Goal: Task Accomplishment & Management: Use online tool/utility

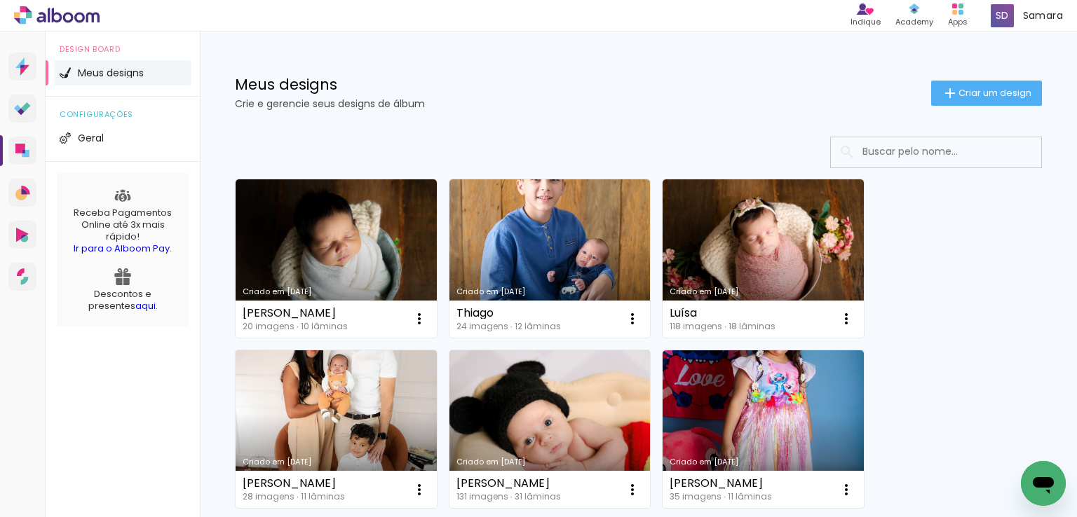
click at [455, 114] on div "Meus designs Crie e gerencie seus designs de álbum Criar um design" at bounding box center [638, 77] width 877 height 91
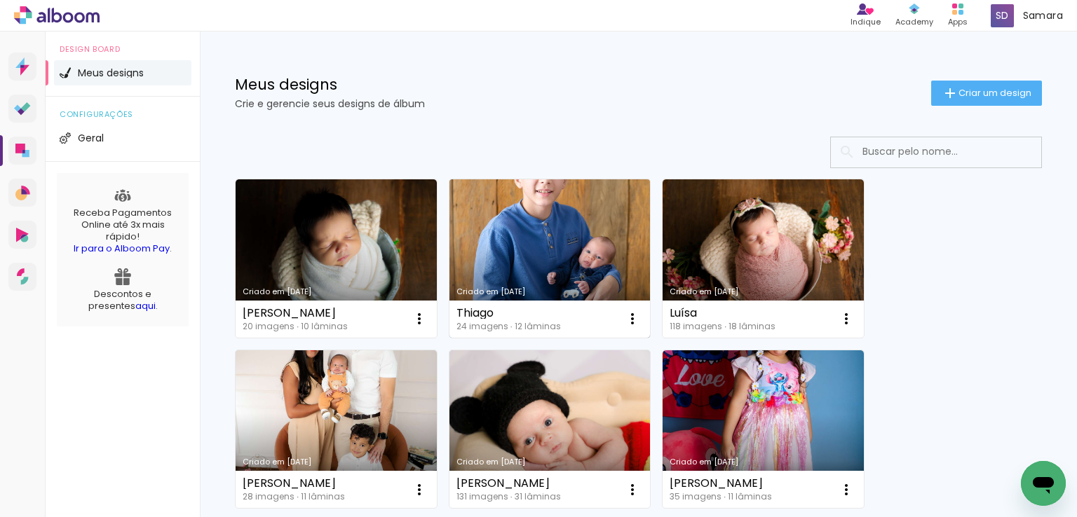
click at [555, 254] on link "Criado em [DATE]" at bounding box center [549, 258] width 201 height 158
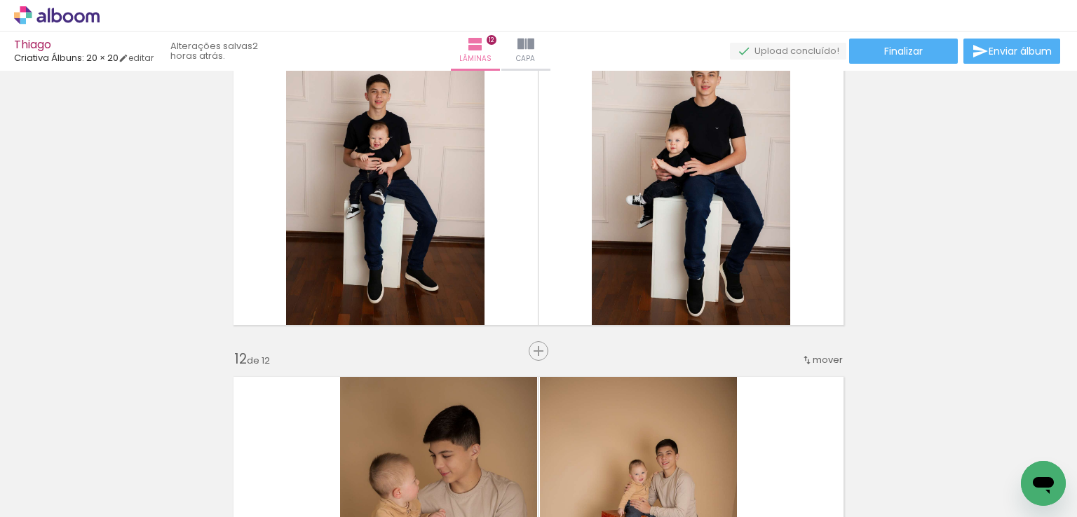
scroll to position [3504, 0]
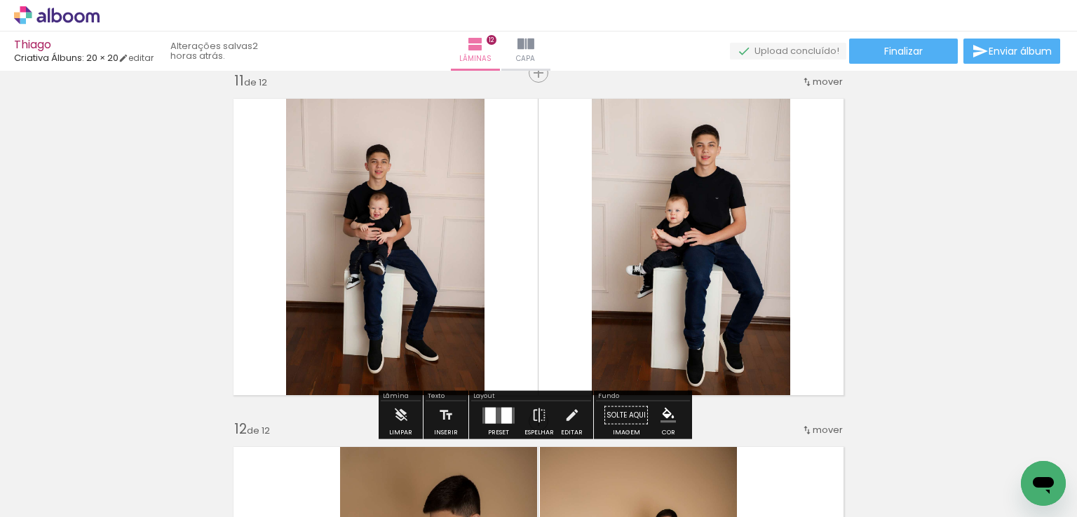
click at [489, 416] on div at bounding box center [490, 415] width 11 height 16
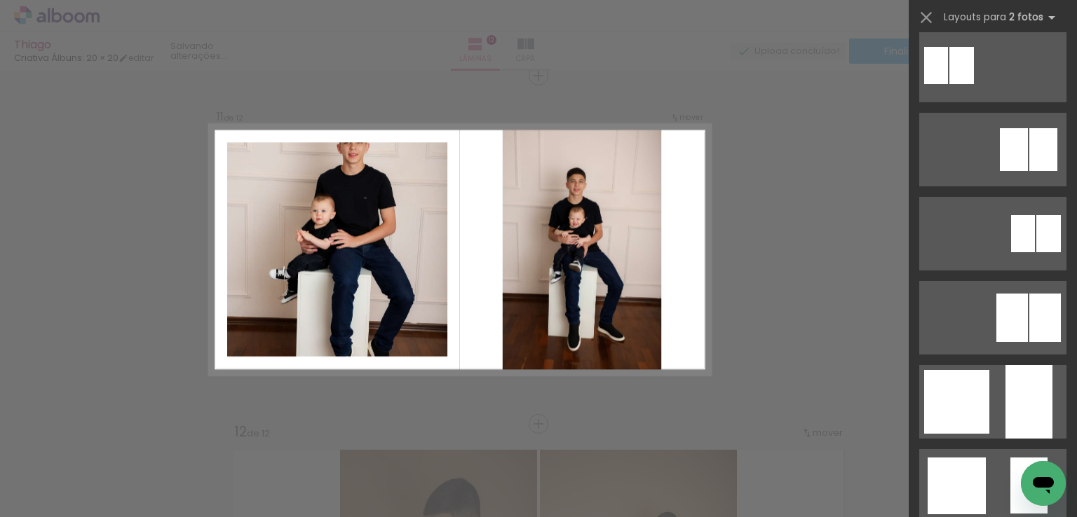
scroll to position [1135, 0]
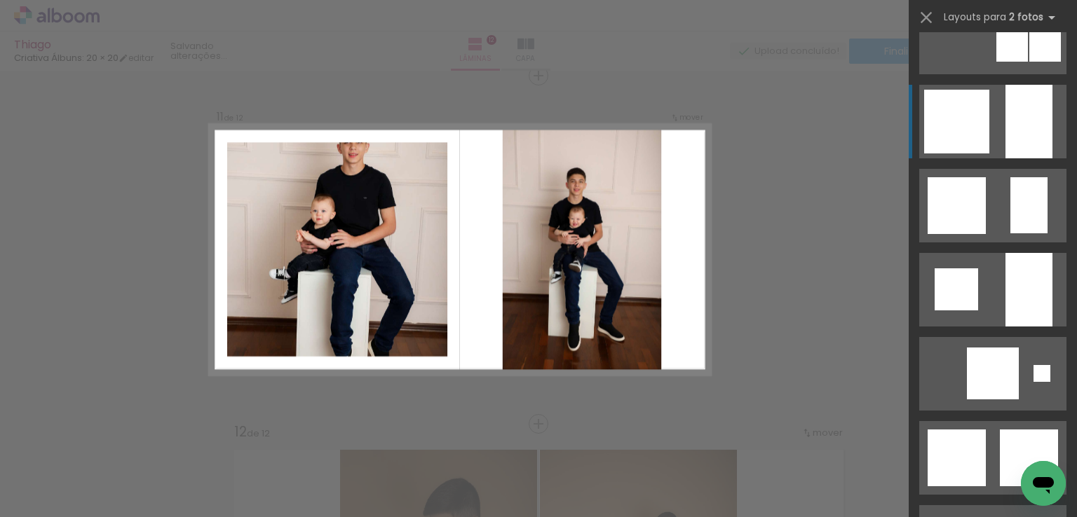
click at [936, 113] on div at bounding box center [956, 122] width 65 height 64
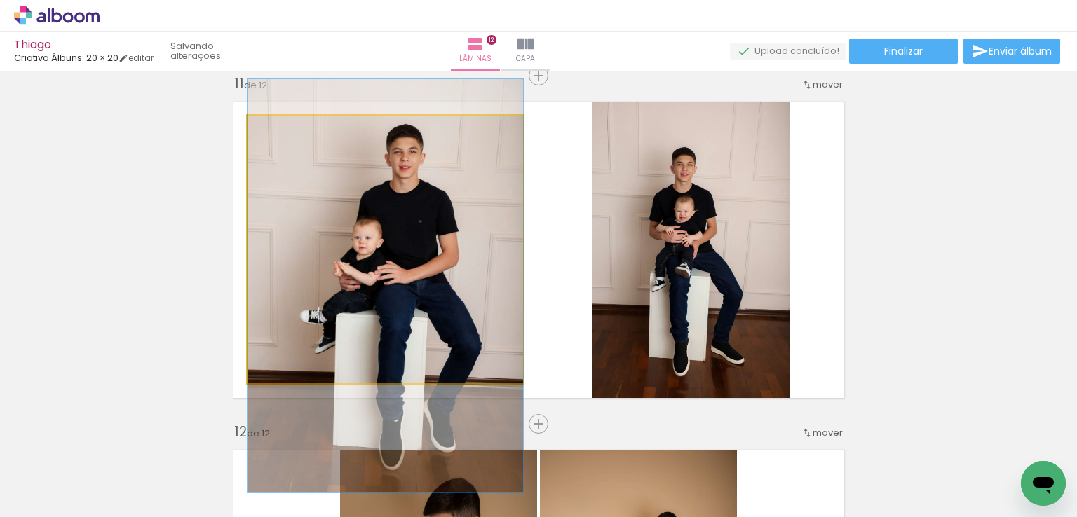
drag, startPoint x: 420, startPoint y: 211, endPoint x: 417, endPoint y: 247, distance: 36.6
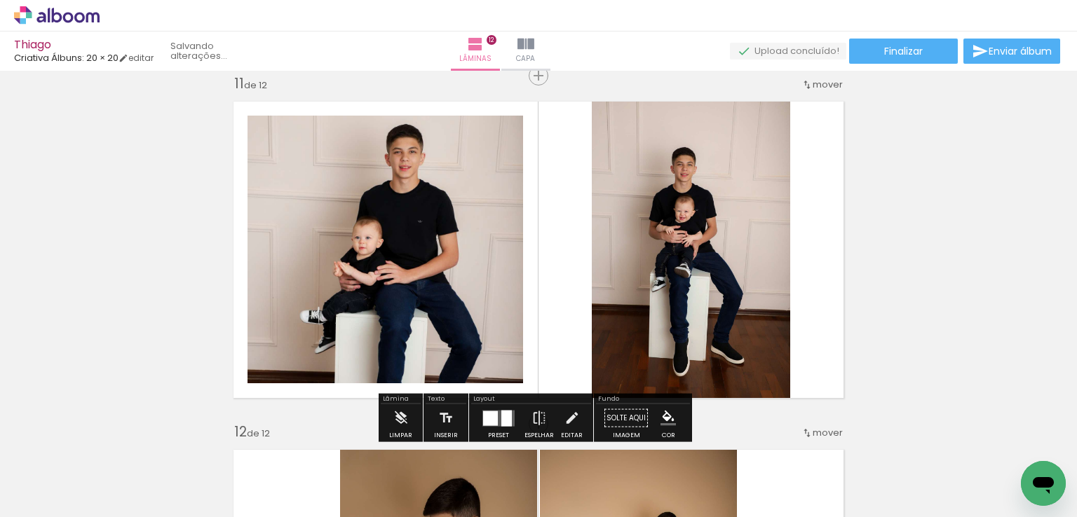
click at [539, 416] on iron-icon at bounding box center [538, 418] width 15 height 28
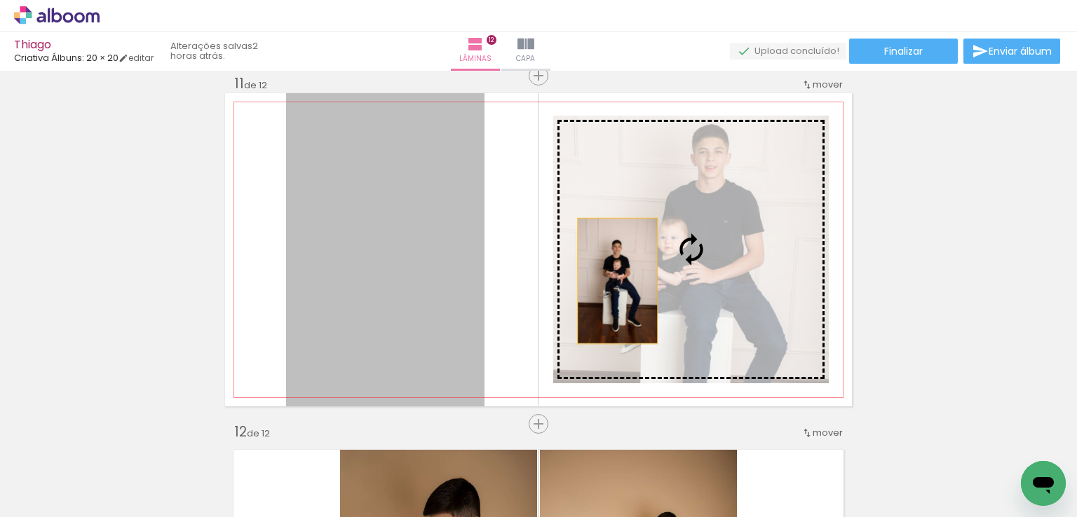
drag, startPoint x: 397, startPoint y: 310, endPoint x: 612, endPoint y: 281, distance: 216.5
click at [0, 0] on slot at bounding box center [0, 0] width 0 height 0
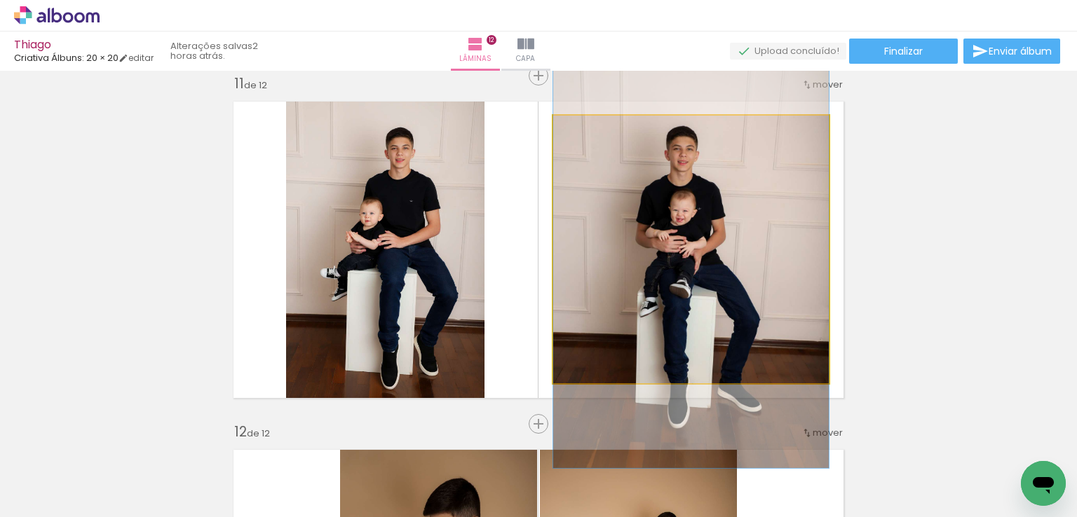
drag, startPoint x: 683, startPoint y: 210, endPoint x: 678, endPoint y: 222, distance: 12.6
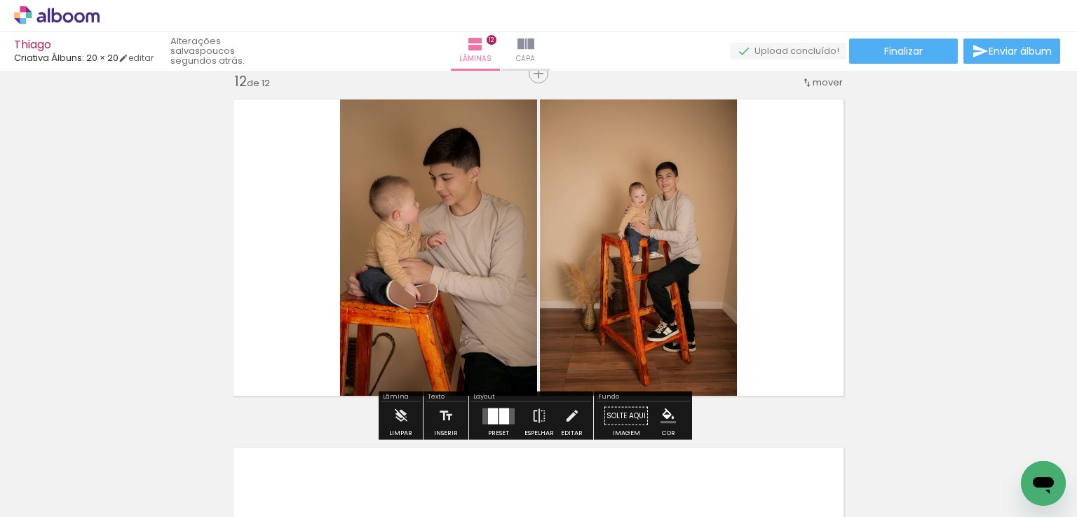
scroll to position [3922, 0]
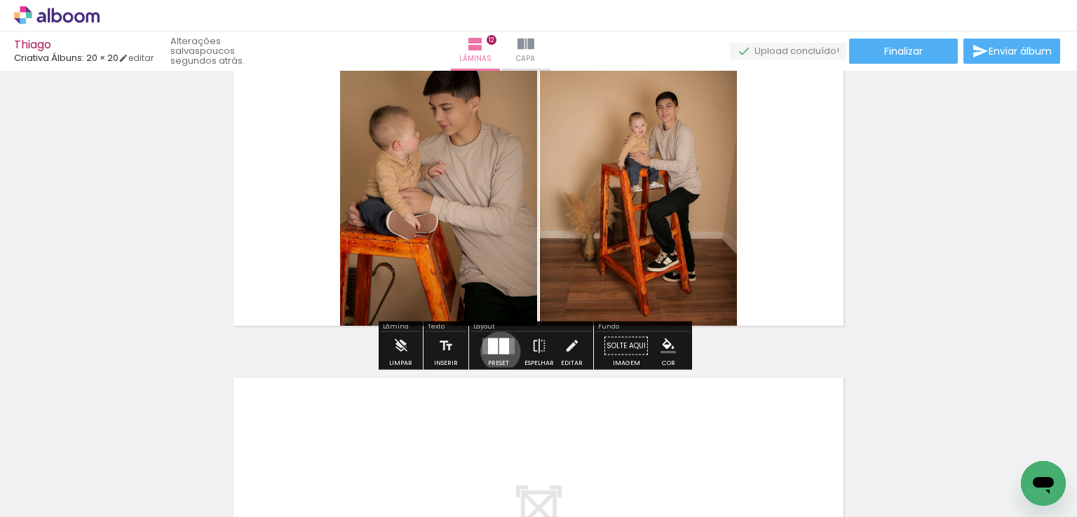
click at [499, 351] on div at bounding box center [504, 346] width 10 height 16
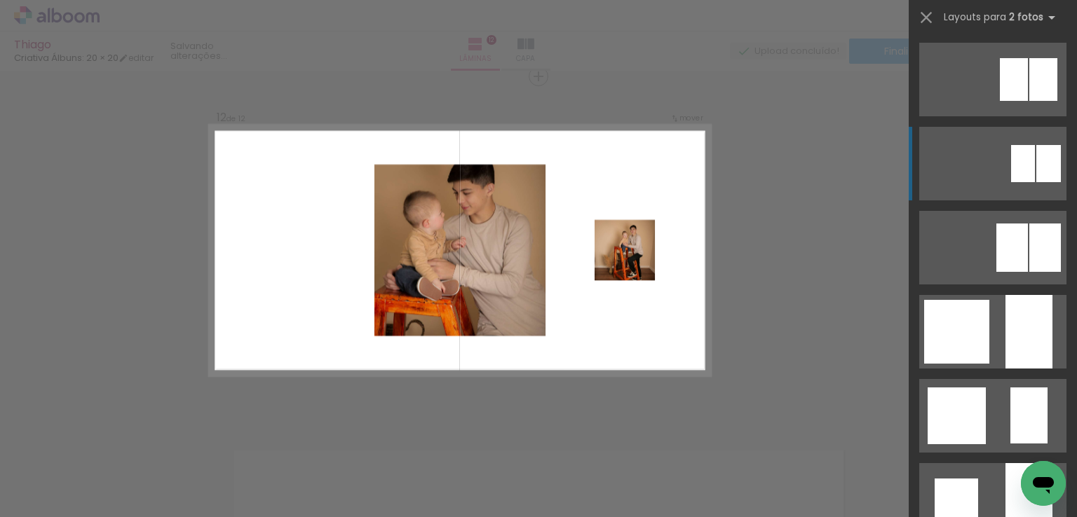
scroll to position [1135, 0]
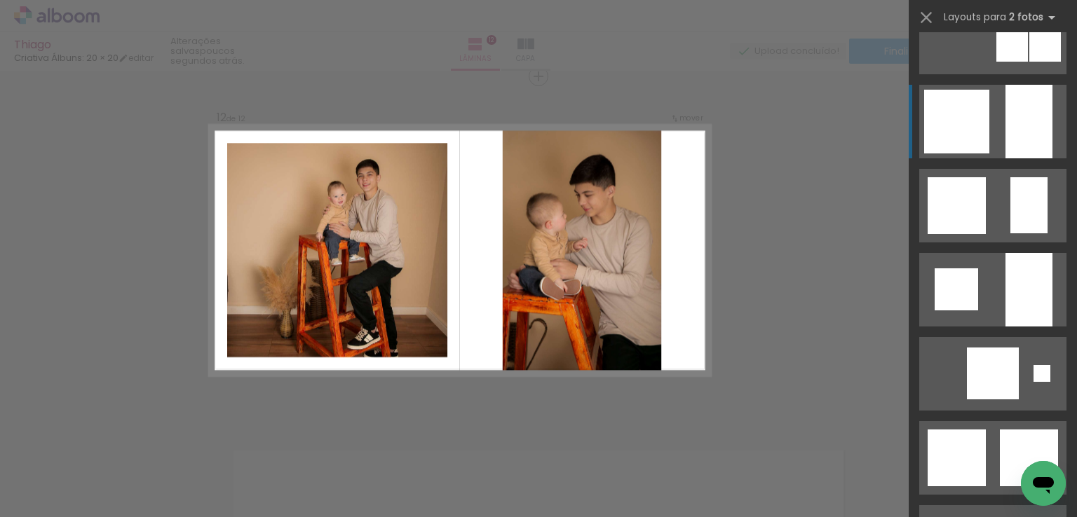
click at [928, 102] on div at bounding box center [956, 122] width 65 height 64
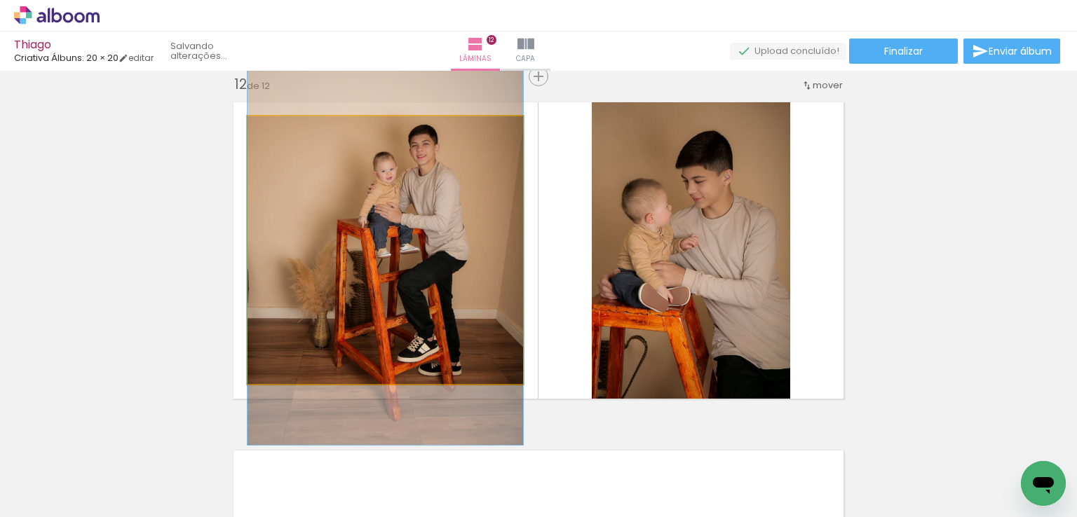
drag, startPoint x: 438, startPoint y: 258, endPoint x: 441, endPoint y: 246, distance: 12.2
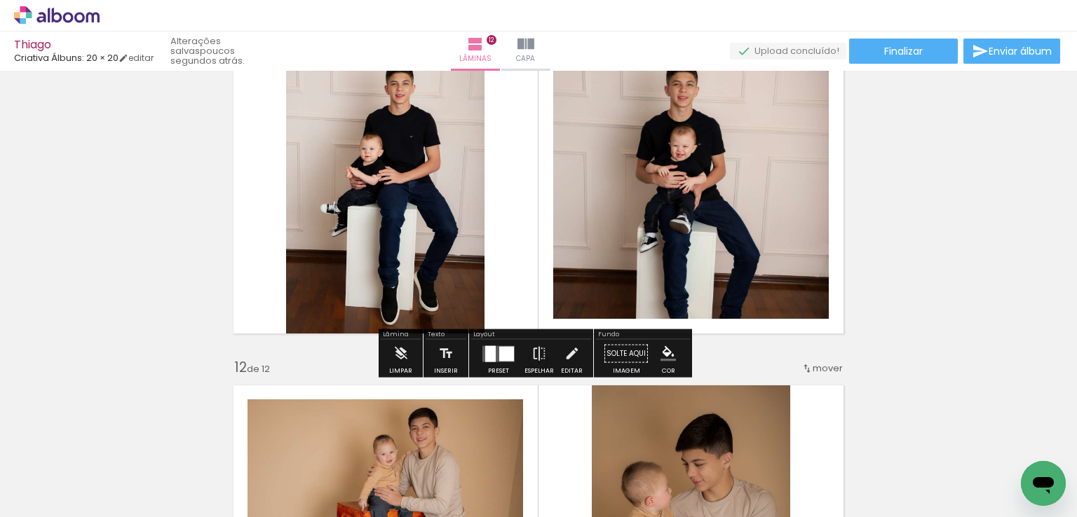
scroll to position [3569, 0]
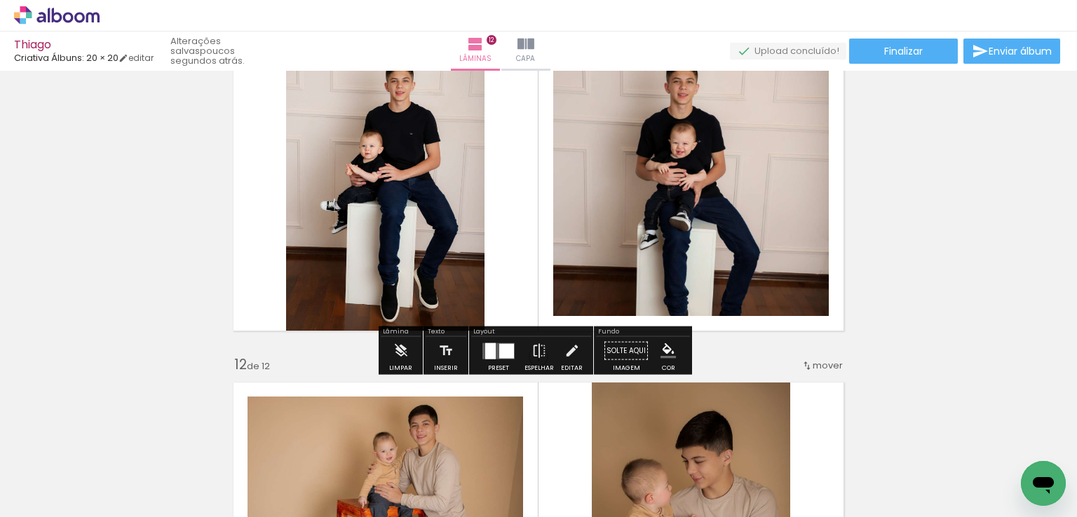
click at [513, 350] on div at bounding box center [498, 351] width 38 height 28
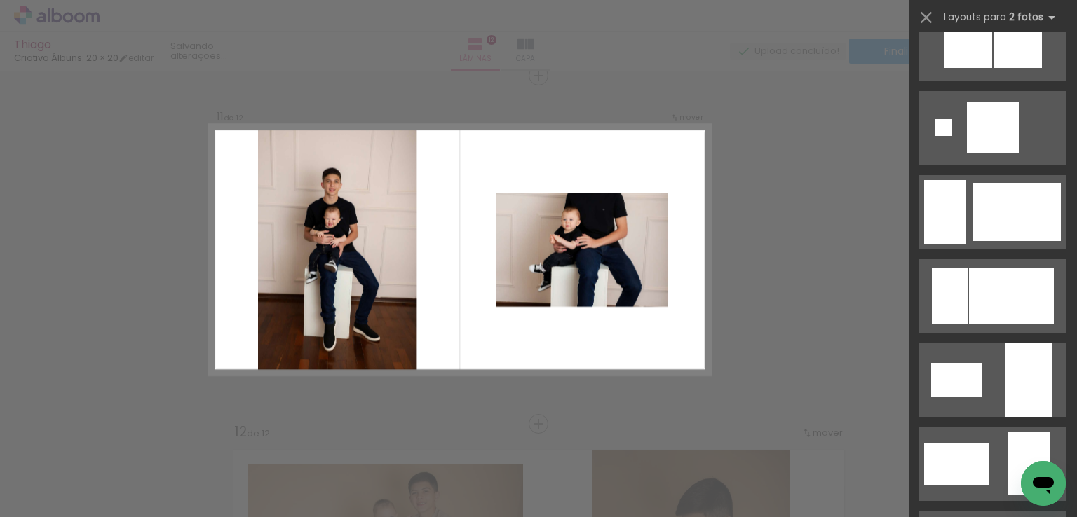
scroll to position [2159, 0]
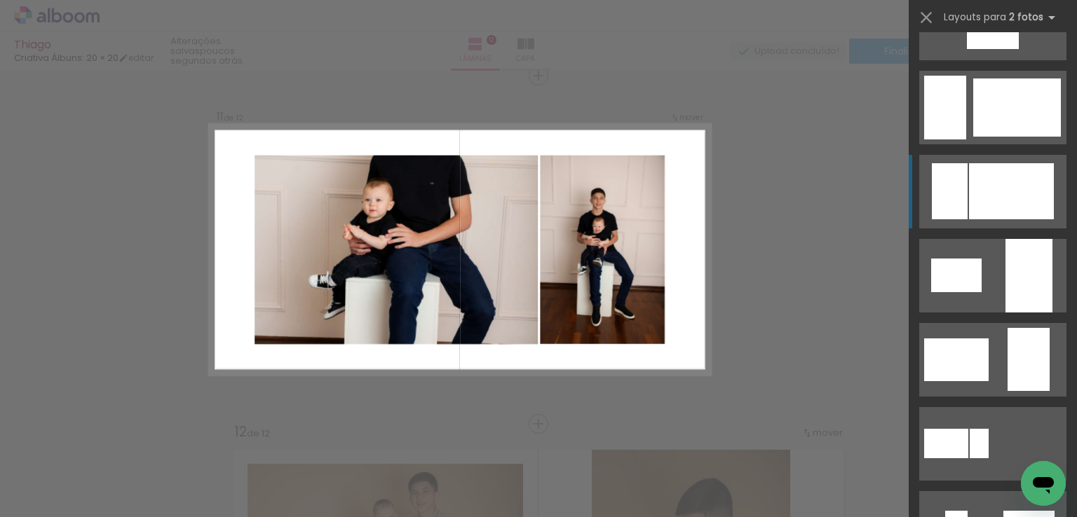
click at [986, 191] on div at bounding box center [1011, 191] width 85 height 56
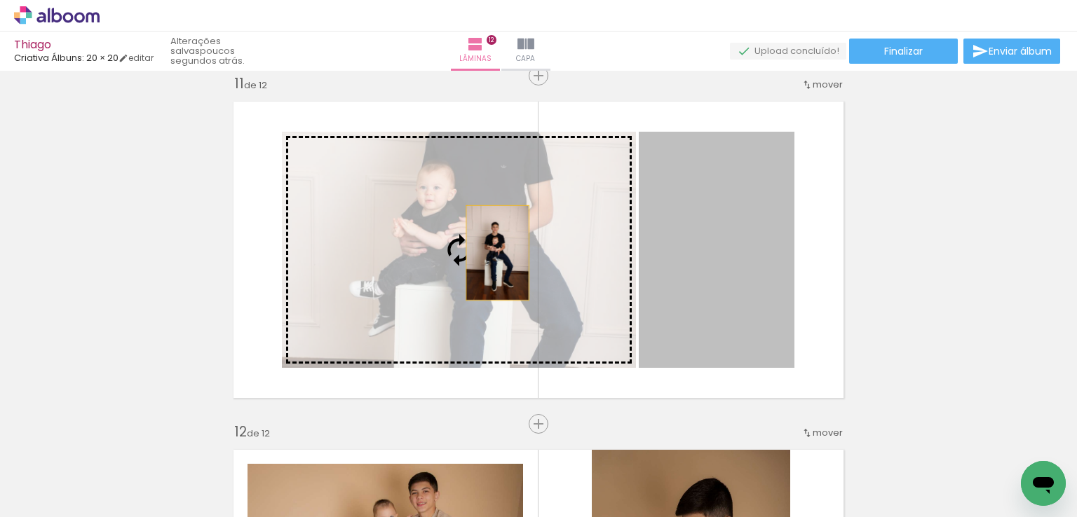
drag, startPoint x: 679, startPoint y: 257, endPoint x: 492, endPoint y: 253, distance: 187.2
click at [0, 0] on slot at bounding box center [0, 0] width 0 height 0
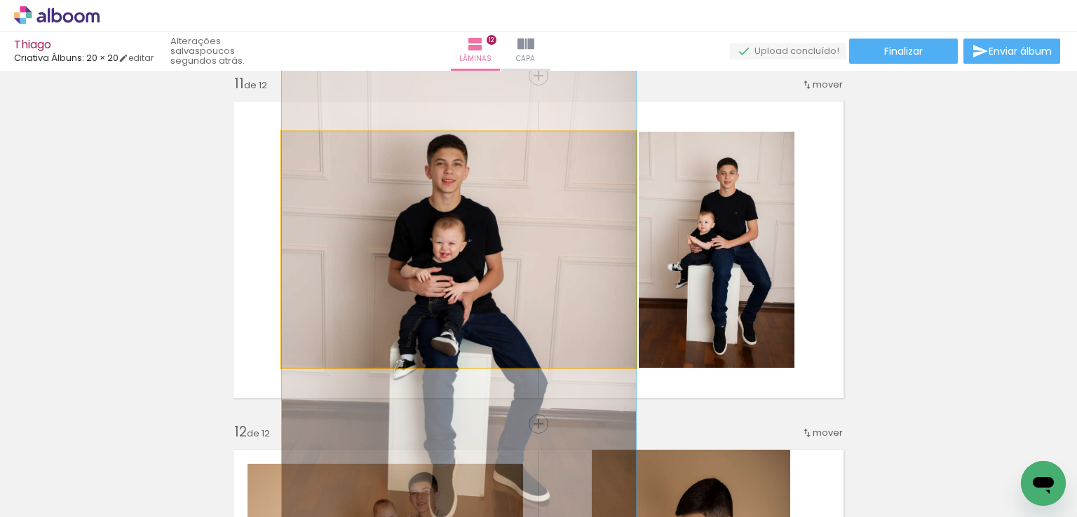
drag, startPoint x: 503, startPoint y: 194, endPoint x: 501, endPoint y: 253, distance: 58.9
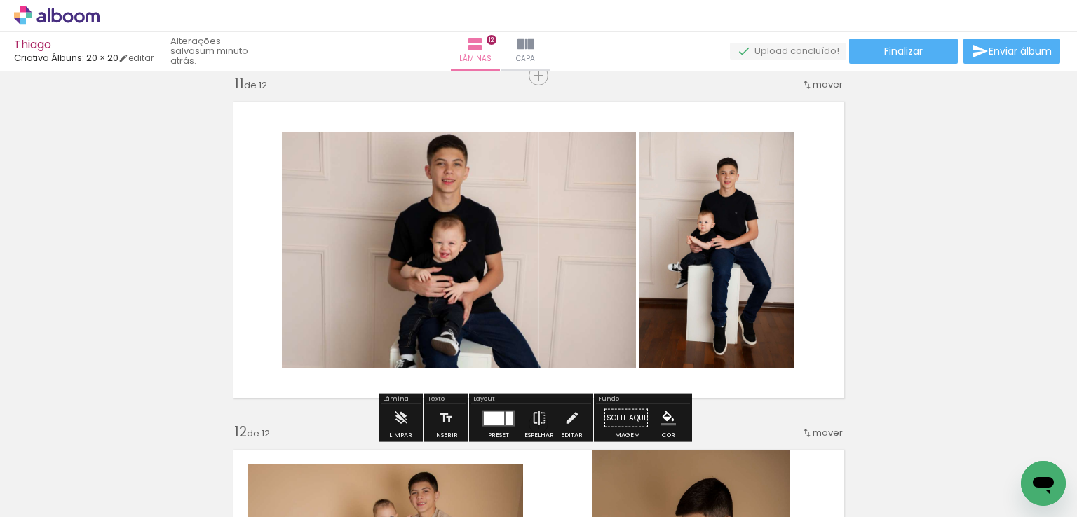
click at [493, 416] on div at bounding box center [503, 417] width 20 height 13
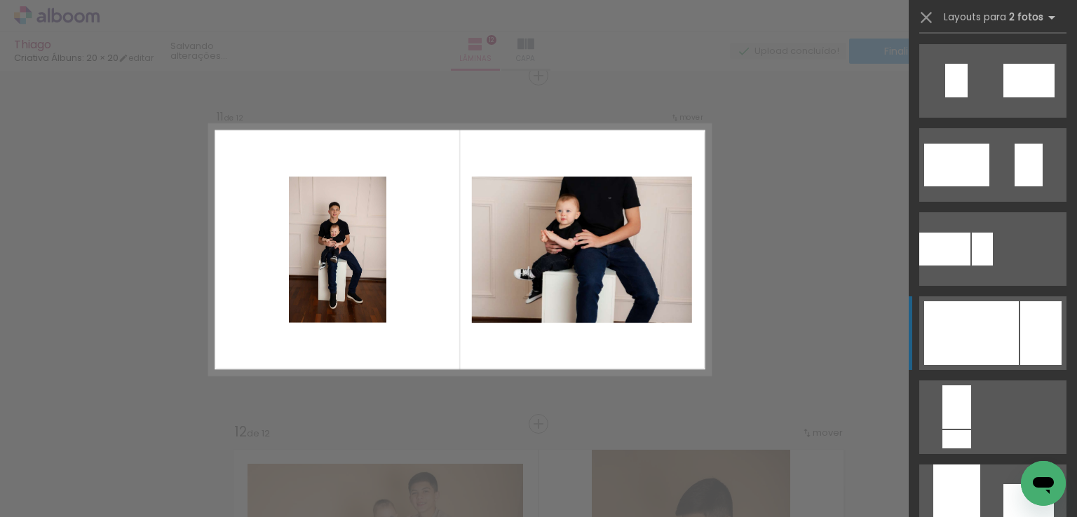
scroll to position [2691, 0]
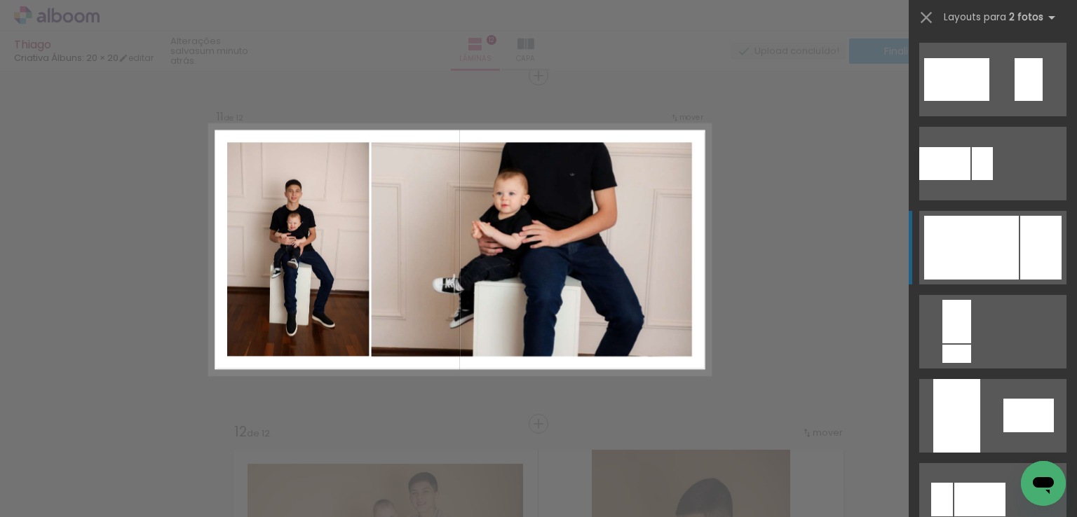
click at [973, 252] on div at bounding box center [971, 248] width 95 height 64
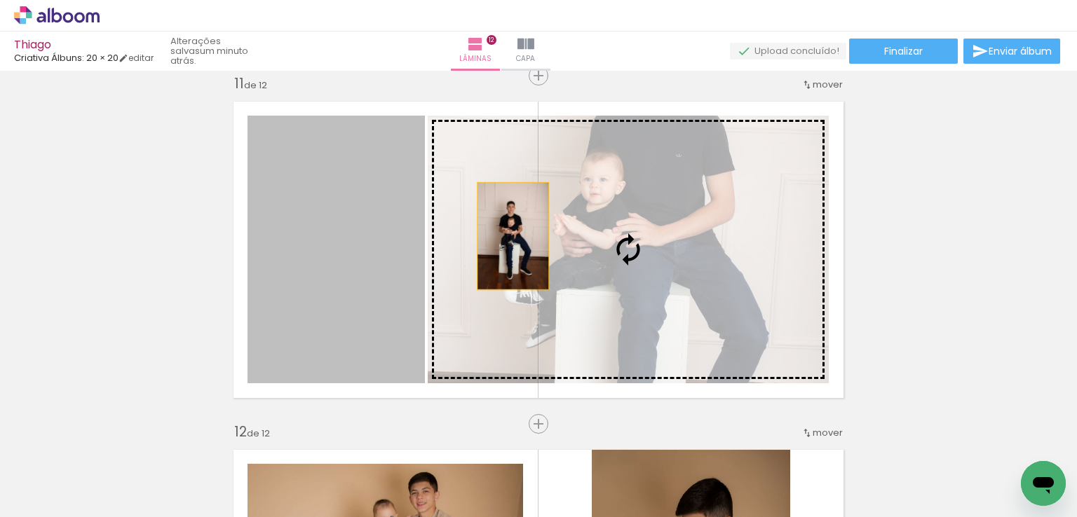
drag, startPoint x: 362, startPoint y: 250, endPoint x: 507, endPoint y: 236, distance: 146.4
click at [0, 0] on slot at bounding box center [0, 0] width 0 height 0
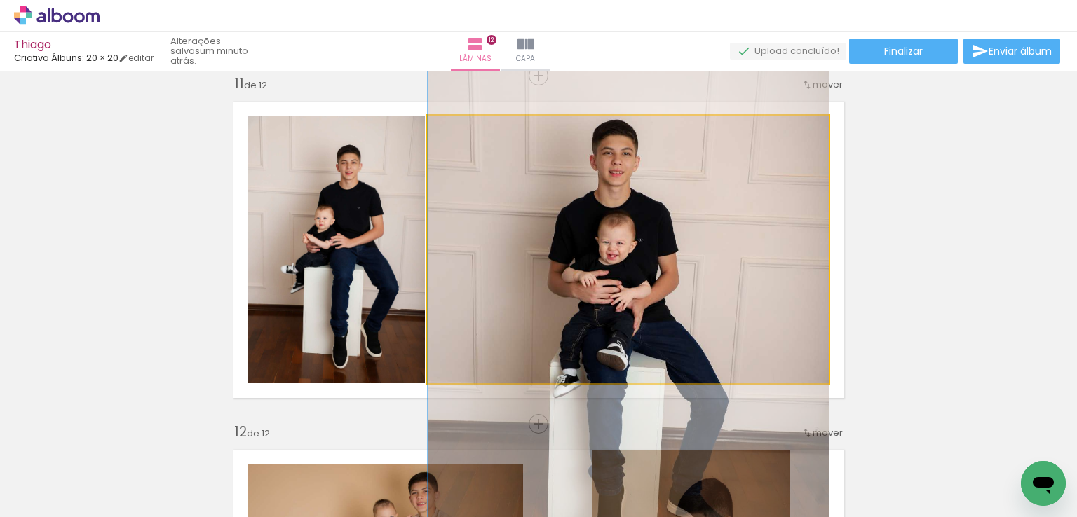
drag, startPoint x: 645, startPoint y: 227, endPoint x: 634, endPoint y: 294, distance: 68.1
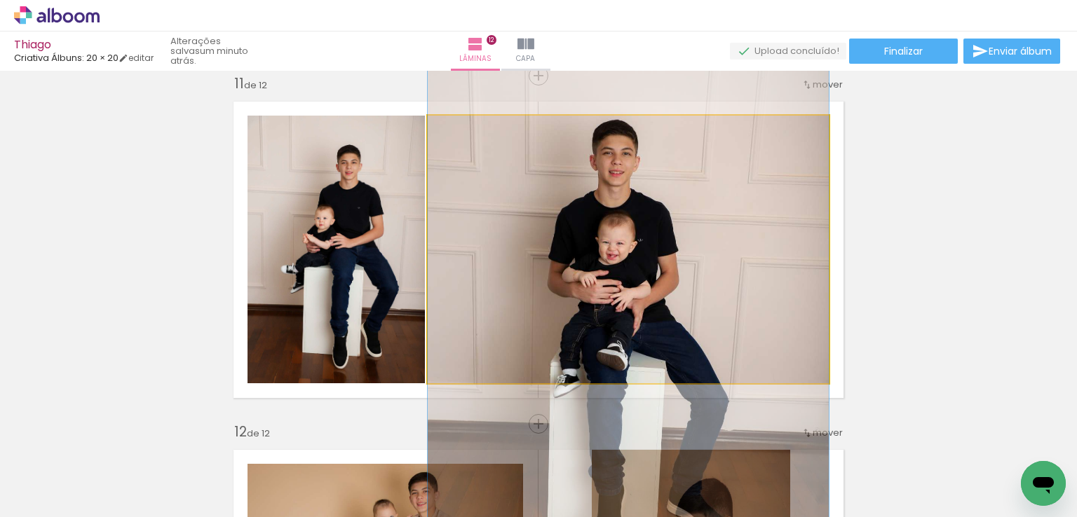
click at [661, 280] on quentale-photo at bounding box center [628, 250] width 401 height 268
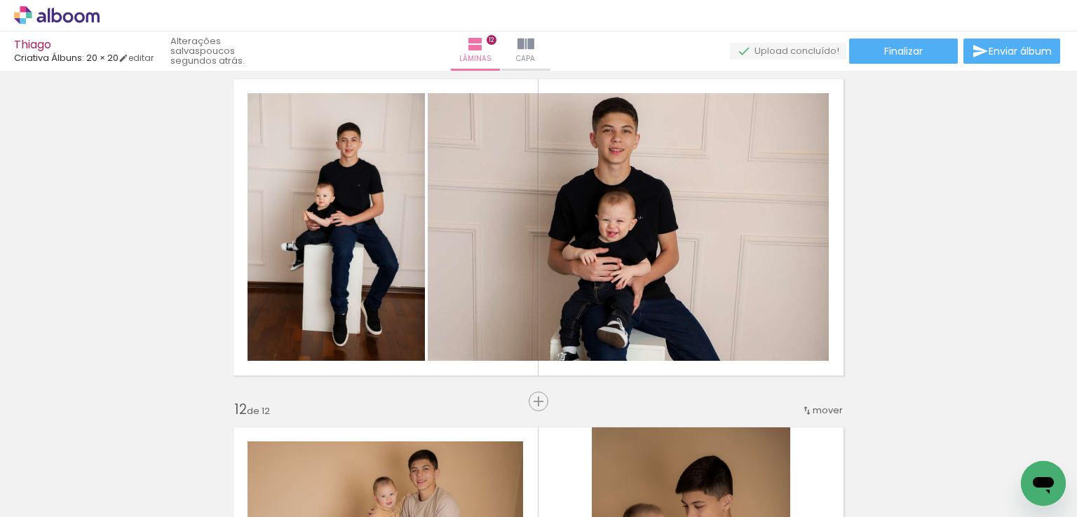
scroll to position [3502, 0]
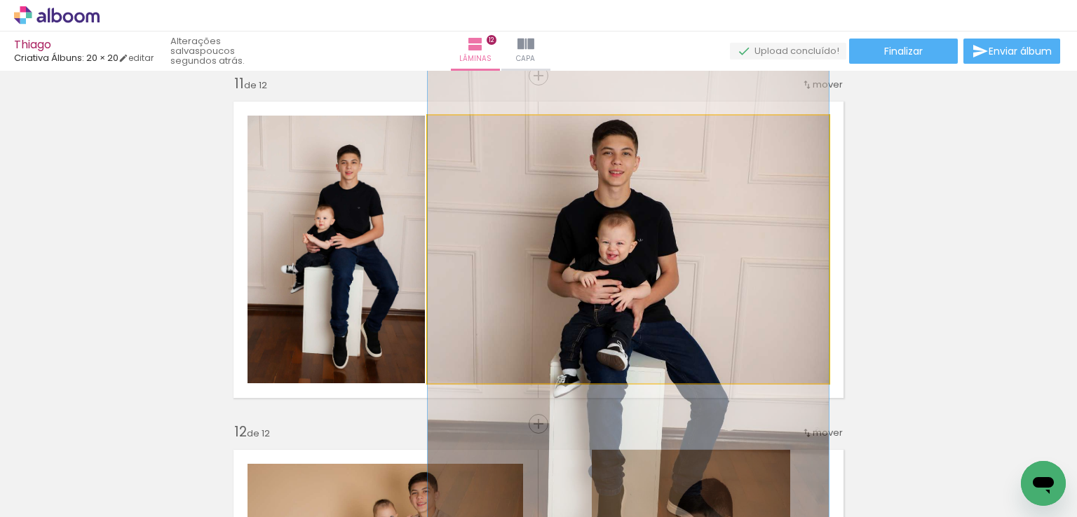
click at [490, 236] on quentale-photo at bounding box center [628, 250] width 401 height 268
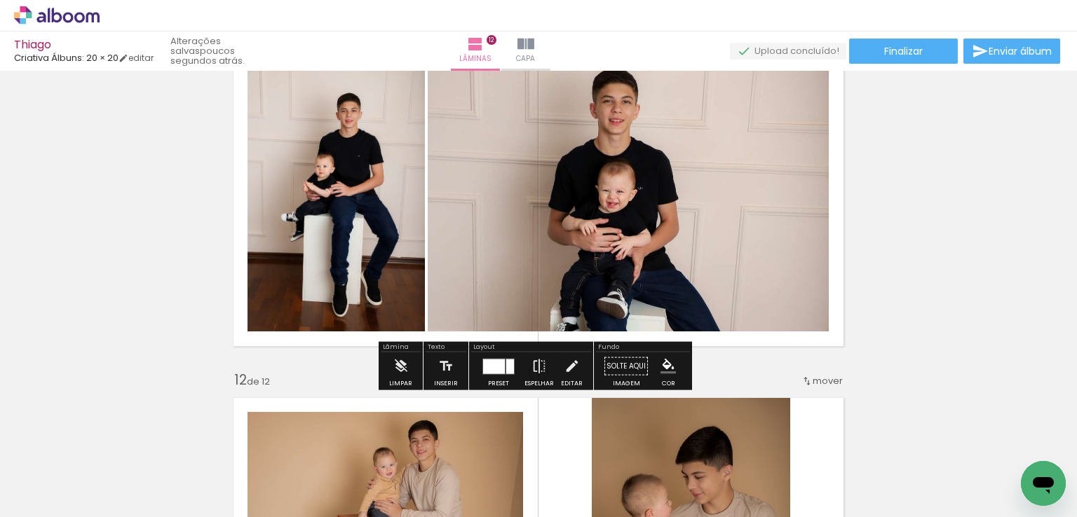
scroll to position [3642, 0]
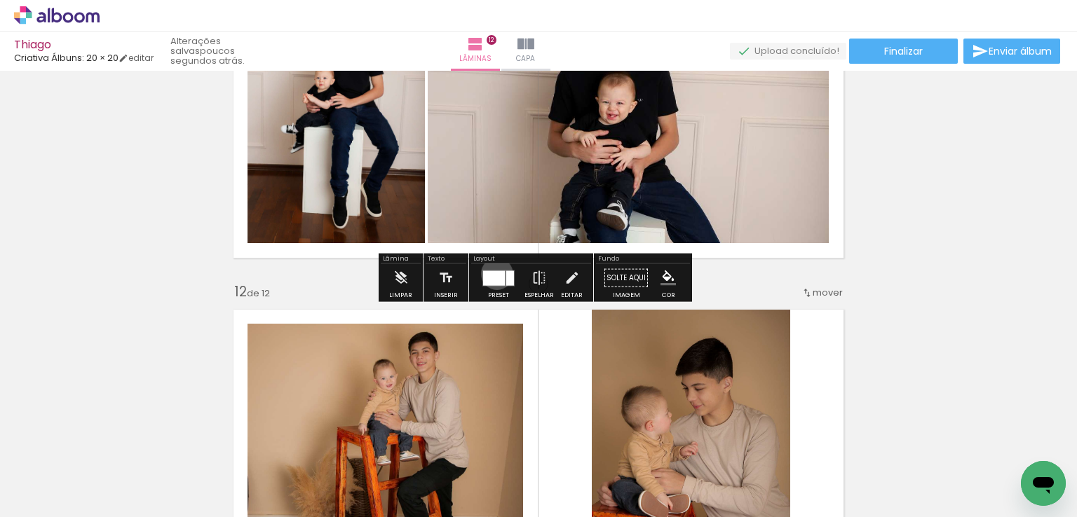
click at [493, 273] on div at bounding box center [494, 278] width 22 height 15
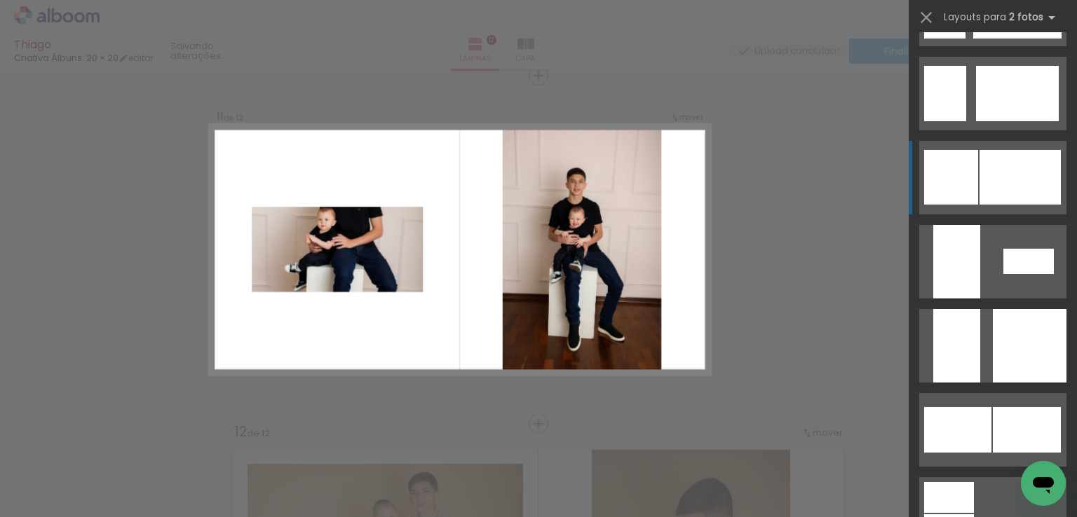
scroll to position [3280, 0]
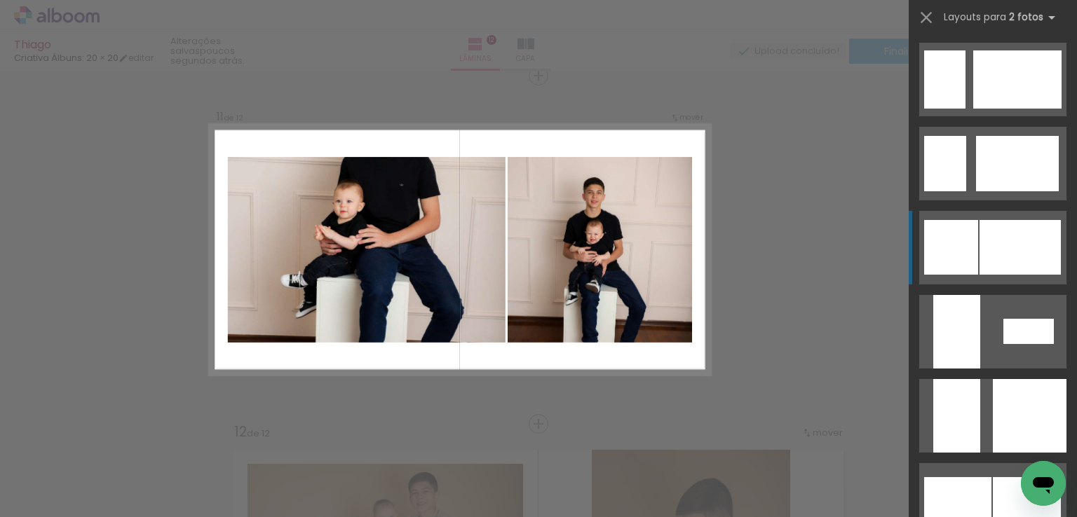
click at [987, 234] on div at bounding box center [1019, 247] width 81 height 55
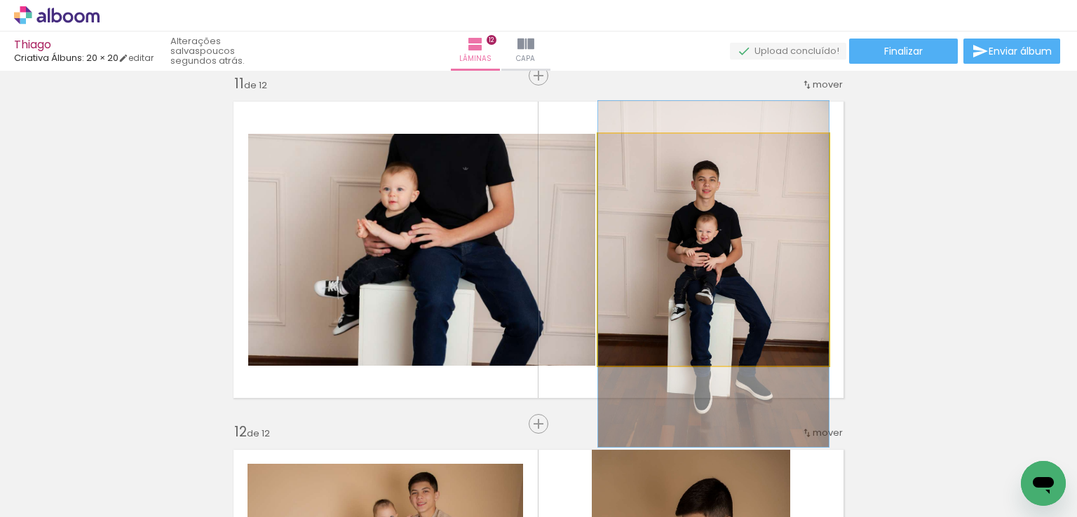
drag, startPoint x: 620, startPoint y: 212, endPoint x: 481, endPoint y: 214, distance: 138.8
click at [0, 0] on slot at bounding box center [0, 0] width 0 height 0
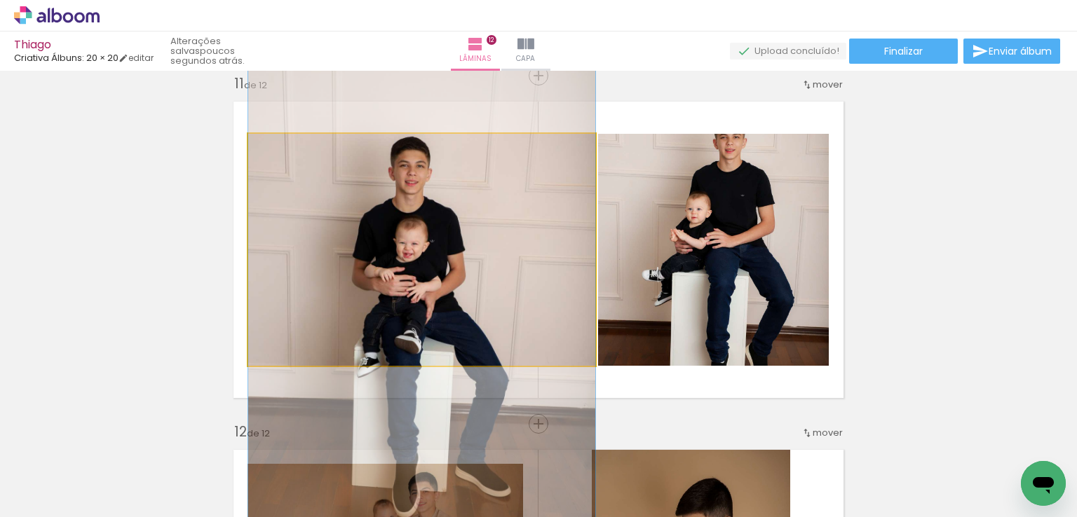
drag, startPoint x: 475, startPoint y: 213, endPoint x: 479, endPoint y: 271, distance: 57.6
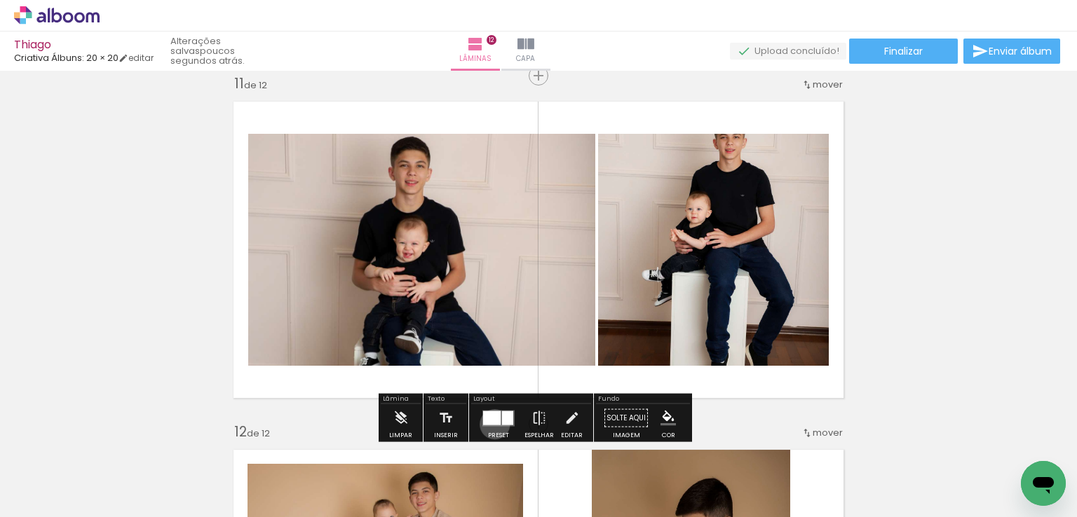
click at [491, 424] on div at bounding box center [492, 418] width 18 height 14
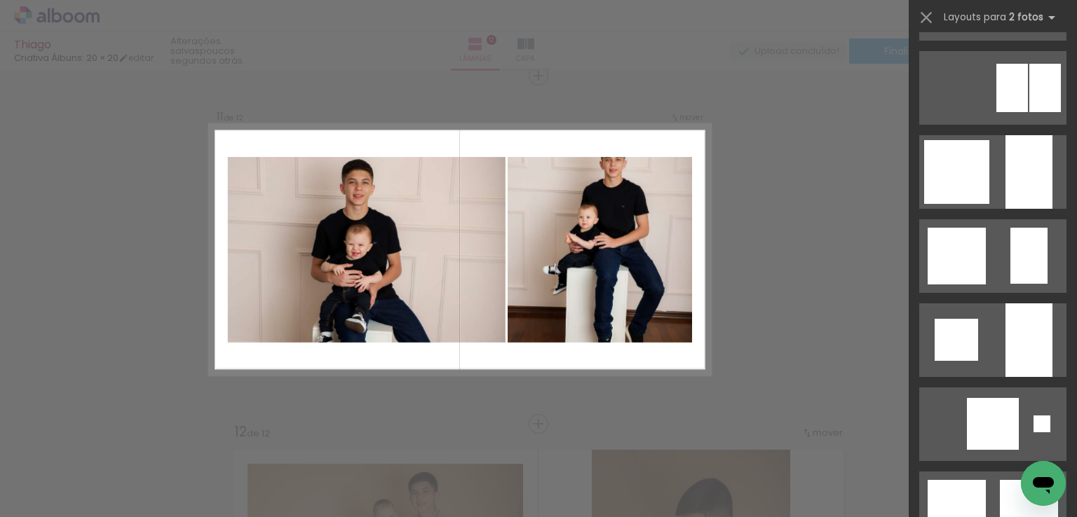
scroll to position [1051, 0]
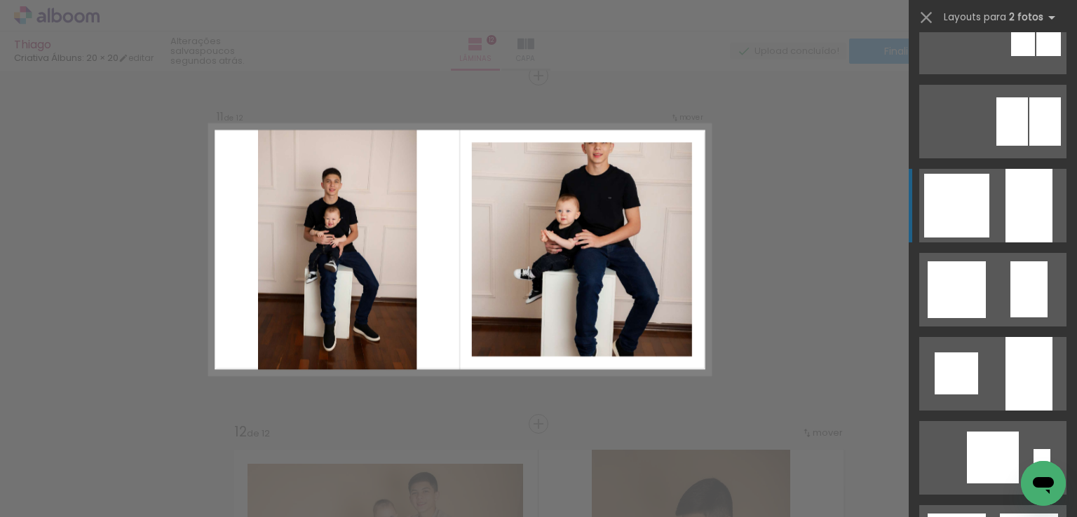
click at [938, 206] on div at bounding box center [956, 206] width 65 height 64
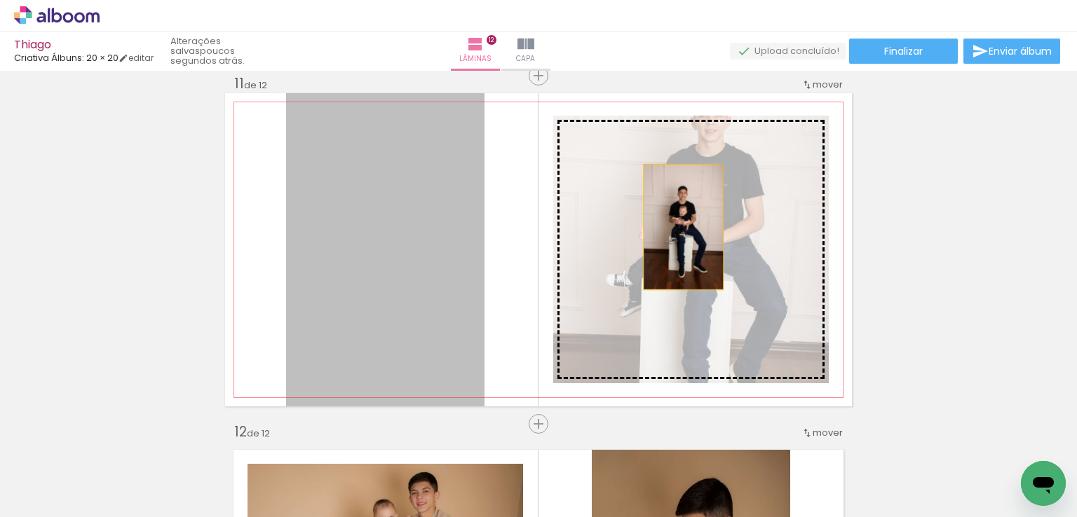
drag, startPoint x: 418, startPoint y: 228, endPoint x: 701, endPoint y: 227, distance: 283.2
click at [0, 0] on slot at bounding box center [0, 0] width 0 height 0
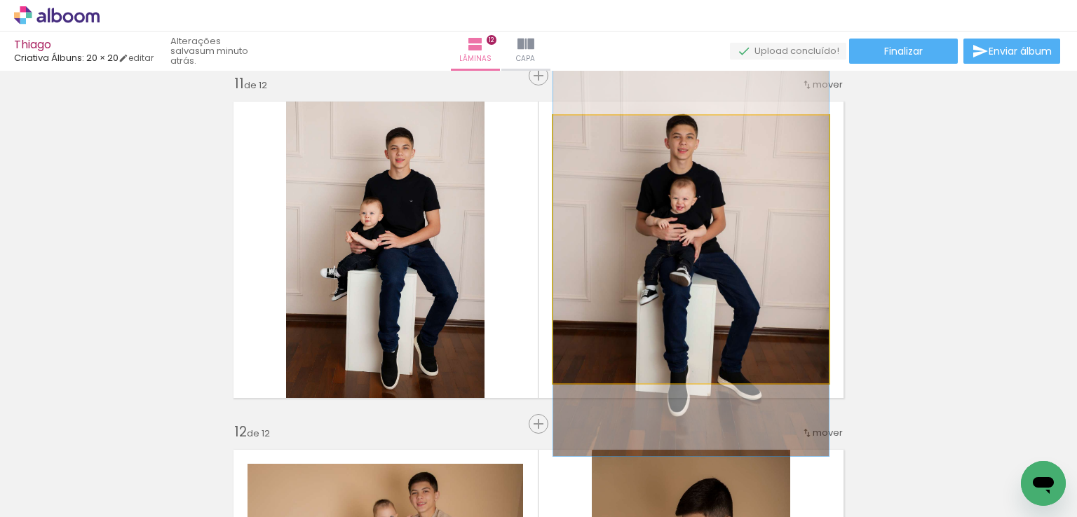
click at [710, 207] on quentale-photo at bounding box center [690, 250] width 275 height 268
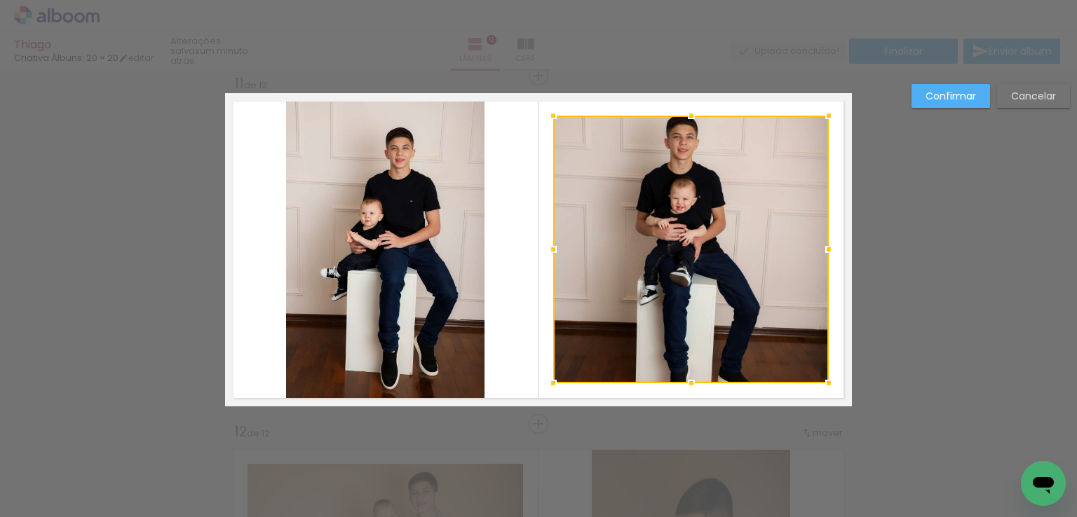
click at [622, 348] on div at bounding box center [690, 250] width 275 height 268
click at [650, 329] on div at bounding box center [690, 250] width 275 height 268
click at [919, 97] on paper-button "Confirmar" at bounding box center [950, 96] width 78 height 24
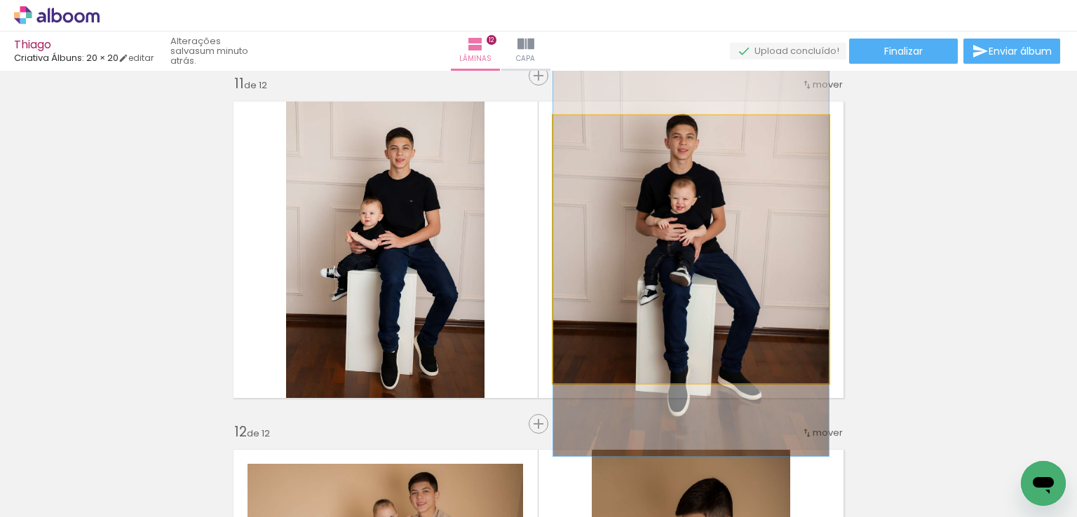
click at [727, 231] on quentale-photo at bounding box center [690, 250] width 275 height 268
click at [725, 233] on quentale-photo at bounding box center [690, 250] width 275 height 268
click at [726, 231] on quentale-photo at bounding box center [690, 250] width 275 height 268
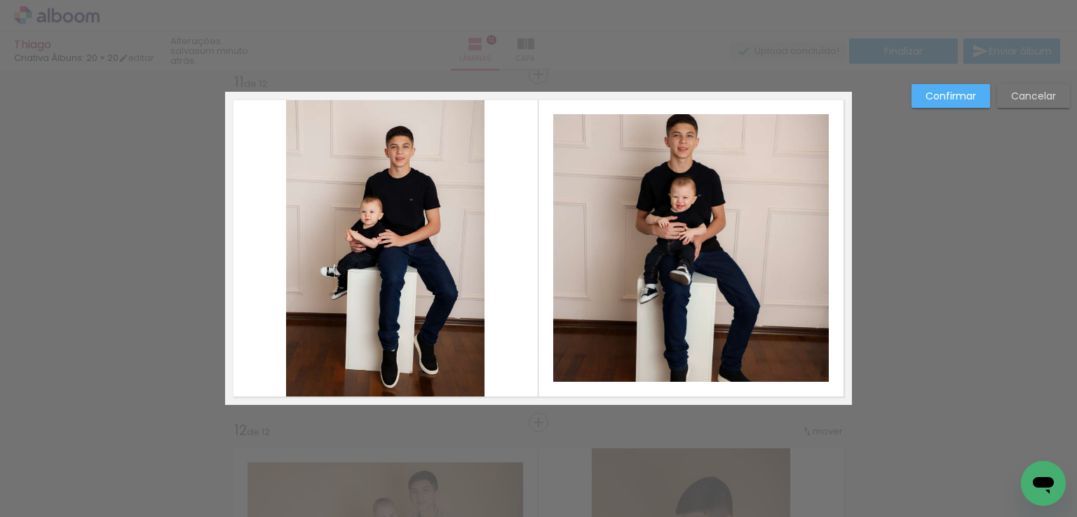
scroll to position [3500, 0]
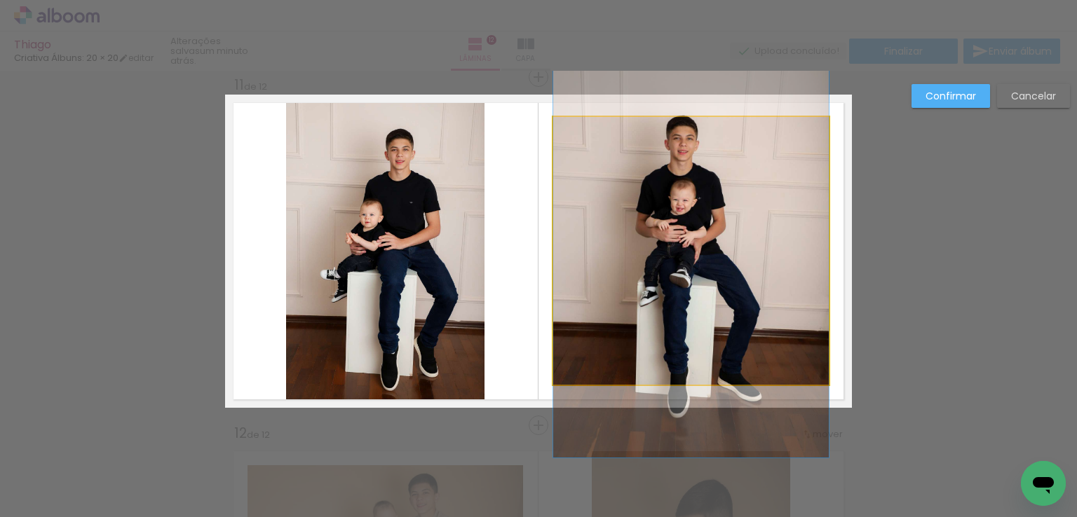
click at [653, 184] on quentale-photo at bounding box center [690, 251] width 275 height 268
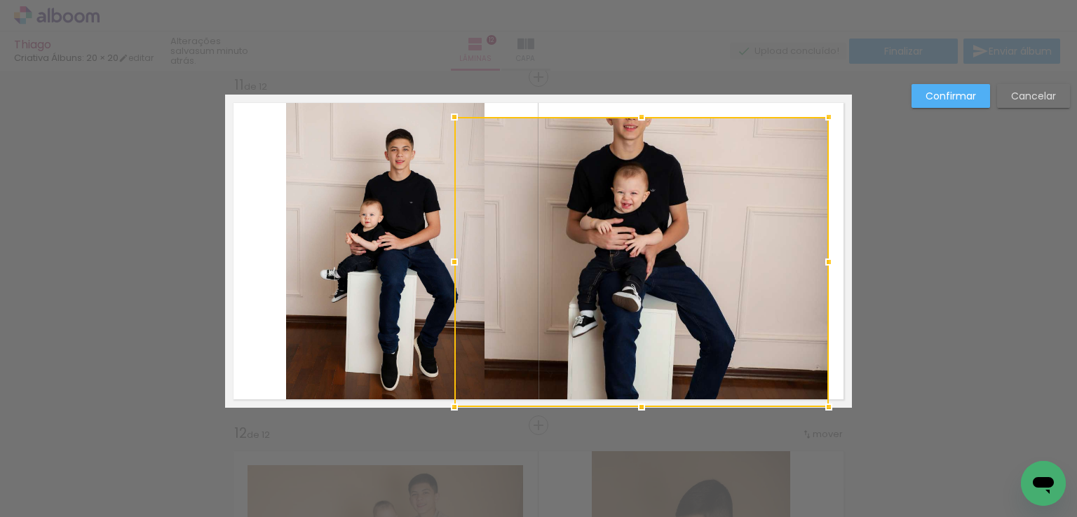
drag, startPoint x: 548, startPoint y: 385, endPoint x: 446, endPoint y: 491, distance: 147.7
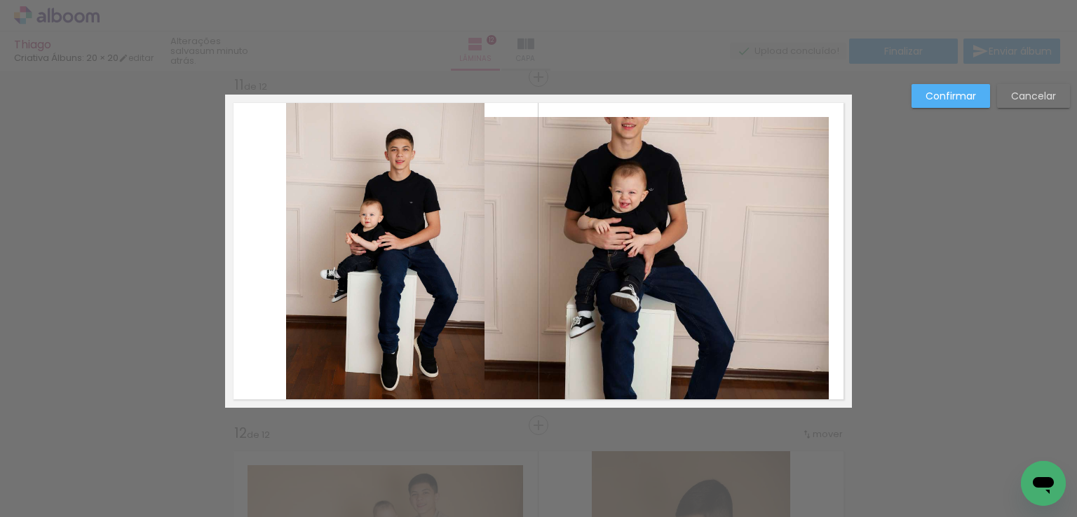
click at [0, 0] on slot "Cancelar" at bounding box center [0, 0] width 0 height 0
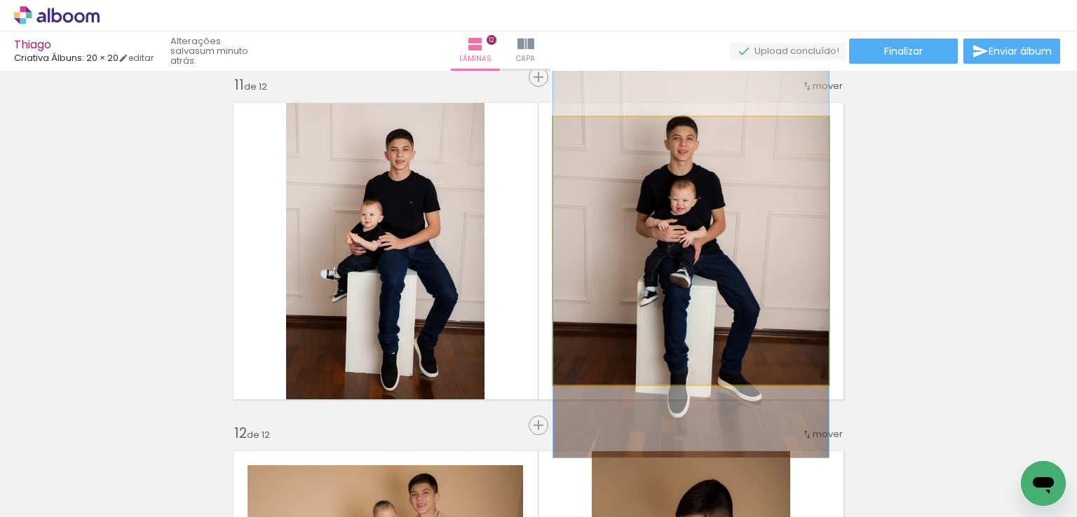
click at [679, 261] on quentale-photo at bounding box center [690, 251] width 275 height 268
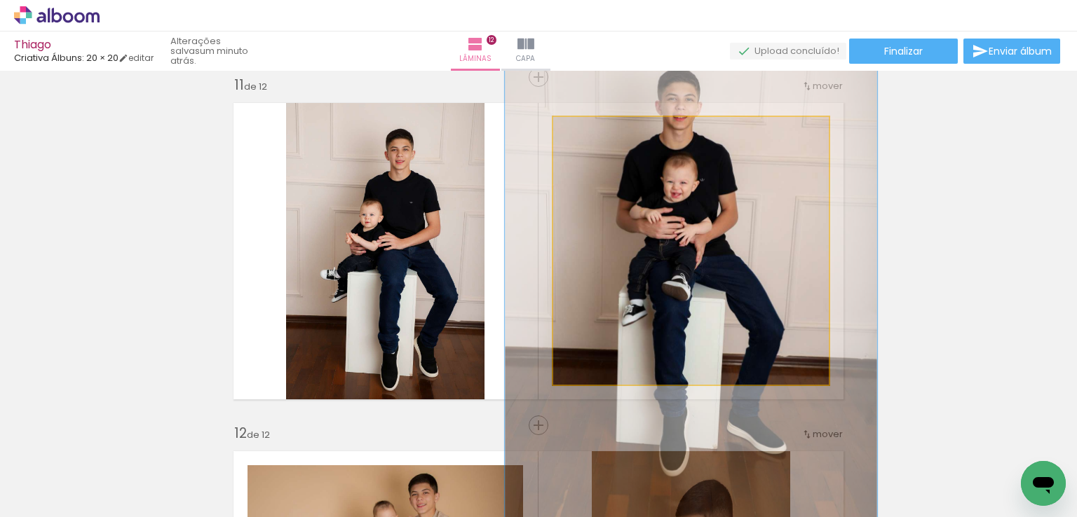
drag, startPoint x: 580, startPoint y: 132, endPoint x: 596, endPoint y: 132, distance: 16.8
type paper-slider "135"
click at [596, 132] on div at bounding box center [602, 131] width 13 height 13
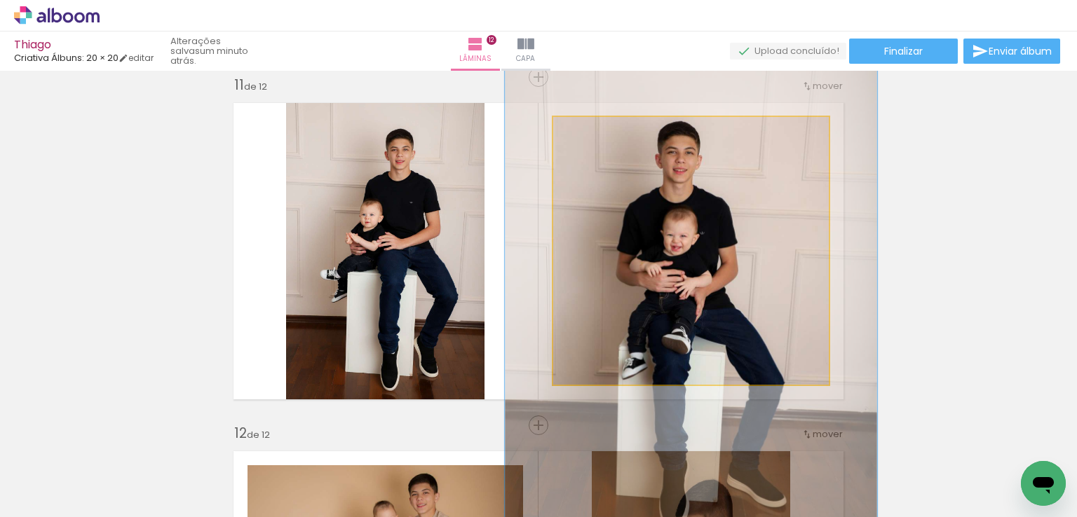
drag, startPoint x: 704, startPoint y: 194, endPoint x: 704, endPoint y: 247, distance: 53.3
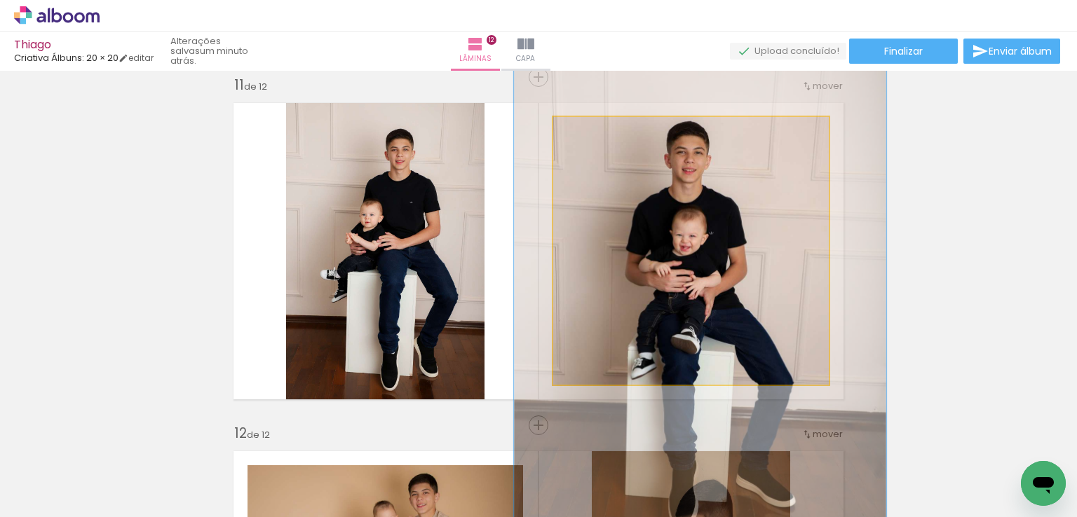
drag, startPoint x: 704, startPoint y: 247, endPoint x: 713, endPoint y: 247, distance: 9.1
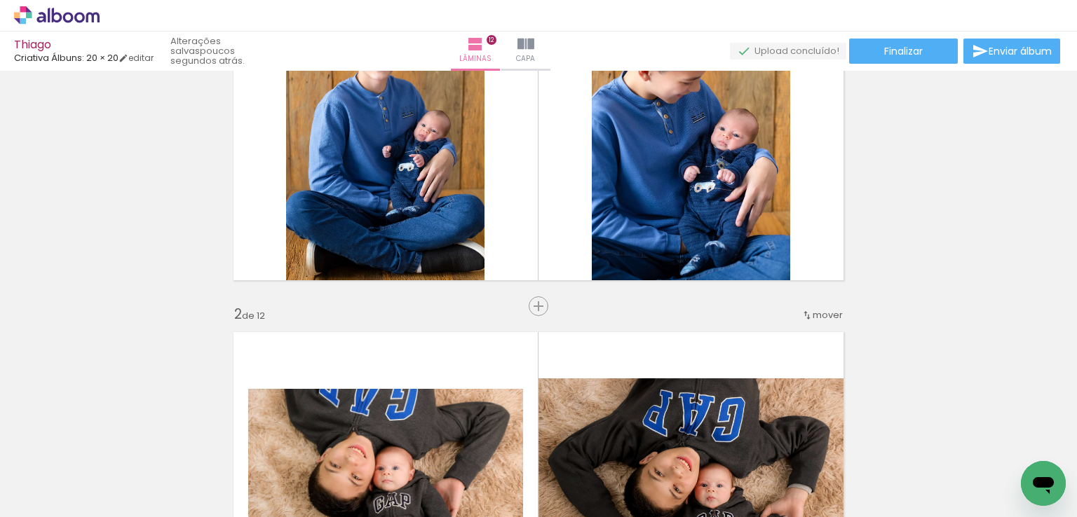
scroll to position [0, 0]
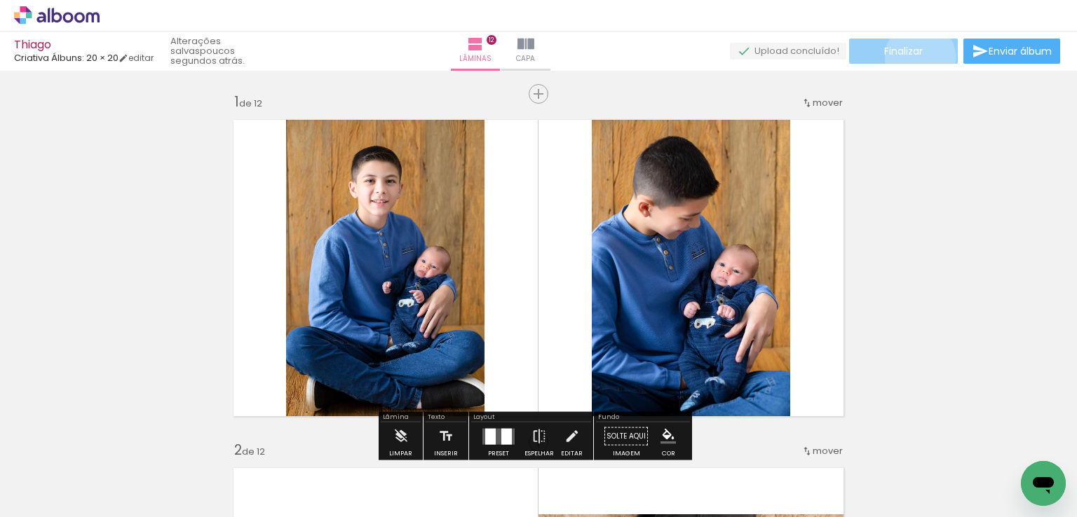
click at [915, 56] on span "Finalizar" at bounding box center [903, 51] width 39 height 10
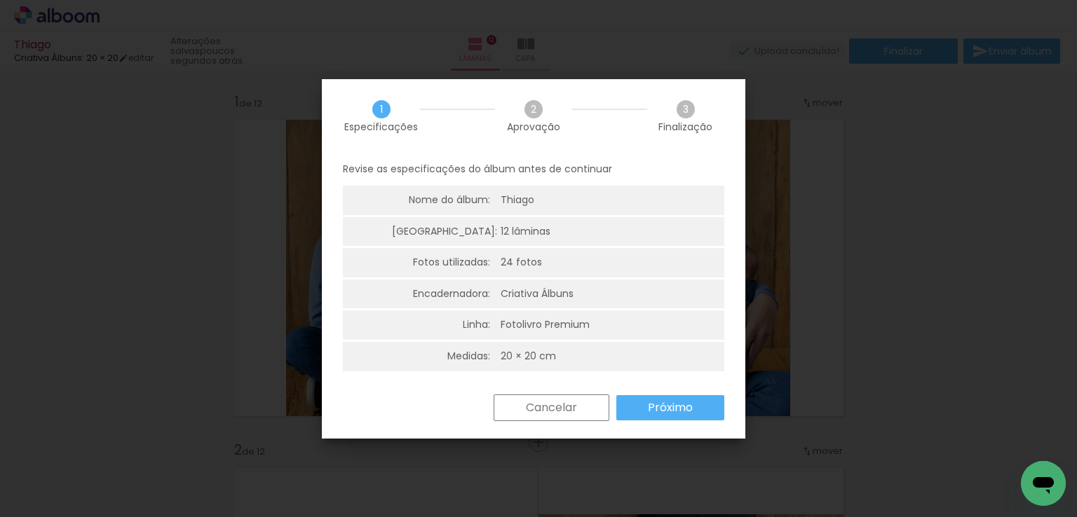
click at [0, 0] on slot "Próximo" at bounding box center [0, 0] width 0 height 0
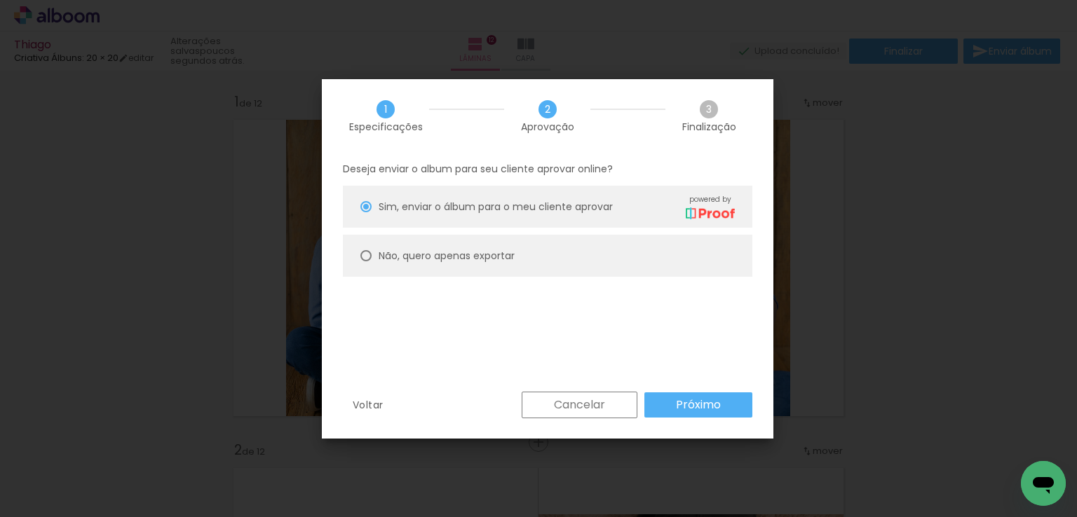
click at [664, 405] on paper-button "Próximo" at bounding box center [698, 404] width 108 height 25
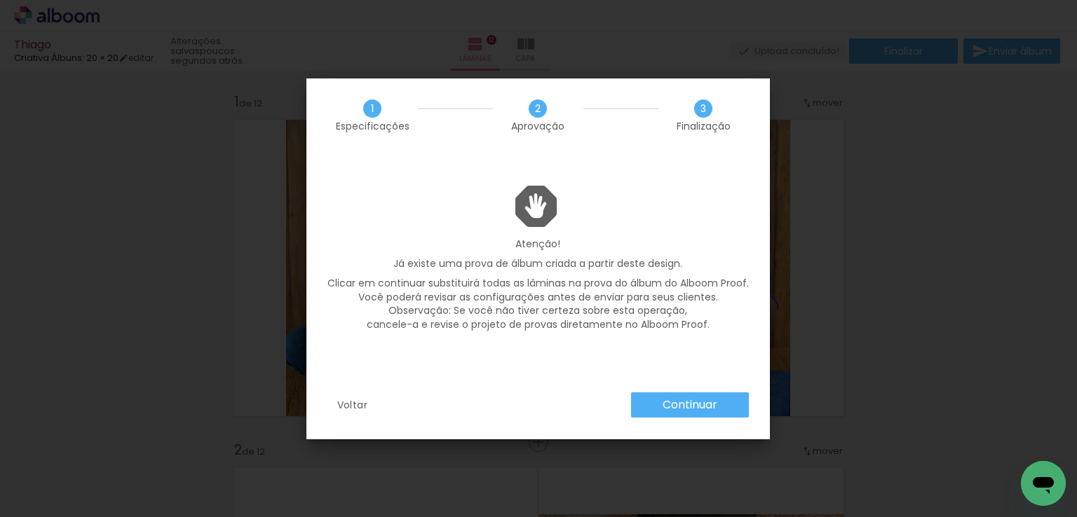
click at [0, 0] on slot "Continuar" at bounding box center [0, 0] width 0 height 0
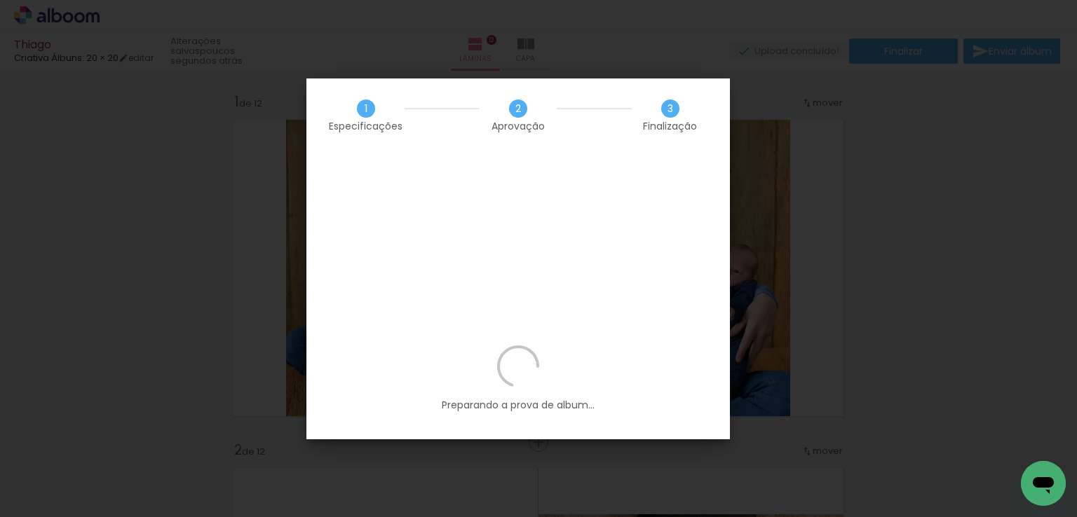
scroll to position [0, 926]
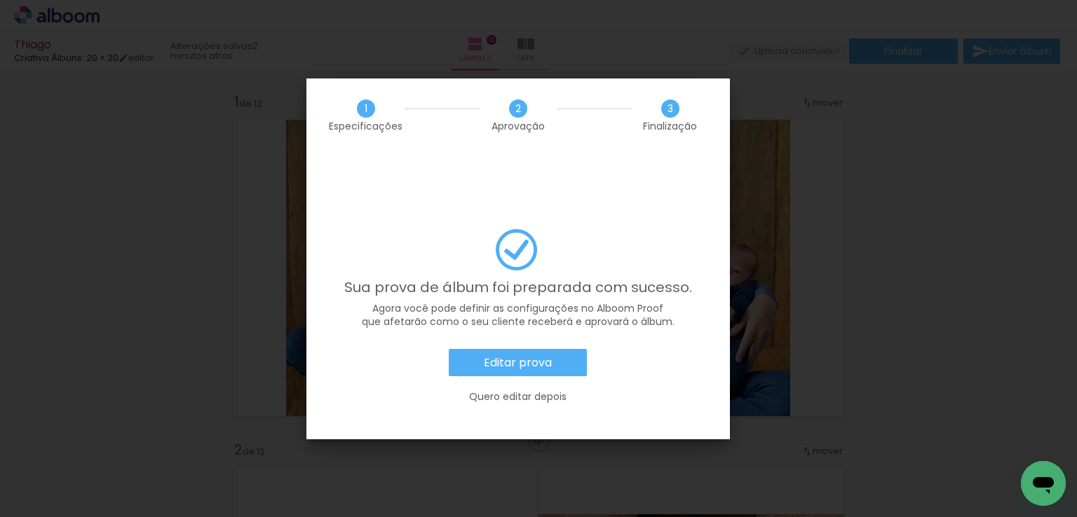
click at [0, 0] on slot "Editar prova" at bounding box center [0, 0] width 0 height 0
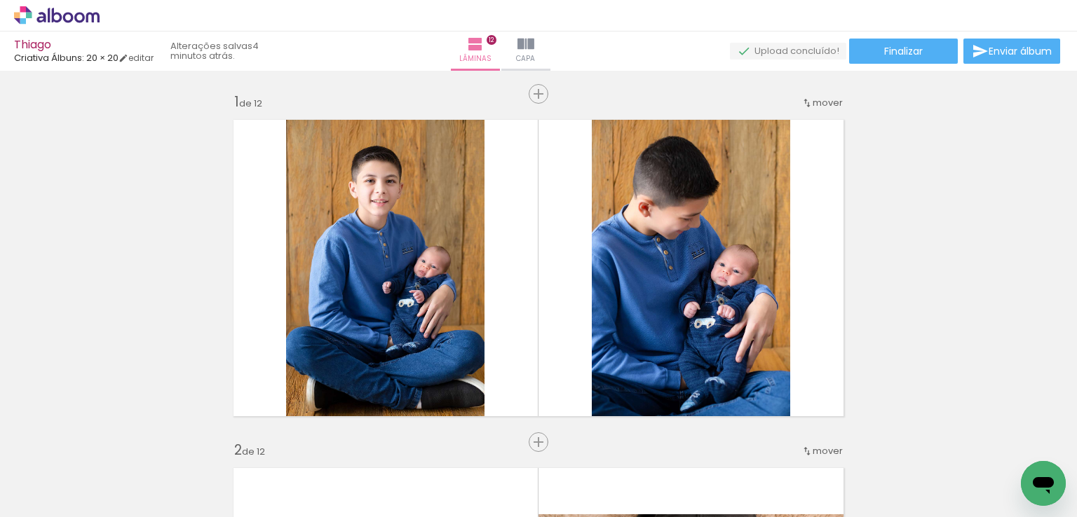
click at [67, 16] on icon at bounding box center [57, 15] width 86 height 18
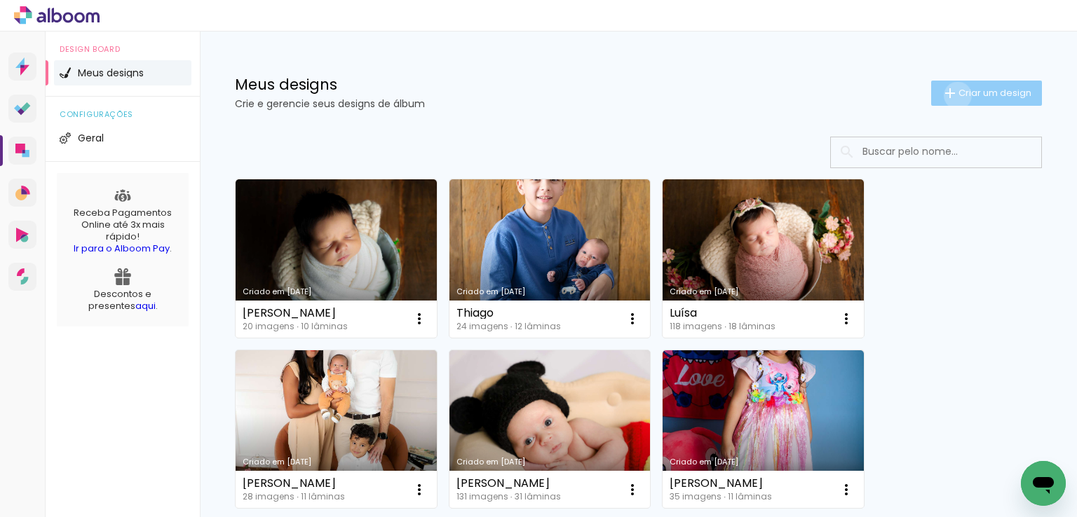
click at [944, 95] on iron-icon at bounding box center [949, 93] width 17 height 17
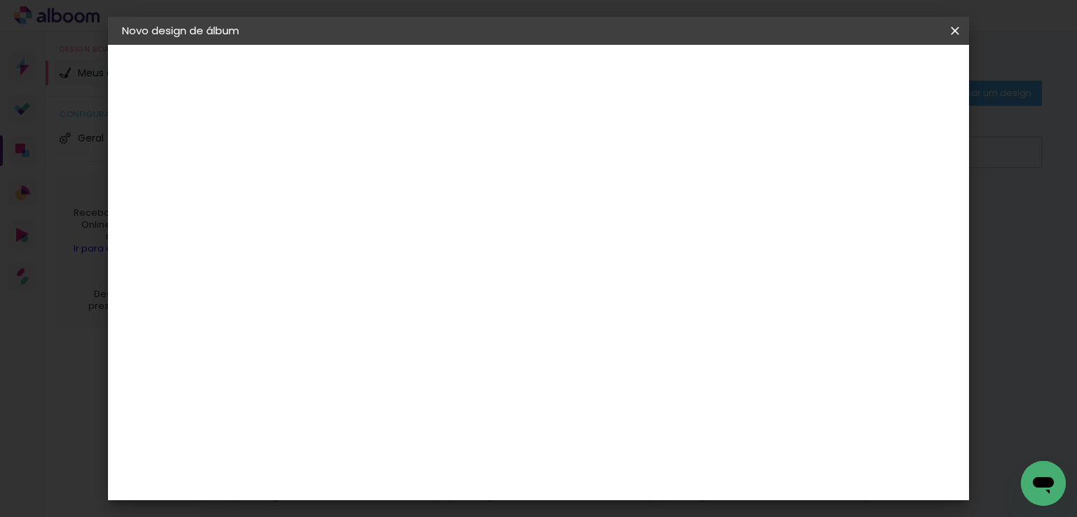
click at [351, 194] on input at bounding box center [351, 188] width 0 height 22
type input "ALBUM MAITE"
type paper-input "ALBUM MAITE"
click at [495, 69] on paper-button "Avançar" at bounding box center [460, 74] width 69 height 24
click at [419, 234] on div "Criativa Álbuns" at bounding box center [397, 232] width 43 height 22
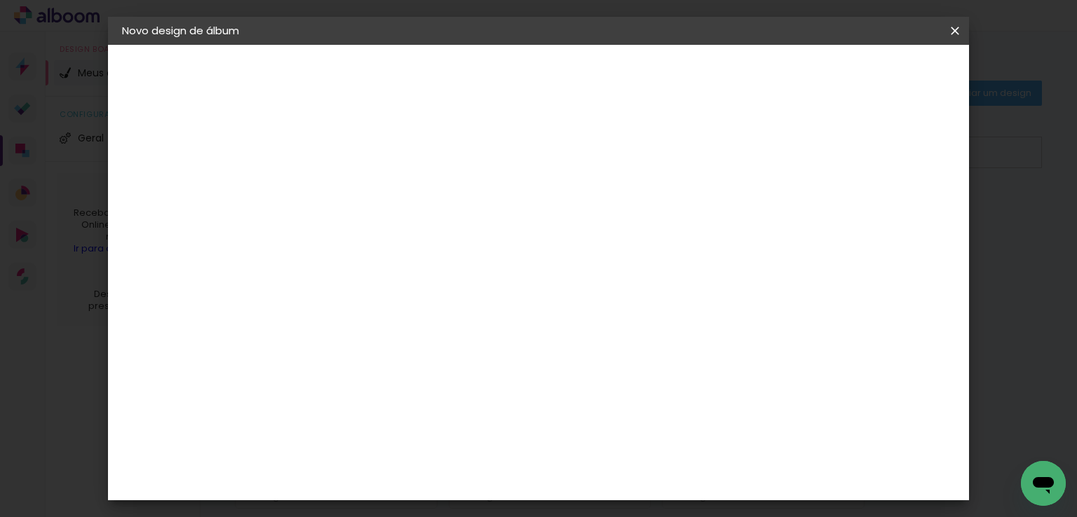
click at [0, 0] on slot "Avançar" at bounding box center [0, 0] width 0 height 0
click at [406, 233] on input "text" at bounding box center [378, 244] width 55 height 22
click at [0, 0] on slot "Fotolivro Premium" at bounding box center [0, 0] width 0 height 0
type input "Fotolivro Premium"
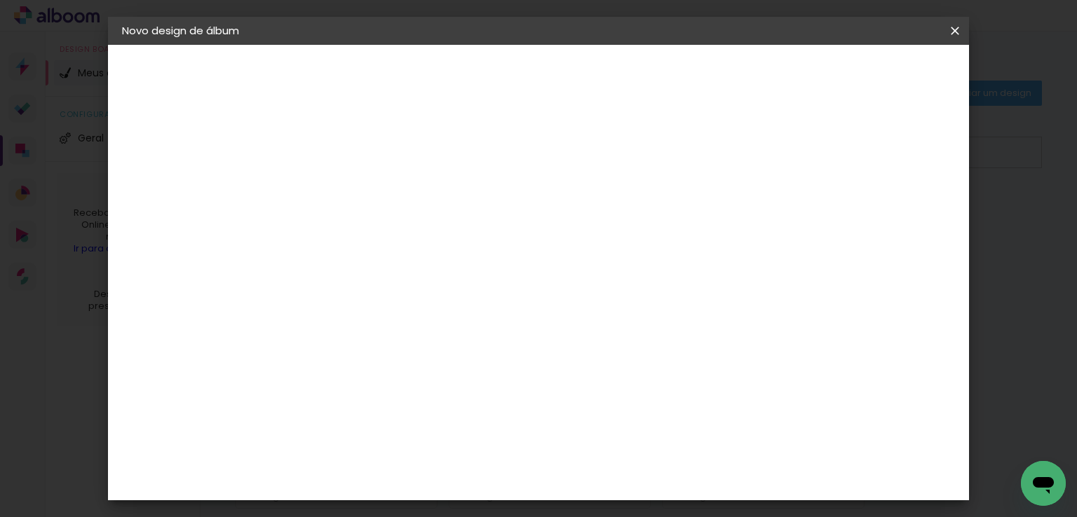
click at [446, 498] on span "20 × 20" at bounding box center [413, 516] width 65 height 37
click at [0, 0] on slot "Avançar" at bounding box center [0, 0] width 0 height 0
click at [746, 76] on span "Iniciar design" at bounding box center [714, 74] width 64 height 10
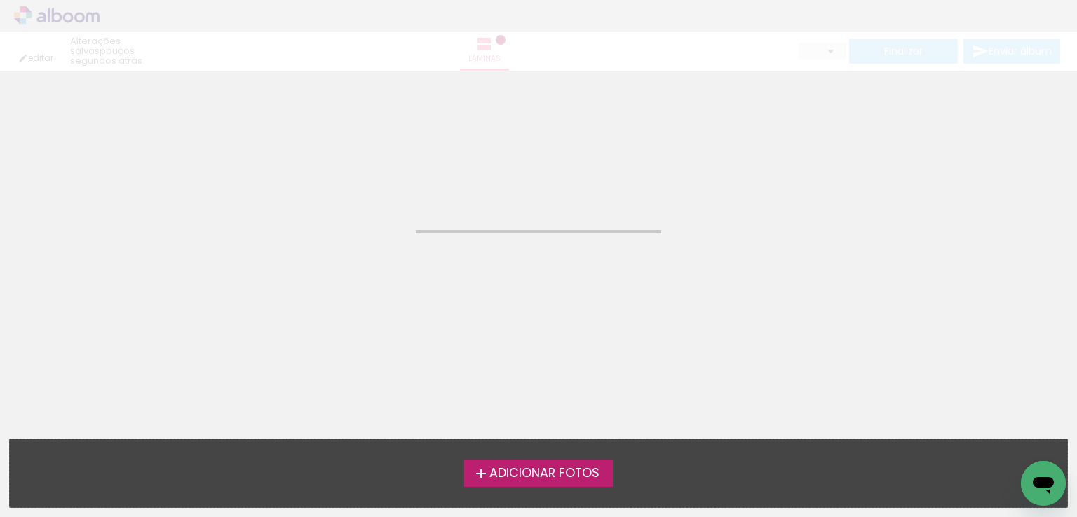
click at [539, 416] on neon-animated-pages "Confirmar Cancelar" at bounding box center [538, 294] width 1077 height 446
click at [540, 474] on span "Adicionar Fotos" at bounding box center [544, 473] width 110 height 13
click at [0, 0] on input "file" at bounding box center [0, 0] width 0 height 0
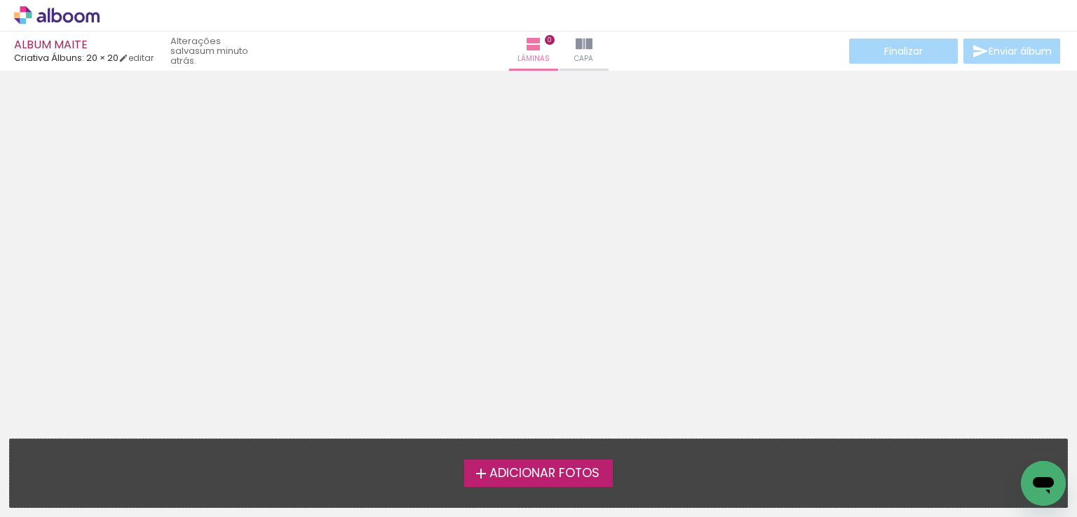
click at [499, 467] on span "Adicionar Fotos" at bounding box center [544, 473] width 110 height 13
click at [0, 0] on input "file" at bounding box center [0, 0] width 0 height 0
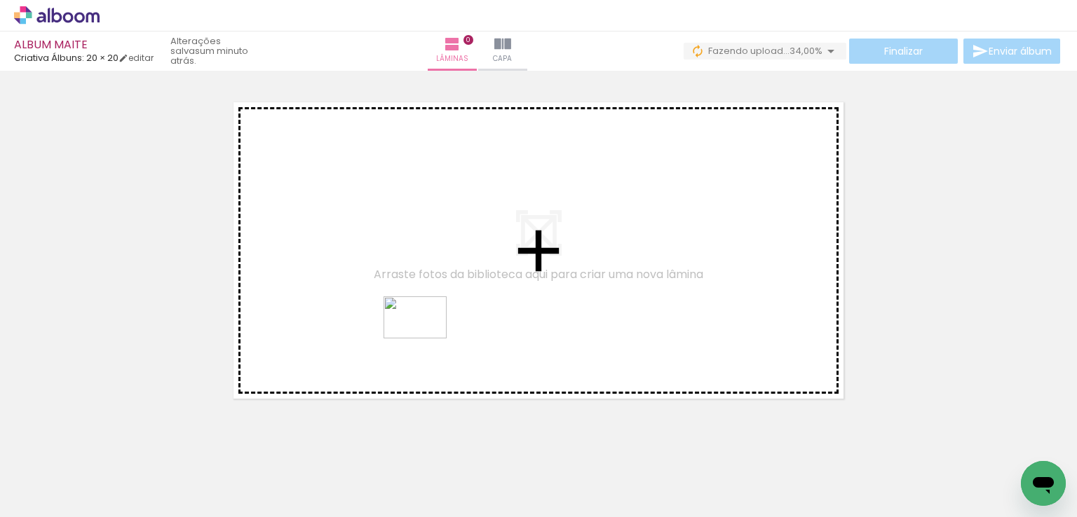
drag, startPoint x: 548, startPoint y: 483, endPoint x: 425, endPoint y: 339, distance: 189.4
click at [425, 339] on quentale-workspace at bounding box center [538, 258] width 1077 height 517
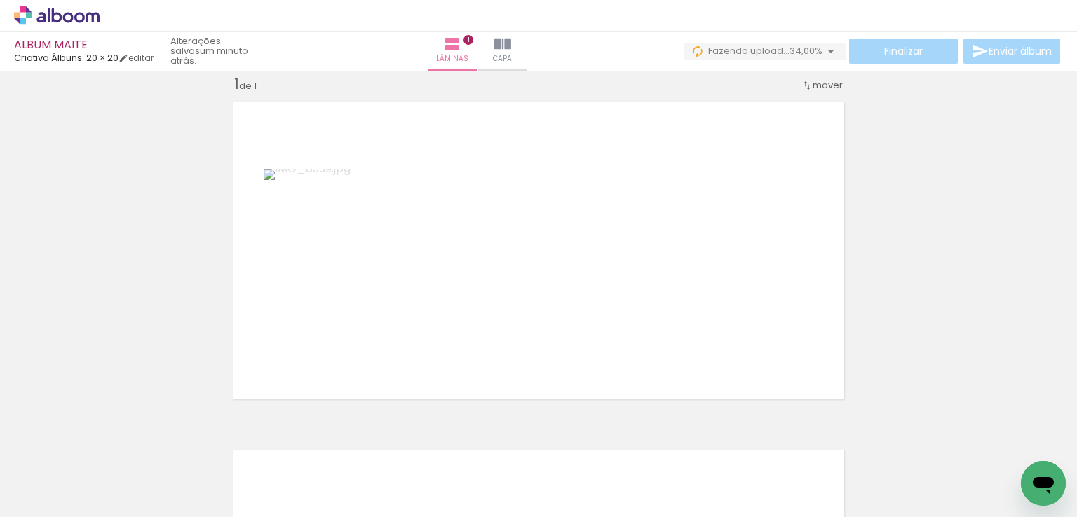
scroll to position [18, 0]
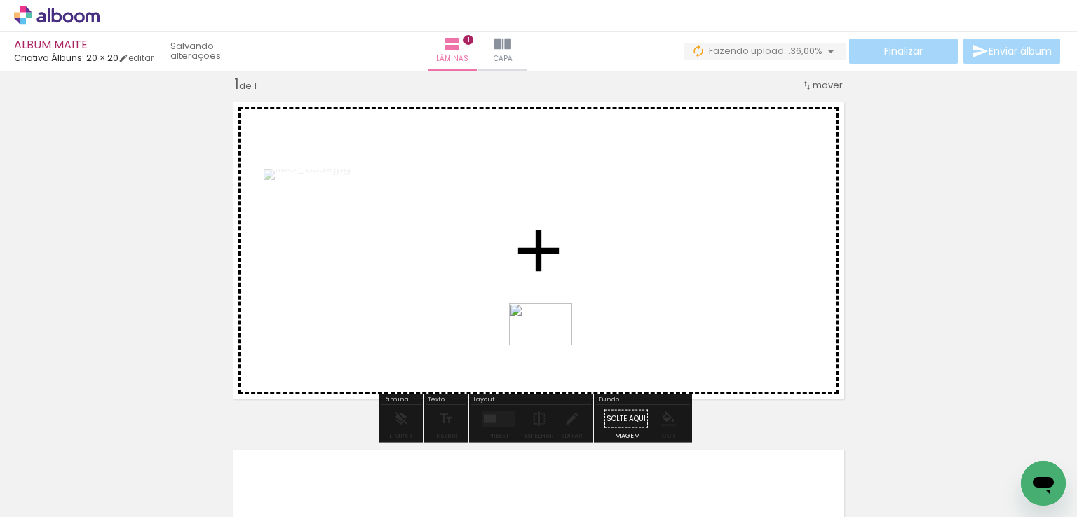
drag, startPoint x: 472, startPoint y: 466, endPoint x: 552, endPoint y: 346, distance: 144.2
click at [552, 346] on quentale-workspace at bounding box center [538, 258] width 1077 height 517
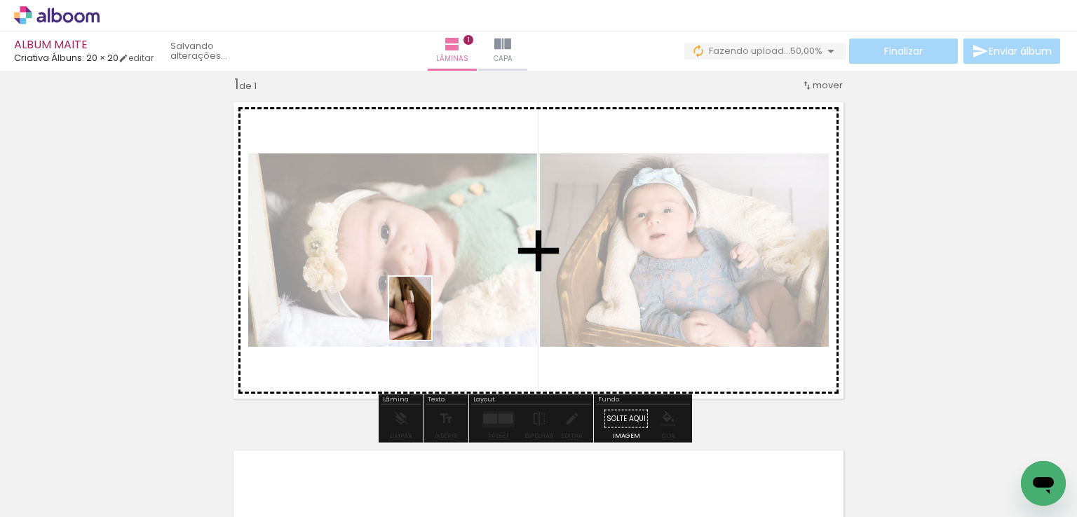
drag, startPoint x: 412, startPoint y: 466, endPoint x: 432, endPoint y: 309, distance: 158.3
click at [432, 309] on quentale-workspace at bounding box center [538, 258] width 1077 height 517
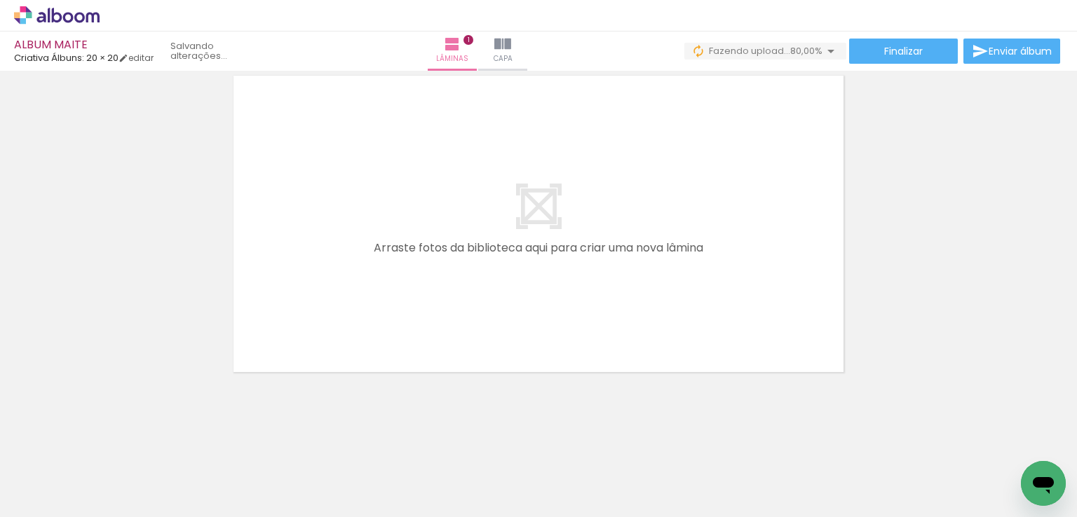
scroll to position [0, 471]
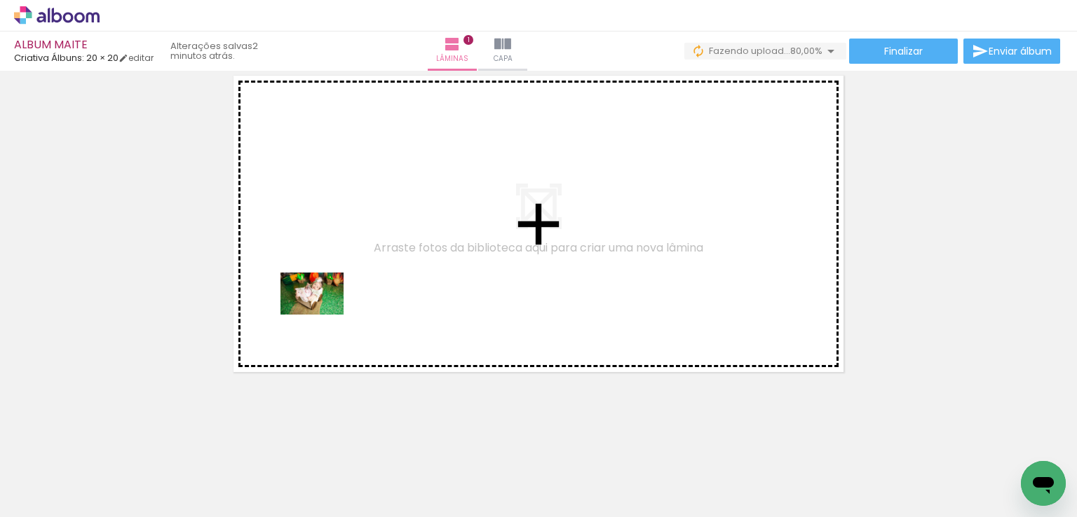
drag, startPoint x: 304, startPoint y: 468, endPoint x: 322, endPoint y: 315, distance: 154.6
click at [322, 315] on quentale-workspace at bounding box center [538, 258] width 1077 height 517
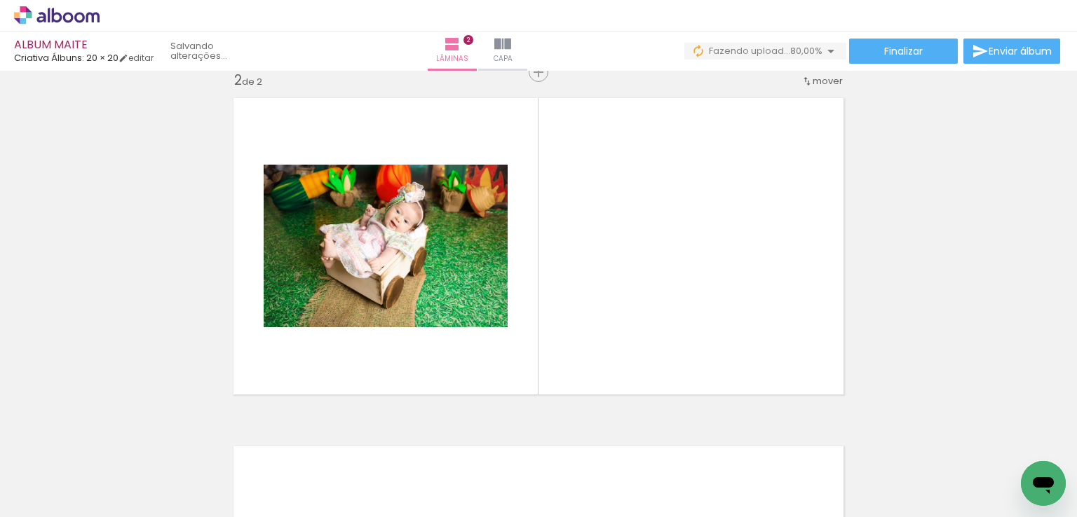
scroll to position [366, 0]
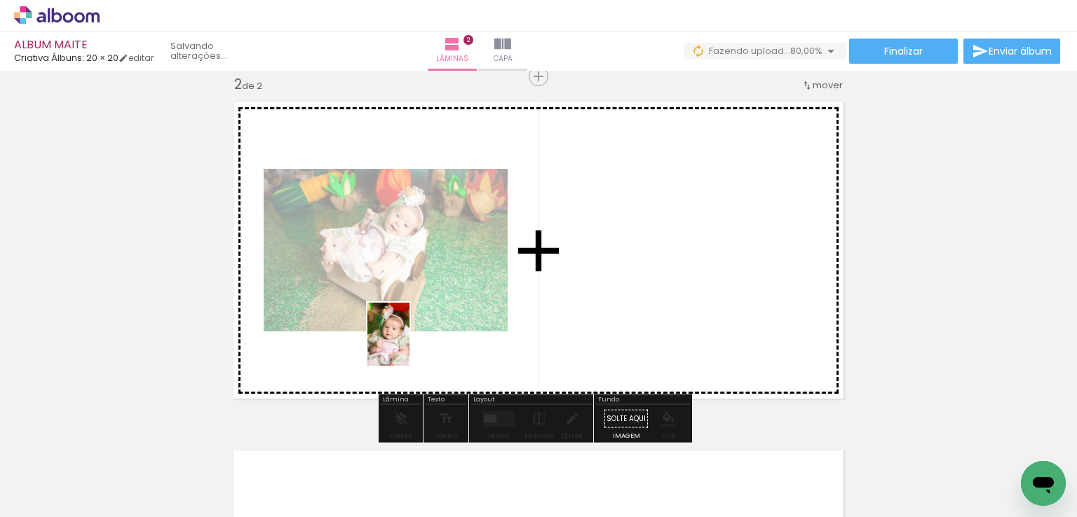
drag, startPoint x: 376, startPoint y: 466, endPoint x: 409, endPoint y: 345, distance: 125.8
click at [409, 345] on quentale-workspace at bounding box center [538, 258] width 1077 height 517
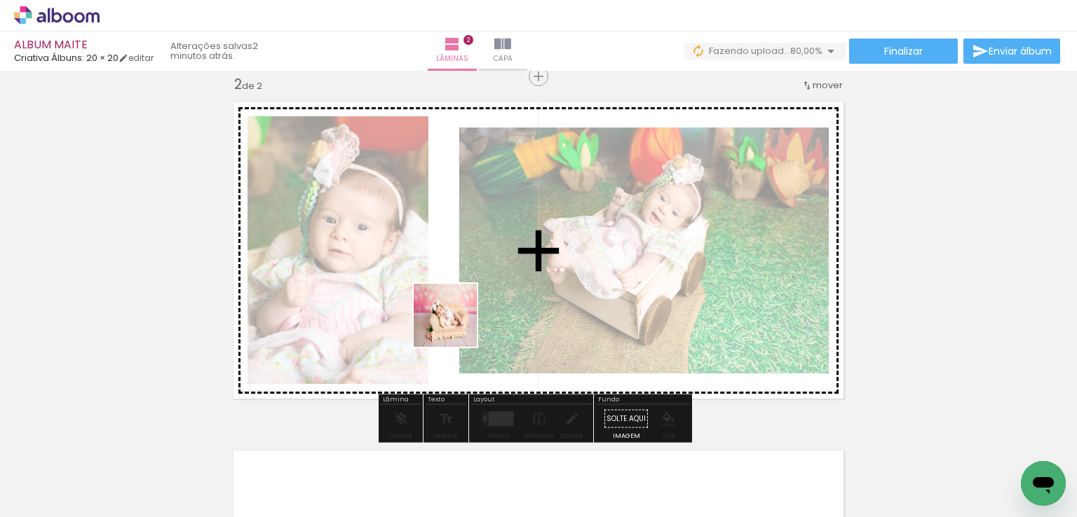
drag, startPoint x: 456, startPoint y: 455, endPoint x: 456, endPoint y: 326, distance: 129.0
click at [456, 326] on quentale-workspace at bounding box center [538, 258] width 1077 height 517
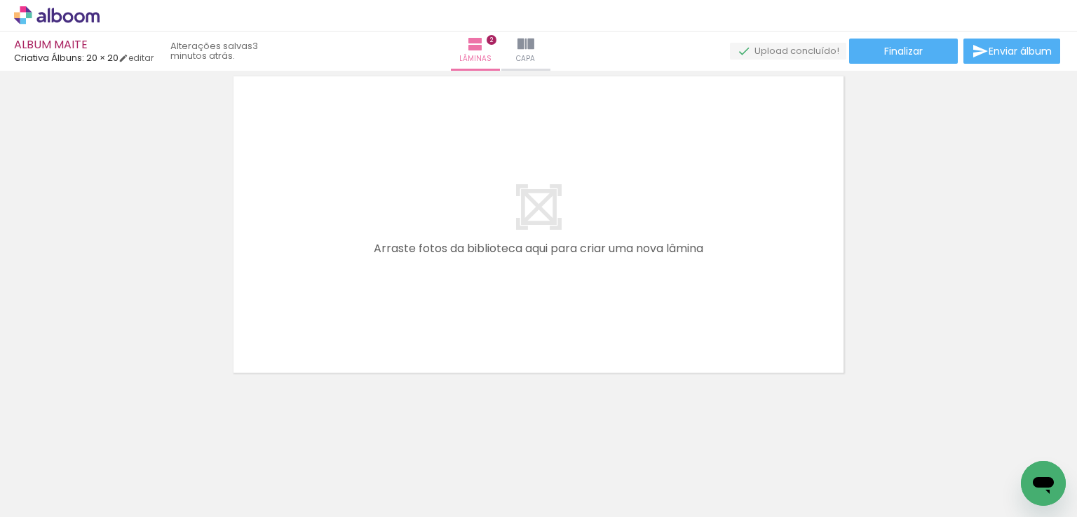
scroll to position [741, 0]
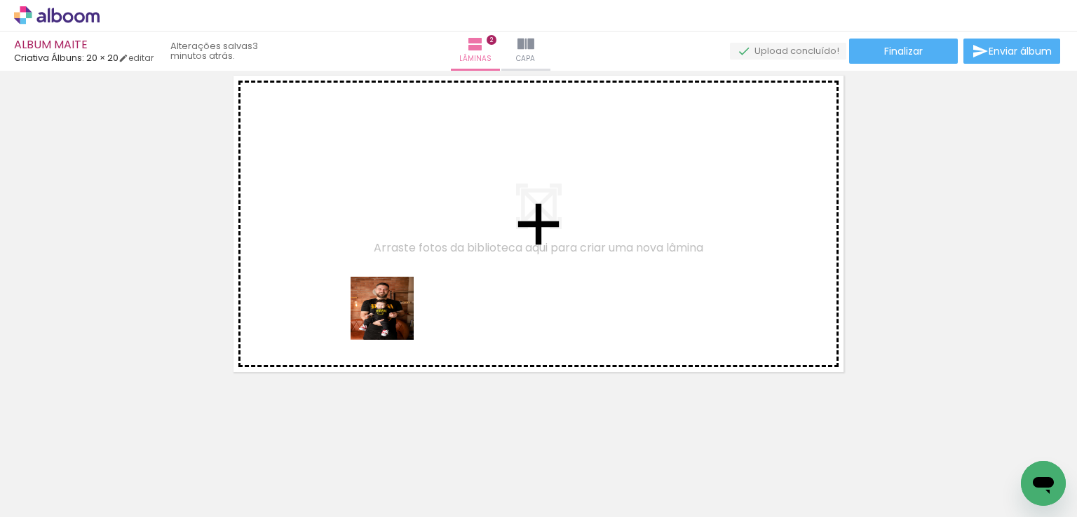
drag, startPoint x: 416, startPoint y: 469, endPoint x: 392, endPoint y: 319, distance: 151.8
click at [392, 319] on quentale-workspace at bounding box center [538, 258] width 1077 height 517
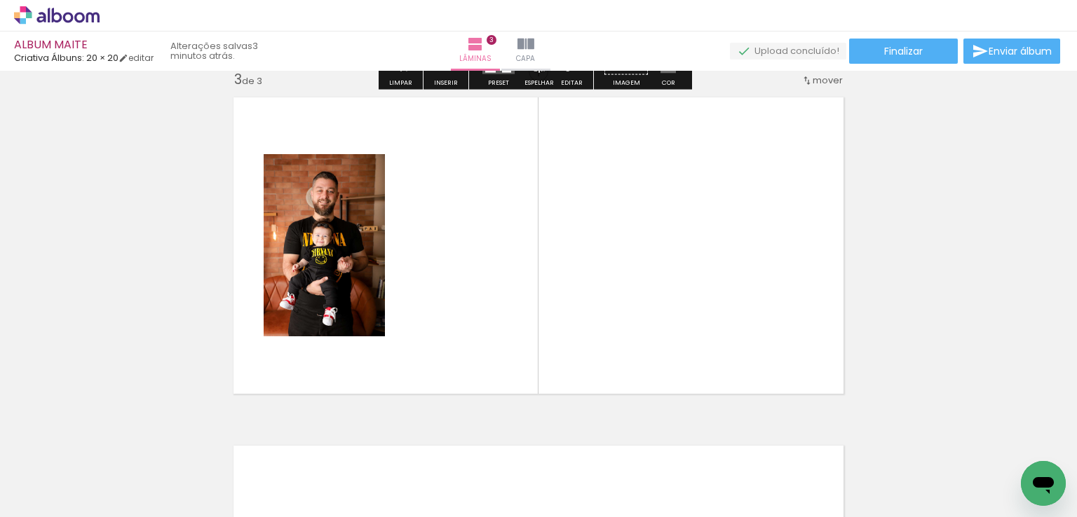
scroll to position [715, 0]
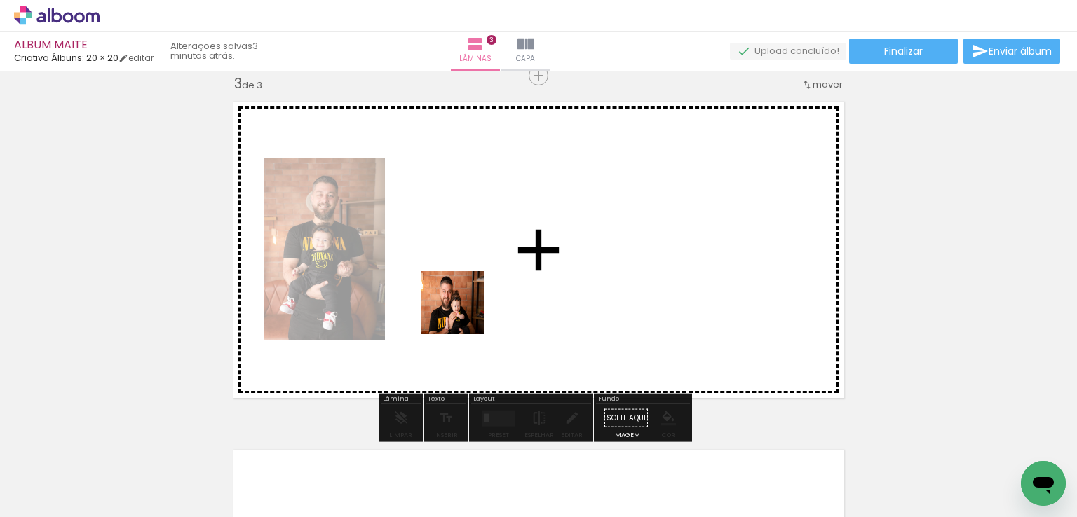
drag, startPoint x: 489, startPoint y: 460, endPoint x: 463, endPoint y: 313, distance: 149.4
click at [463, 313] on quentale-workspace at bounding box center [538, 258] width 1077 height 517
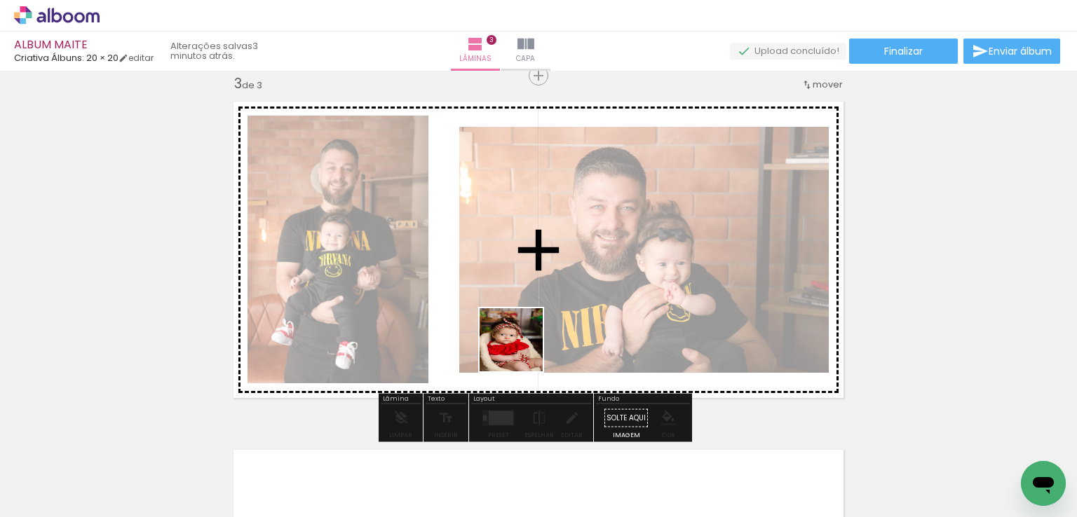
drag, startPoint x: 575, startPoint y: 460, endPoint x: 601, endPoint y: 427, distance: 42.5
click at [520, 347] on quentale-workspace at bounding box center [538, 258] width 1077 height 517
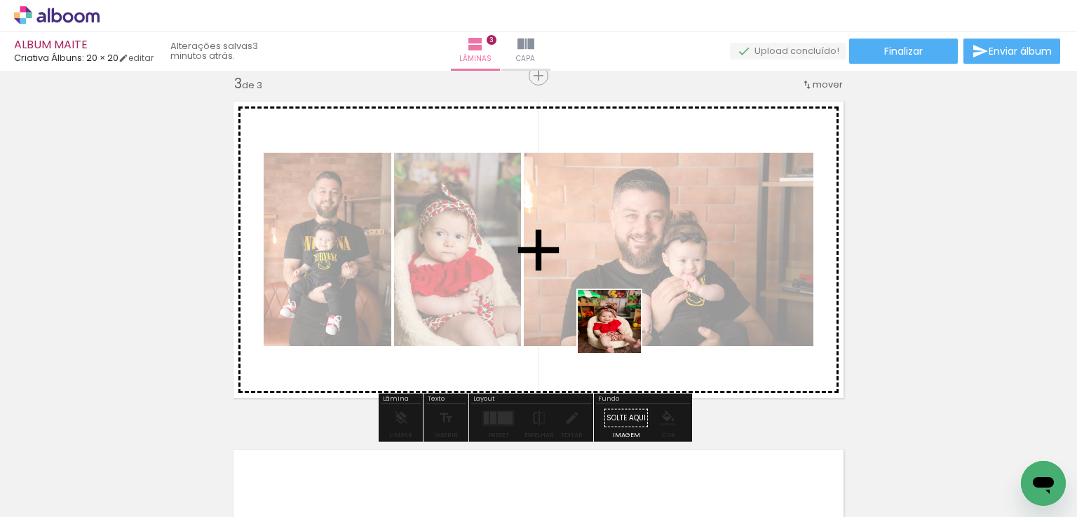
drag, startPoint x: 635, startPoint y: 453, endPoint x: 619, endPoint y: 329, distance: 125.1
click at [619, 329] on quentale-workspace at bounding box center [538, 258] width 1077 height 517
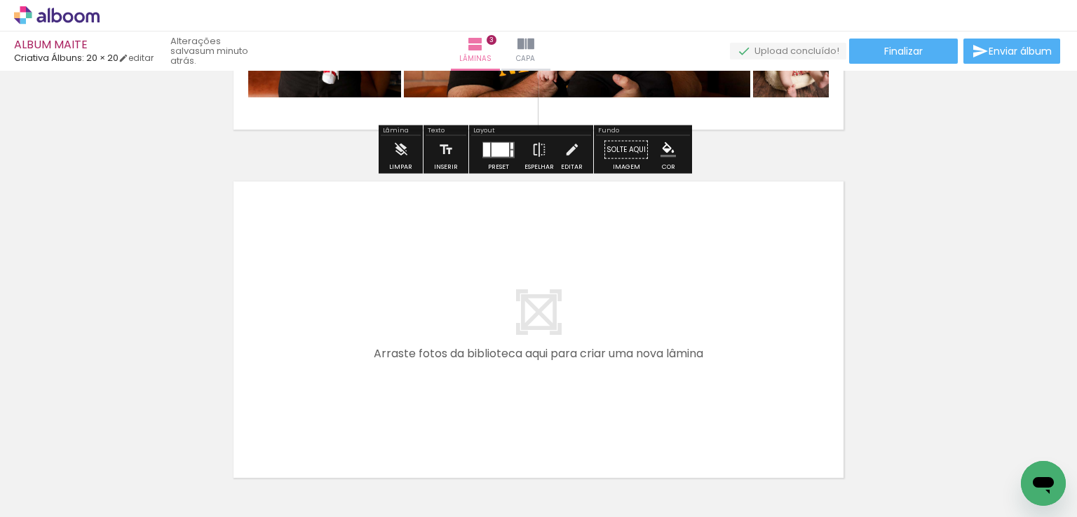
scroll to position [995, 0]
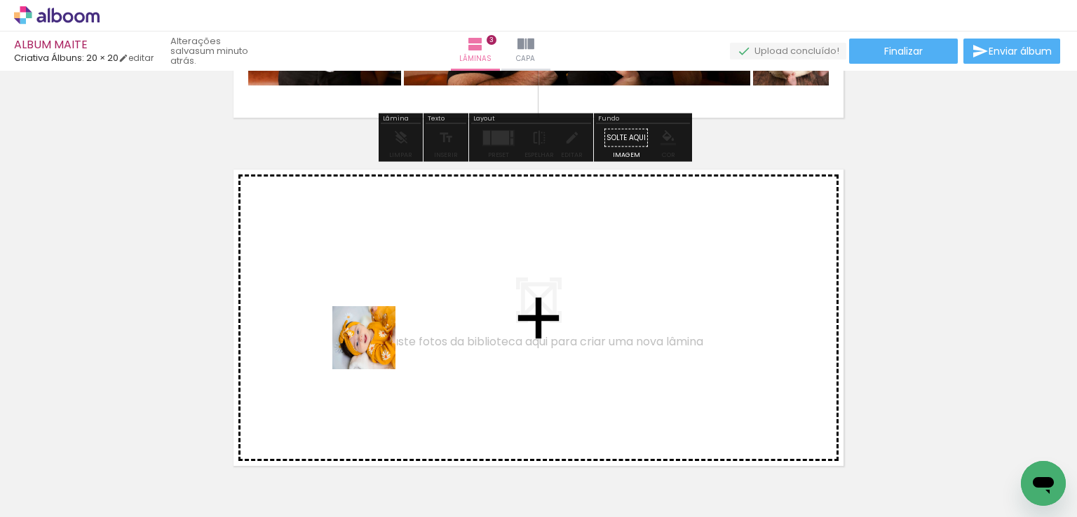
drag, startPoint x: 392, startPoint y: 463, endPoint x: 374, endPoint y: 348, distance: 116.4
click at [374, 348] on quentale-workspace at bounding box center [538, 258] width 1077 height 517
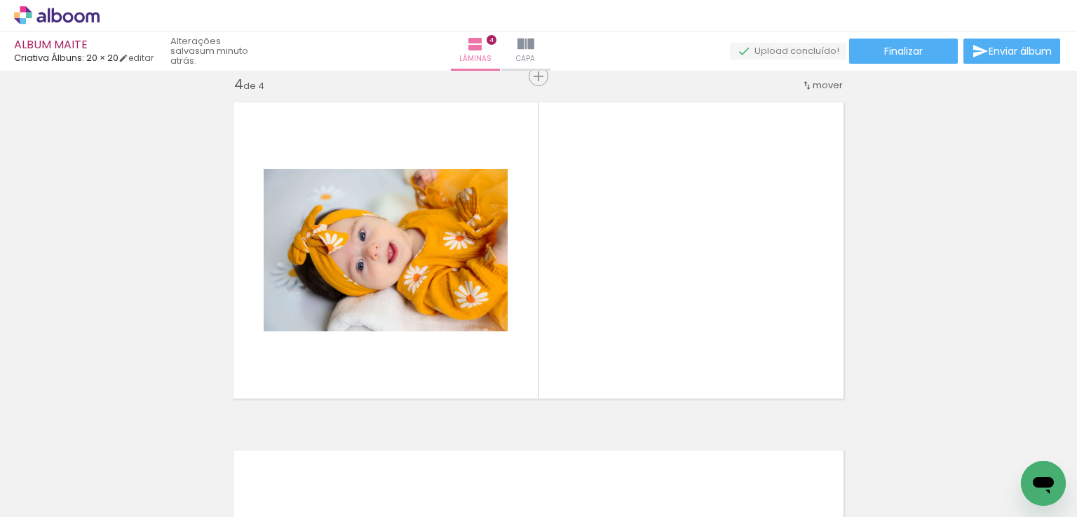
scroll to position [0, 2534]
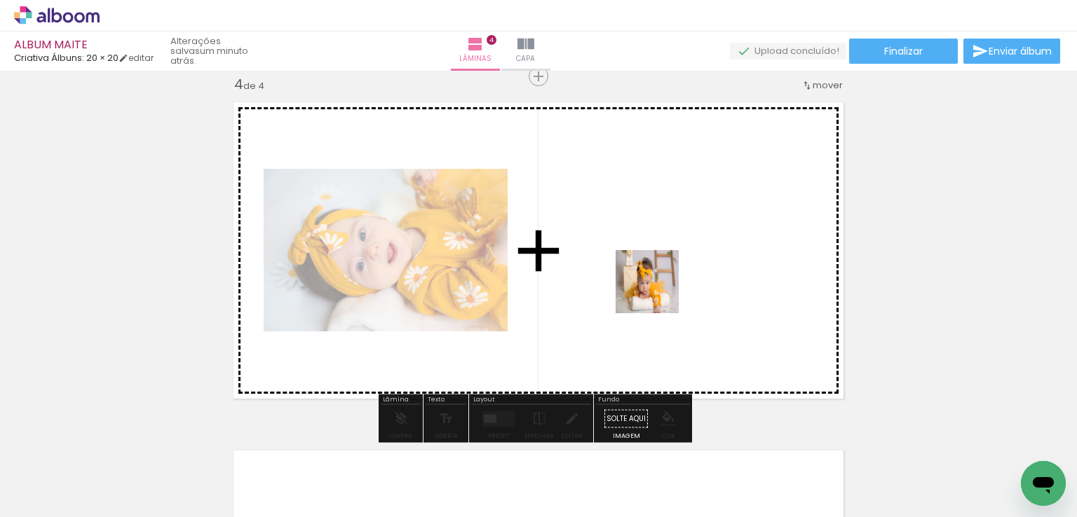
drag, startPoint x: 770, startPoint y: 477, endPoint x: 654, endPoint y: 287, distance: 222.4
click at [654, 287] on quentale-workspace at bounding box center [538, 258] width 1077 height 517
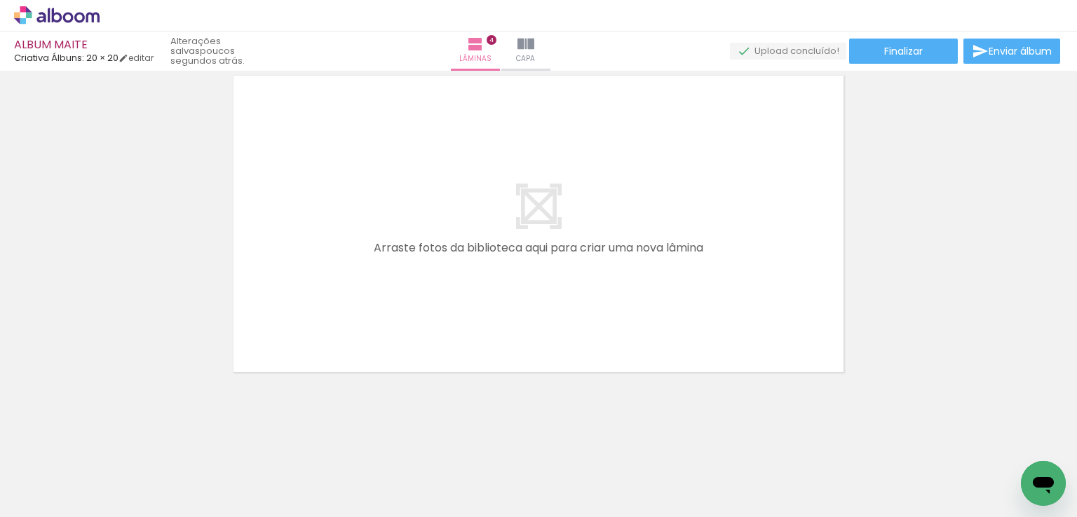
scroll to position [0, 92]
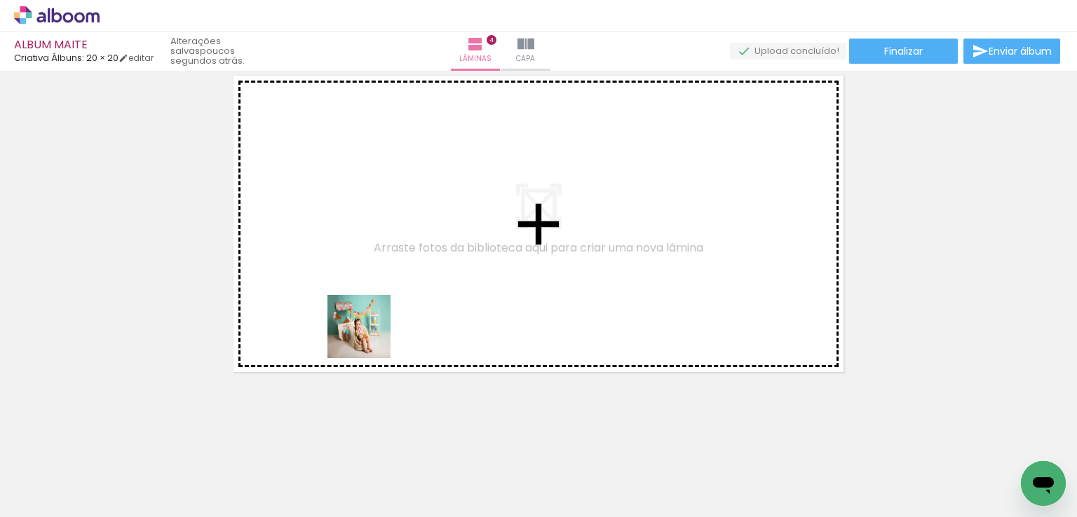
drag, startPoint x: 376, startPoint y: 465, endPoint x: 436, endPoint y: 451, distance: 61.9
click at [369, 336] on quentale-workspace at bounding box center [538, 258] width 1077 height 517
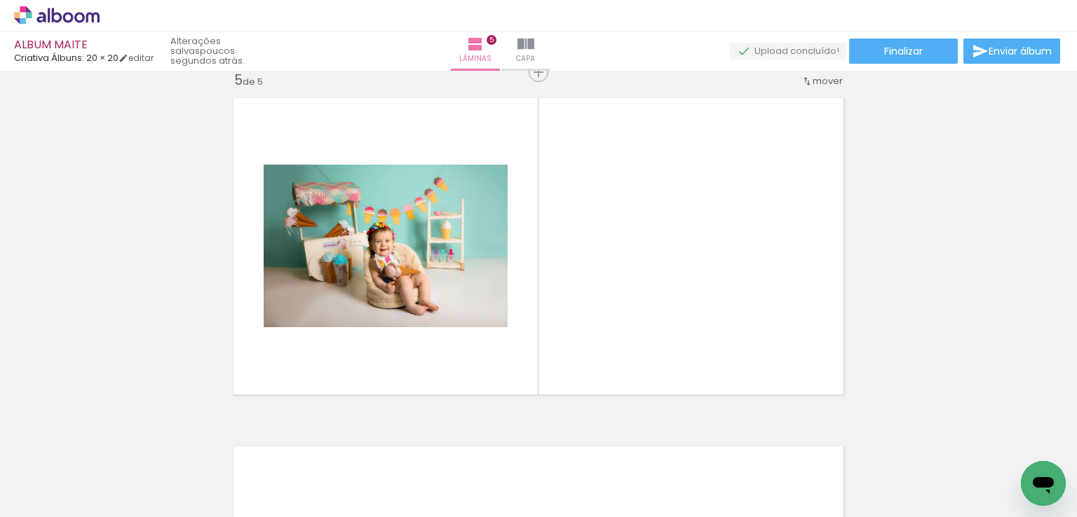
scroll to position [1411, 0]
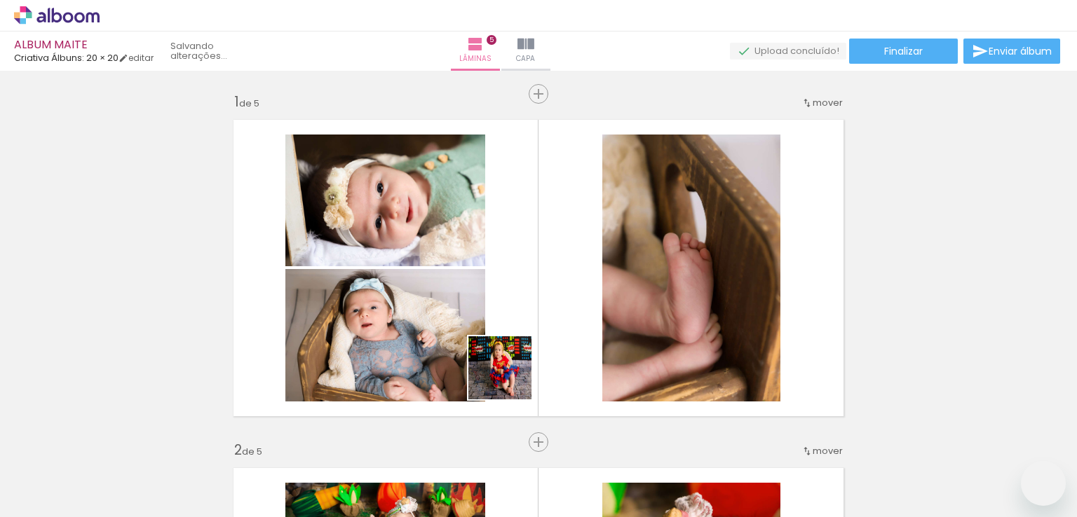
click at [510, 368] on quentale-workspace at bounding box center [538, 258] width 1077 height 517
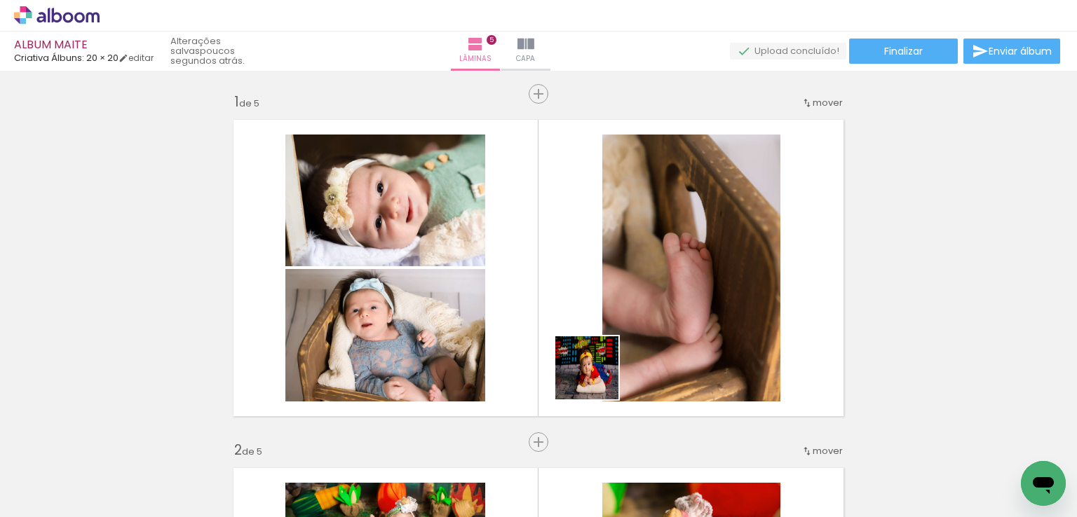
scroll to position [0, 92]
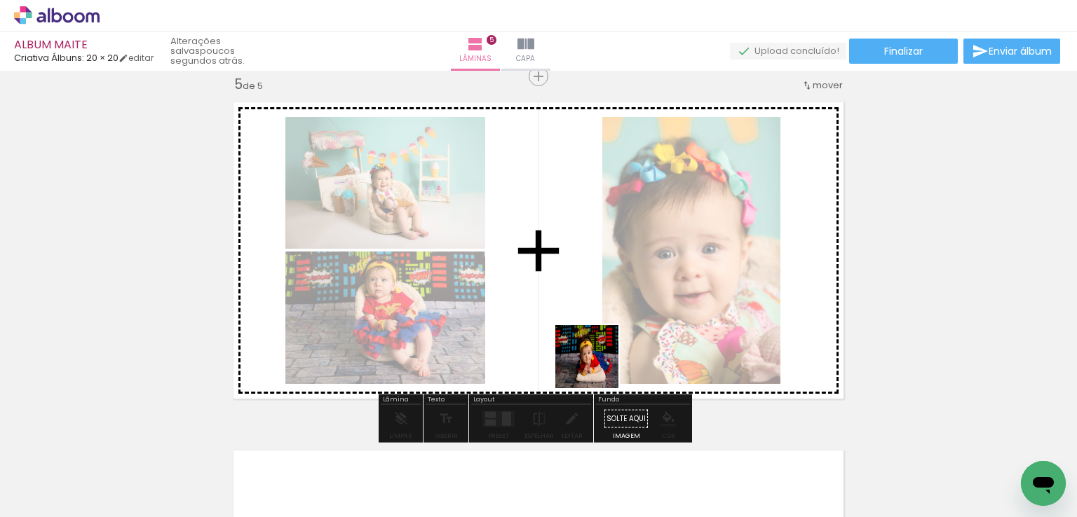
drag, startPoint x: 599, startPoint y: 469, endPoint x: 597, endPoint y: 367, distance: 101.6
click at [597, 367] on quentale-workspace at bounding box center [538, 258] width 1077 height 517
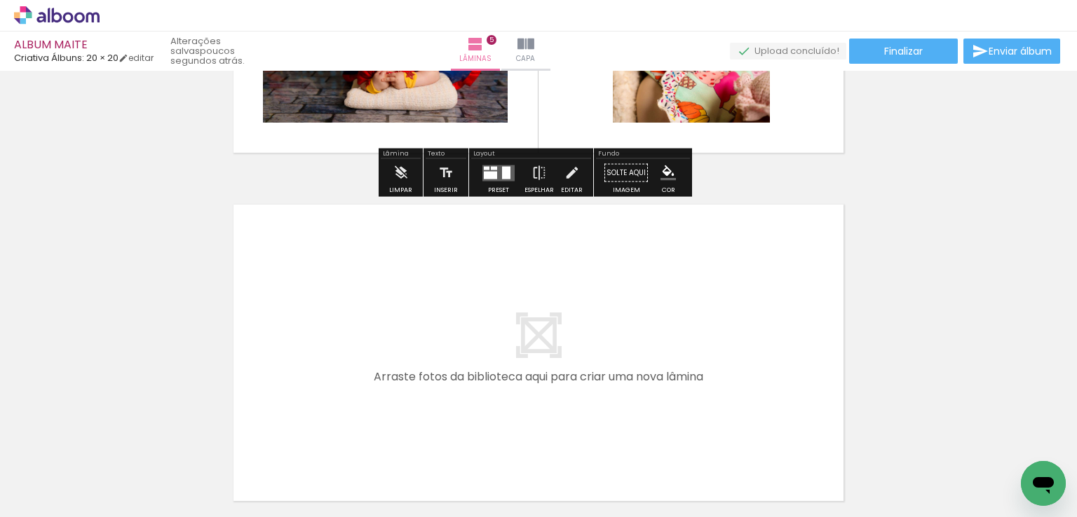
scroll to position [1691, 0]
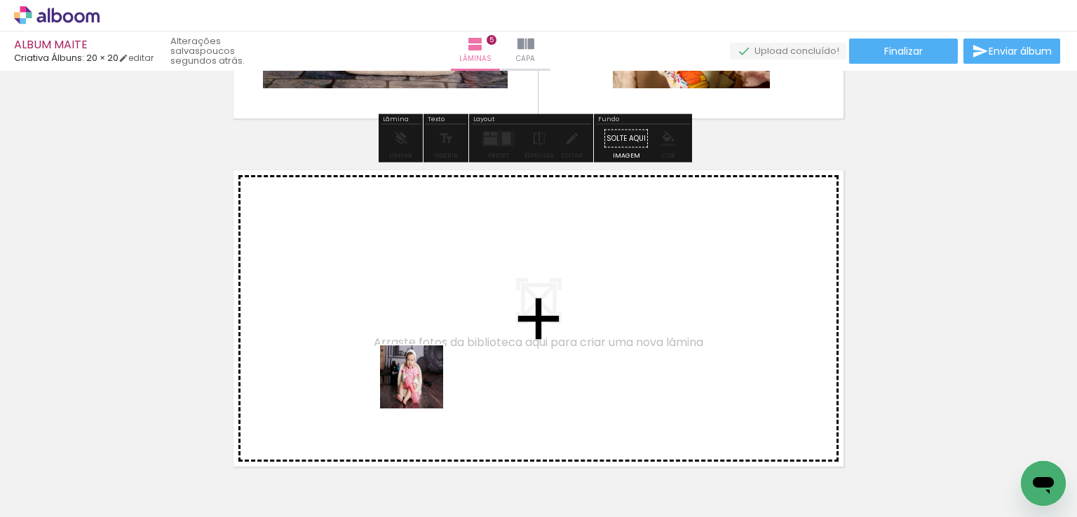
drag, startPoint x: 432, startPoint y: 483, endPoint x: 372, endPoint y: 449, distance: 68.8
click at [414, 364] on quentale-workspace at bounding box center [538, 258] width 1077 height 517
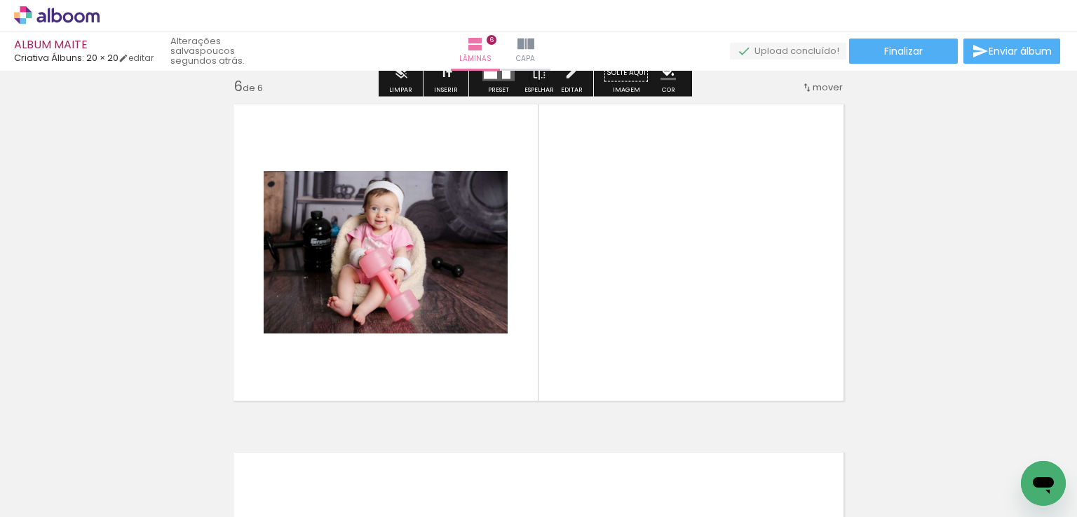
scroll to position [1759, 0]
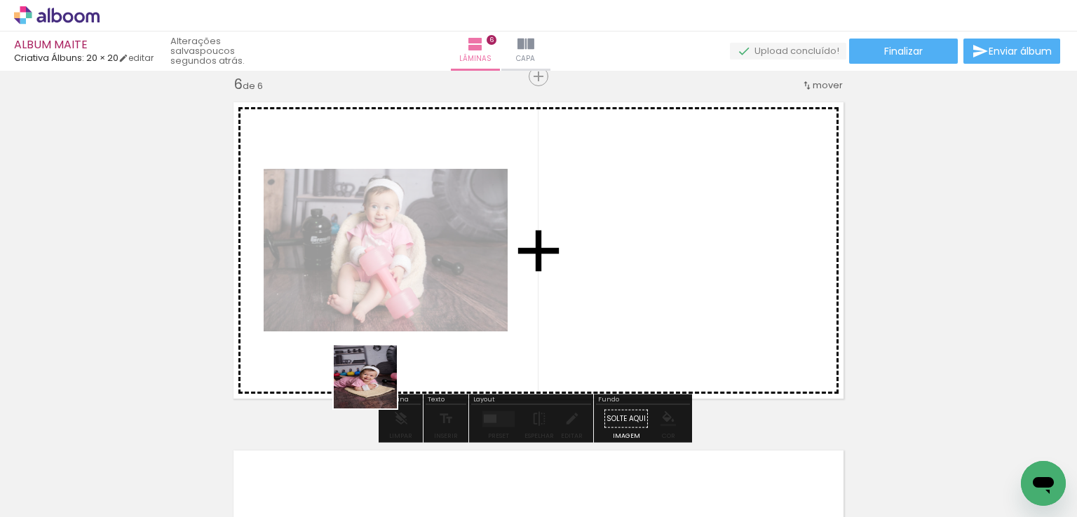
drag, startPoint x: 353, startPoint y: 470, endPoint x: 457, endPoint y: 459, distance: 104.3
click at [376, 377] on quentale-workspace at bounding box center [538, 258] width 1077 height 517
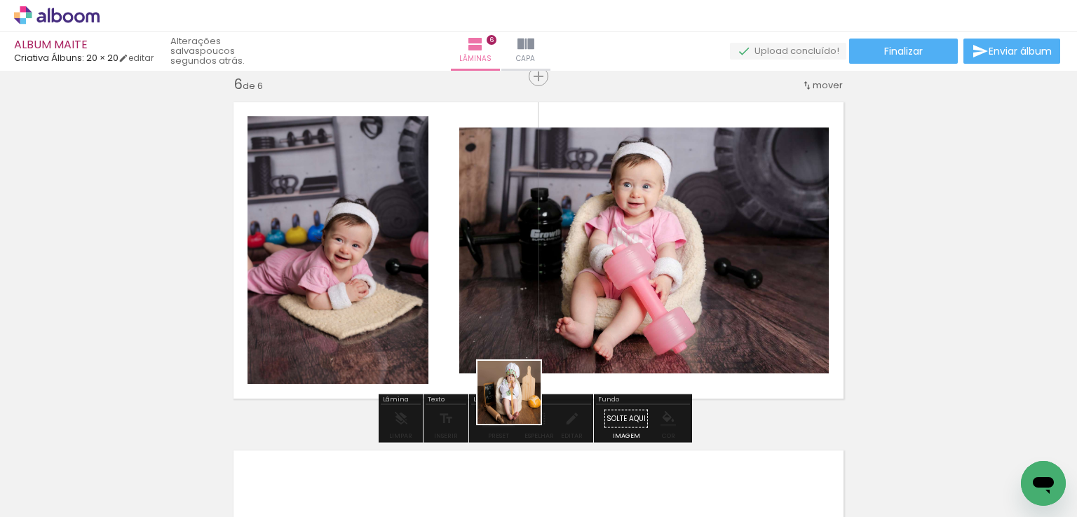
drag, startPoint x: 500, startPoint y: 485, endPoint x: 522, endPoint y: 378, distance: 108.9
click at [522, 378] on quentale-workspace at bounding box center [538, 258] width 1077 height 517
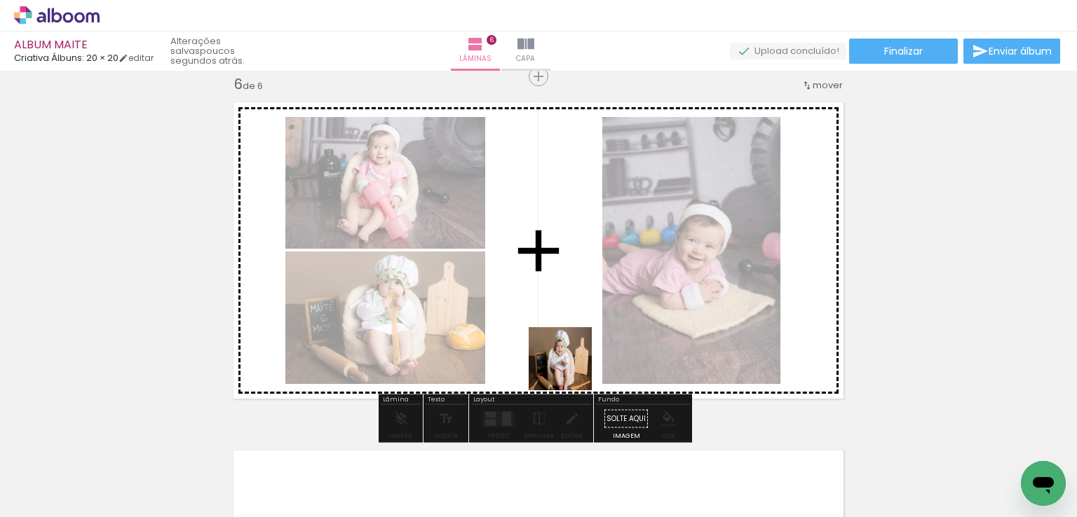
drag, startPoint x: 600, startPoint y: 470, endPoint x: 564, endPoint y: 352, distance: 123.7
click at [565, 355] on quentale-workspace at bounding box center [538, 258] width 1077 height 517
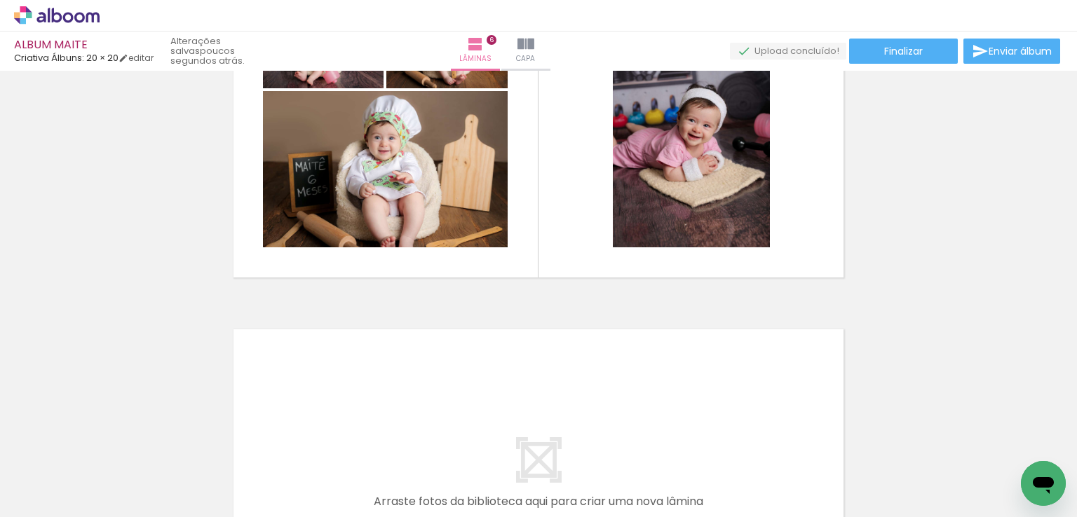
scroll to position [2040, 0]
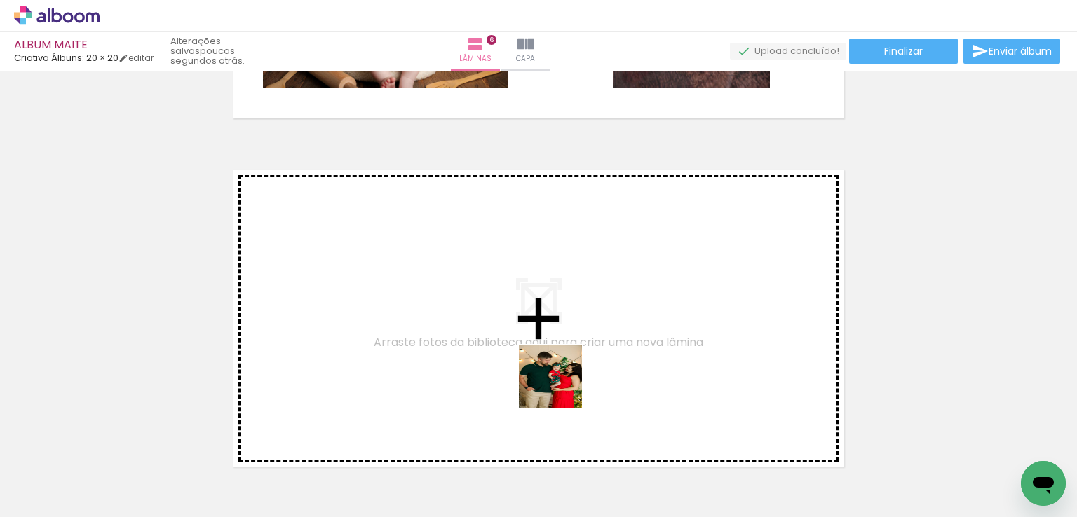
drag, startPoint x: 646, startPoint y: 478, endPoint x: 561, endPoint y: 388, distance: 124.4
click at [561, 388] on quentale-workspace at bounding box center [538, 258] width 1077 height 517
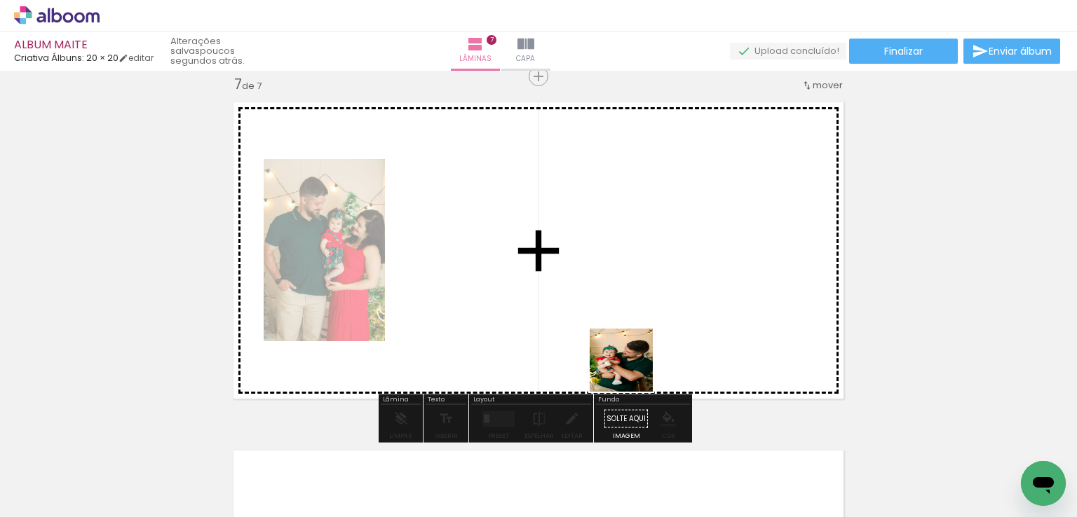
scroll to position [2108, 0]
drag, startPoint x: 707, startPoint y: 463, endPoint x: 760, endPoint y: 444, distance: 56.1
click at [628, 366] on quentale-workspace at bounding box center [538, 258] width 1077 height 517
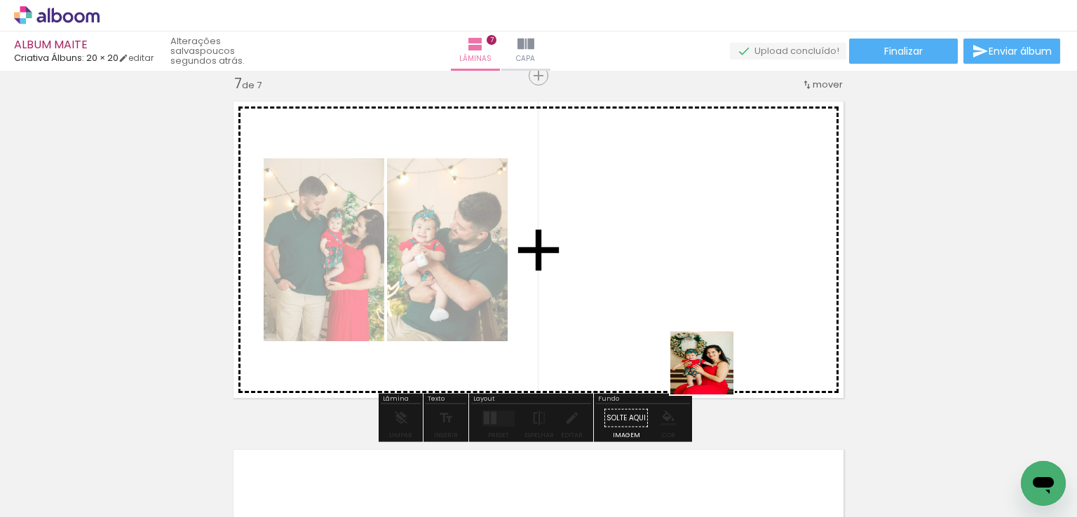
drag, startPoint x: 774, startPoint y: 454, endPoint x: 796, endPoint y: 428, distance: 34.3
click at [710, 371] on quentale-workspace at bounding box center [538, 258] width 1077 height 517
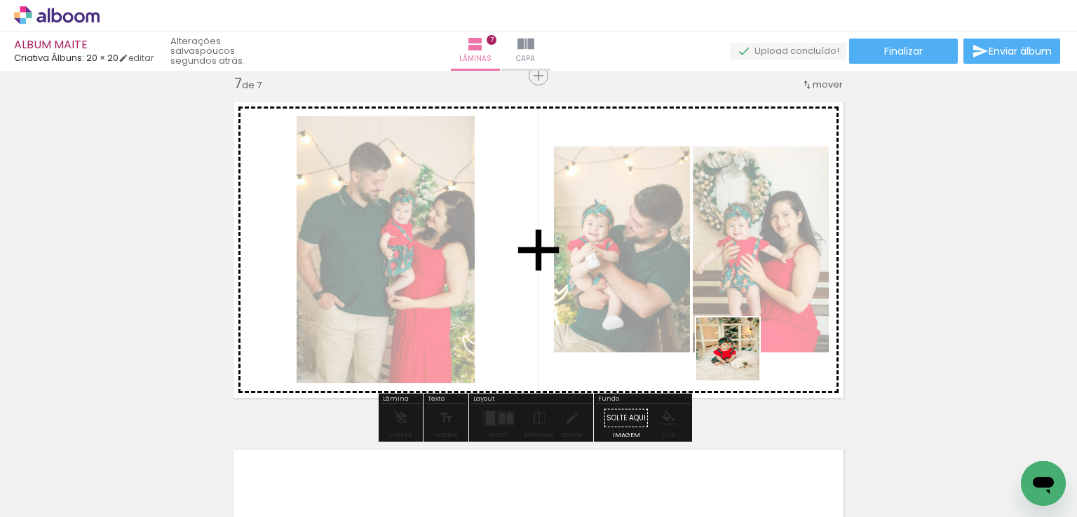
drag, startPoint x: 863, startPoint y: 474, endPoint x: 738, endPoint y: 360, distance: 169.7
click at [738, 360] on quentale-workspace at bounding box center [538, 258] width 1077 height 517
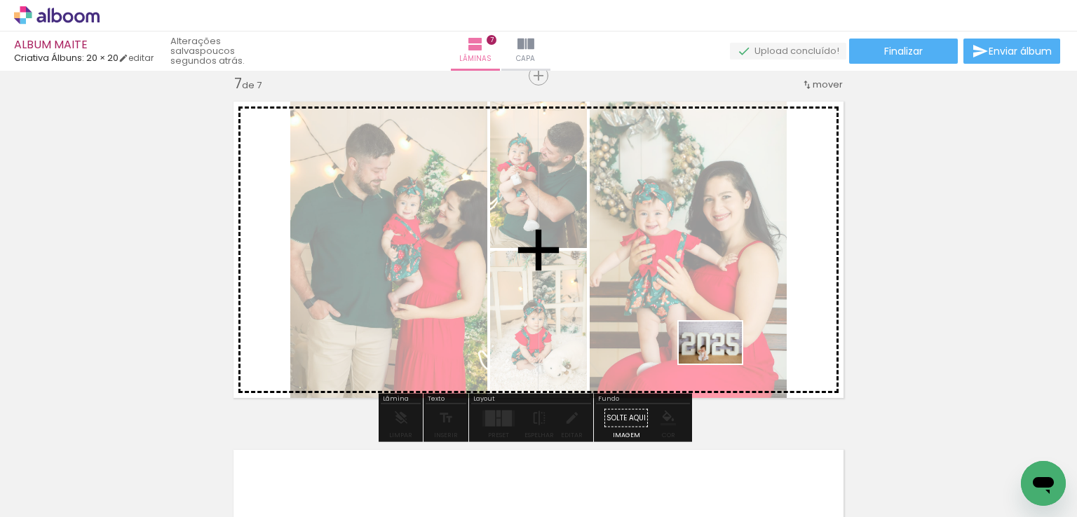
drag, startPoint x: 936, startPoint y: 477, endPoint x: 720, endPoint y: 364, distance: 243.3
click at [720, 364] on quentale-workspace at bounding box center [538, 258] width 1077 height 517
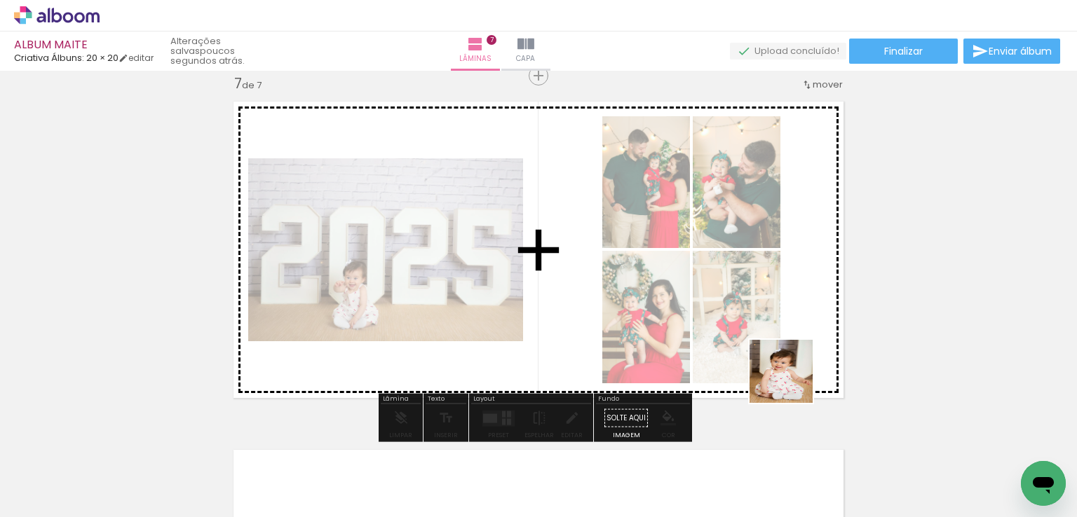
drag, startPoint x: 1006, startPoint y: 454, endPoint x: 791, endPoint y: 382, distance: 227.0
click at [791, 382] on quentale-workspace at bounding box center [538, 258] width 1077 height 517
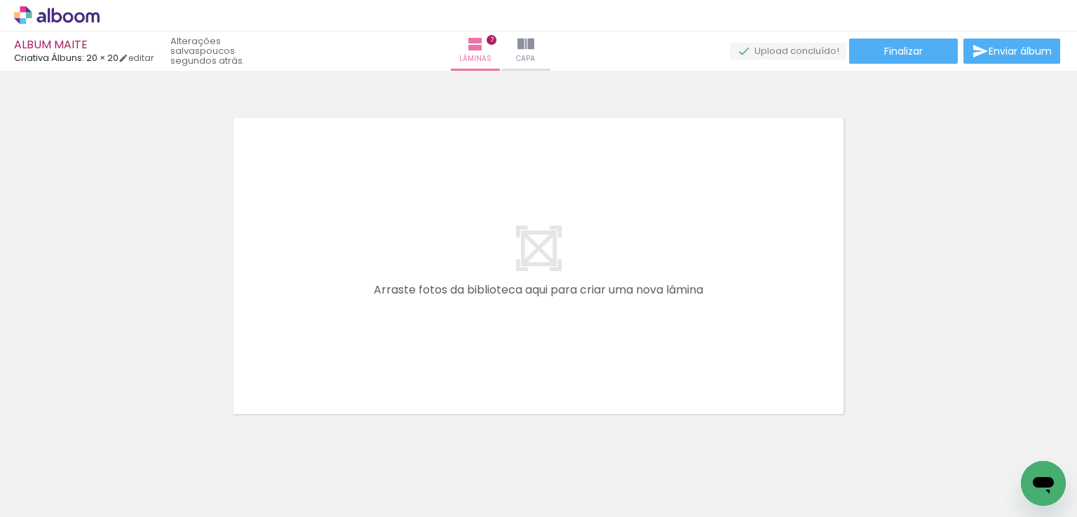
scroll to position [2389, 0]
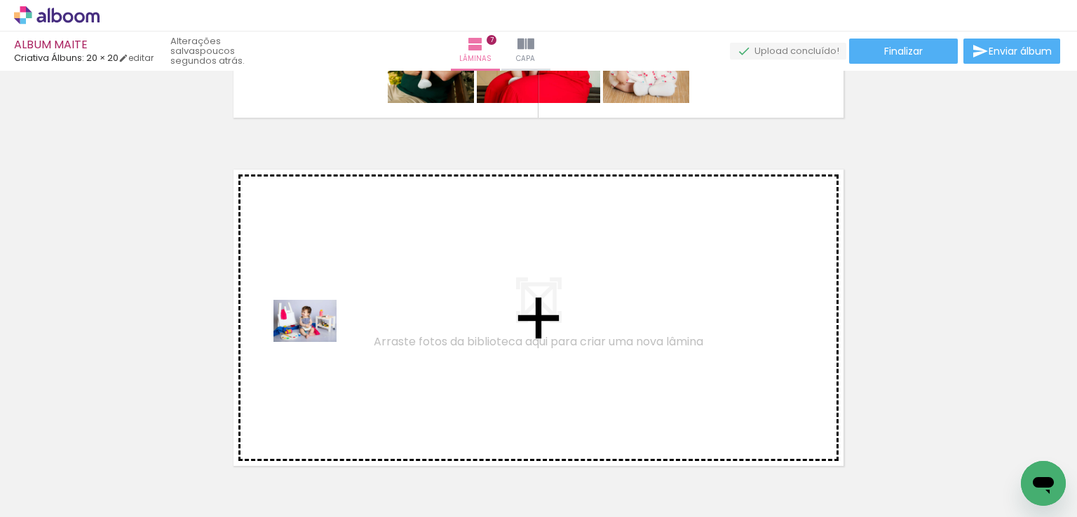
drag, startPoint x: 128, startPoint y: 472, endPoint x: 247, endPoint y: 459, distance: 119.1
click at [322, 337] on quentale-workspace at bounding box center [538, 258] width 1077 height 517
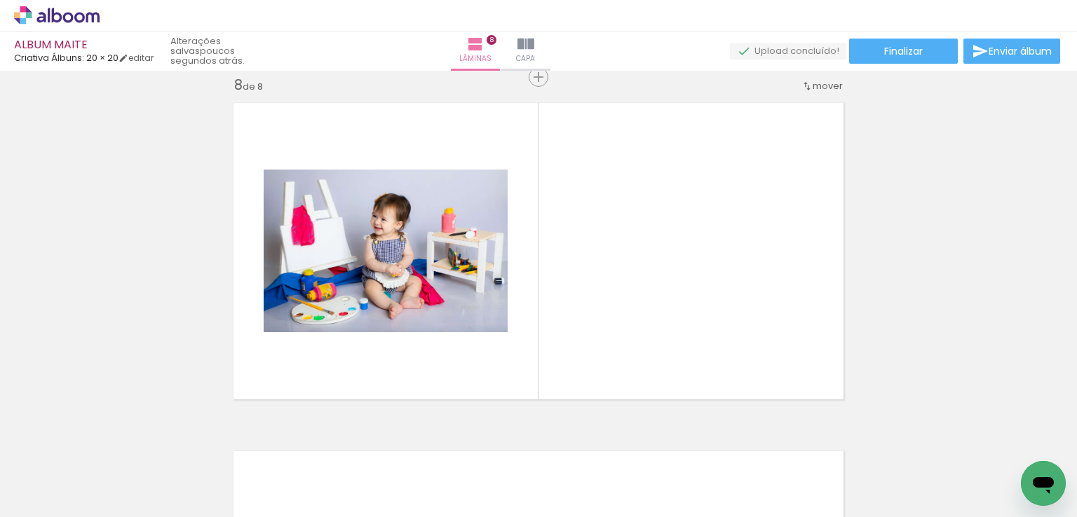
scroll to position [2456, 0]
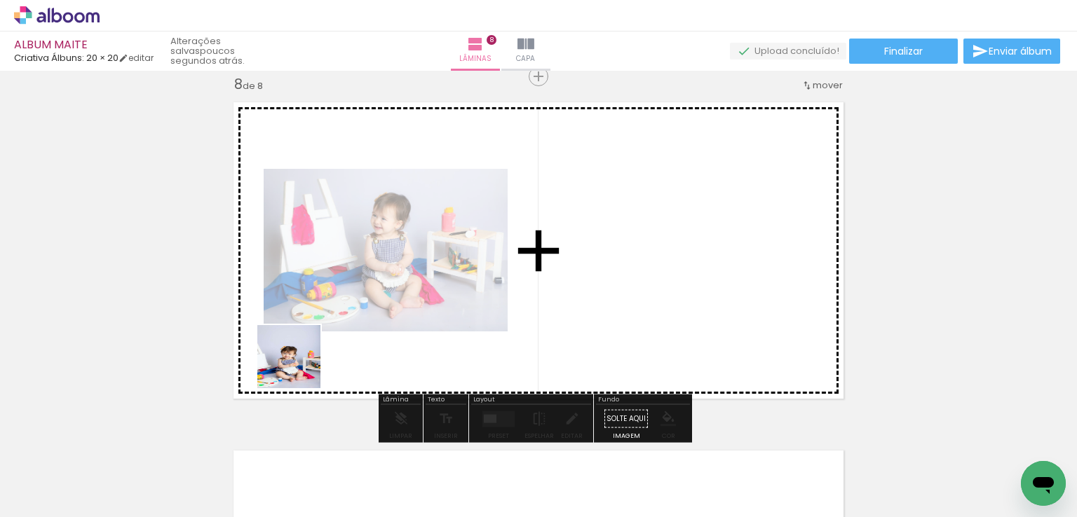
drag, startPoint x: 219, startPoint y: 484, endPoint x: 303, endPoint y: 363, distance: 146.6
click at [303, 363] on quentale-workspace at bounding box center [538, 258] width 1077 height 517
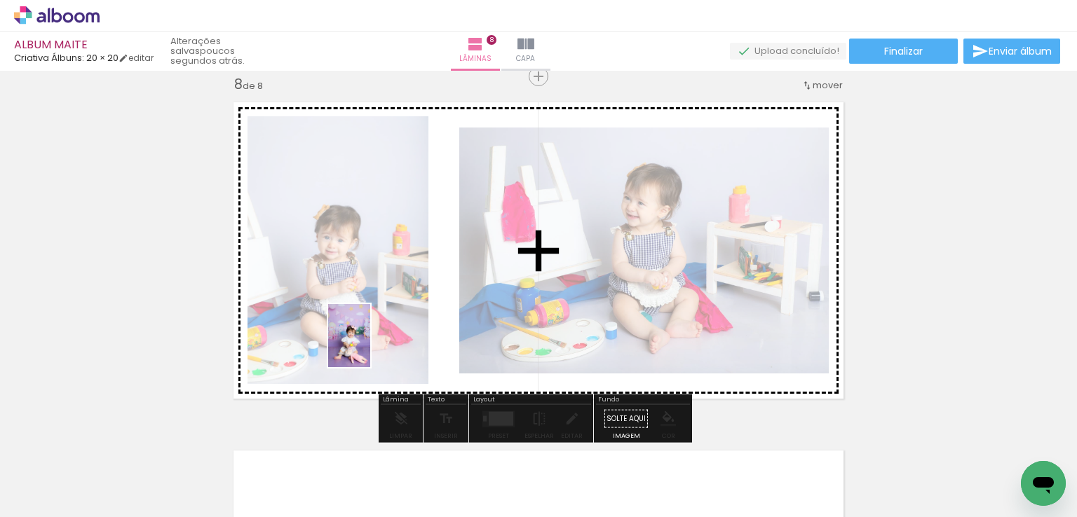
drag, startPoint x: 302, startPoint y: 470, endPoint x: 370, endPoint y: 346, distance: 140.8
click at [370, 346] on quentale-workspace at bounding box center [538, 258] width 1077 height 517
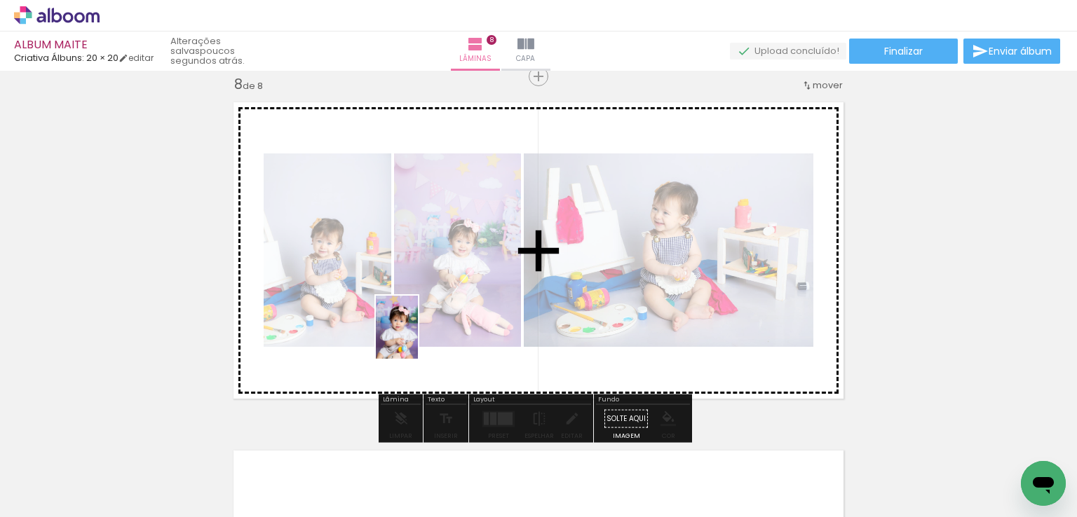
drag, startPoint x: 378, startPoint y: 453, endPoint x: 423, endPoint y: 332, distance: 129.3
click at [418, 337] on quentale-workspace at bounding box center [538, 258] width 1077 height 517
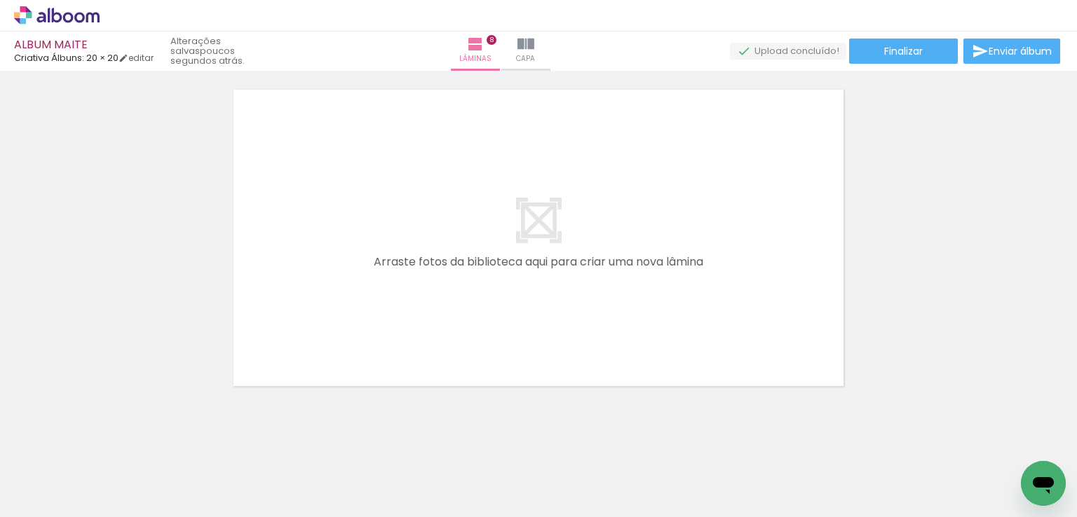
scroll to position [2831, 0]
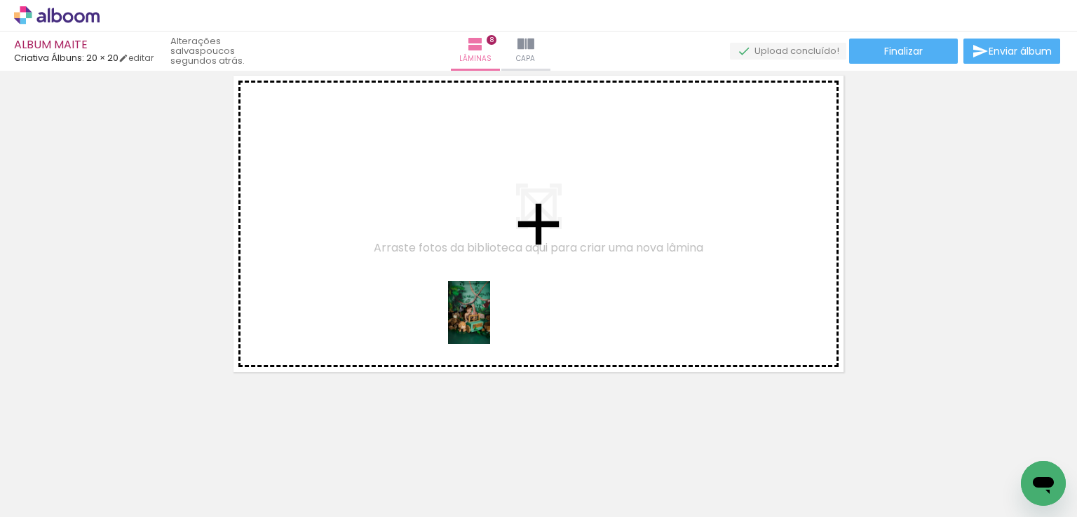
drag, startPoint x: 519, startPoint y: 439, endPoint x: 490, endPoint y: 323, distance: 119.2
click at [490, 323] on quentale-workspace at bounding box center [538, 258] width 1077 height 517
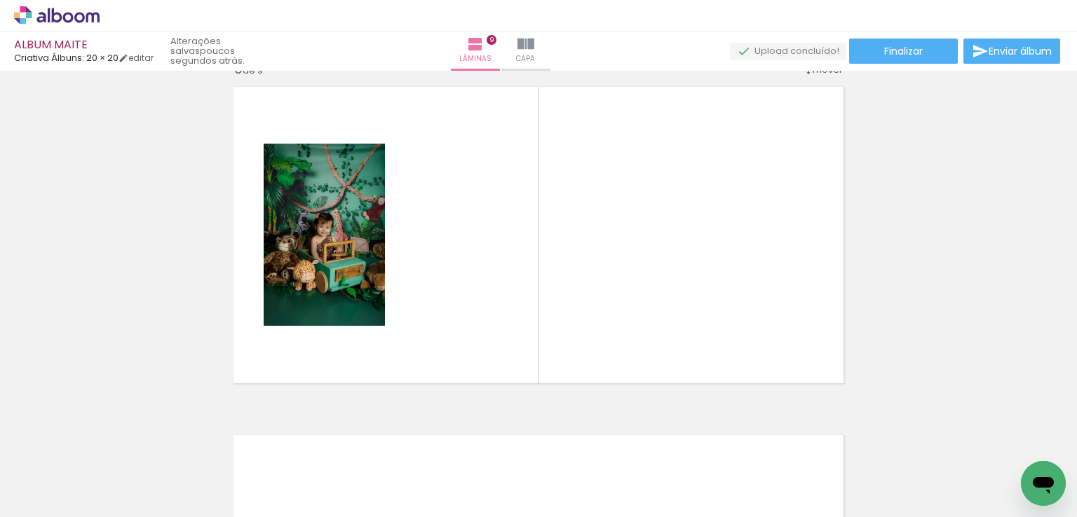
scroll to position [2804, 0]
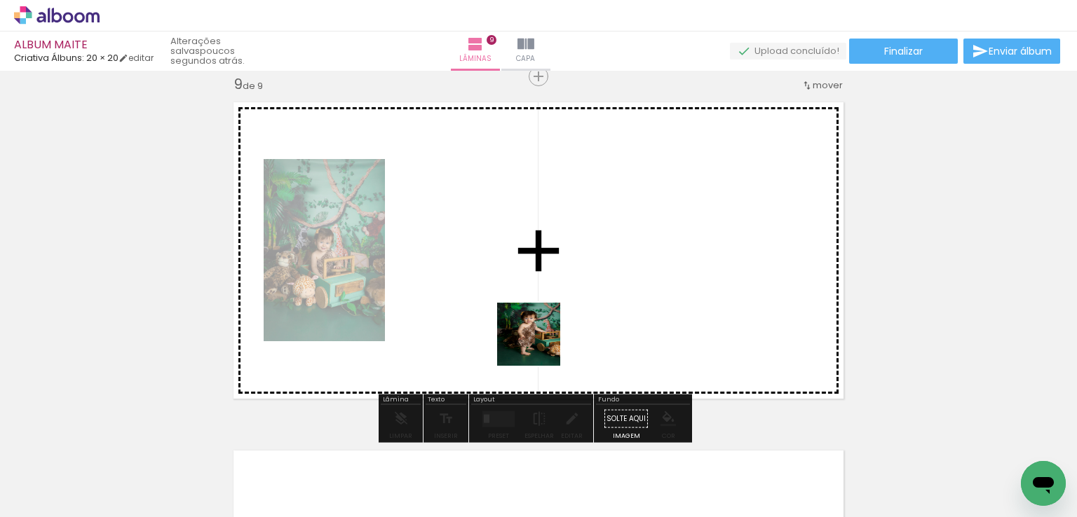
drag, startPoint x: 588, startPoint y: 473, endPoint x: 539, endPoint y: 345, distance: 137.3
click at [539, 345] on quentale-workspace at bounding box center [538, 258] width 1077 height 517
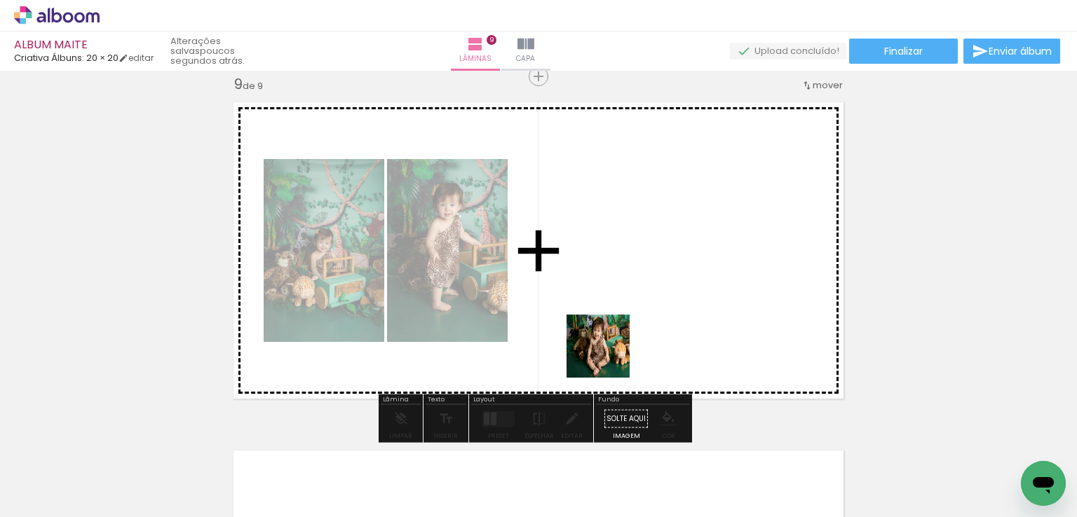
drag, startPoint x: 655, startPoint y: 463, endPoint x: 608, endPoint y: 357, distance: 116.1
click at [608, 357] on quentale-workspace at bounding box center [538, 258] width 1077 height 517
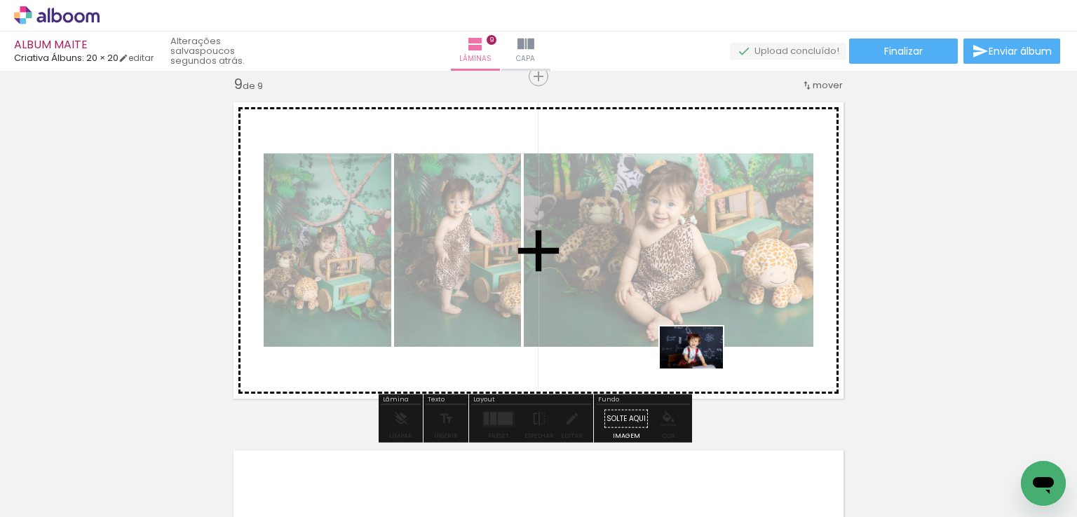
drag, startPoint x: 724, startPoint y: 466, endPoint x: 702, endPoint y: 369, distance: 100.0
click at [702, 369] on quentale-workspace at bounding box center [538, 258] width 1077 height 517
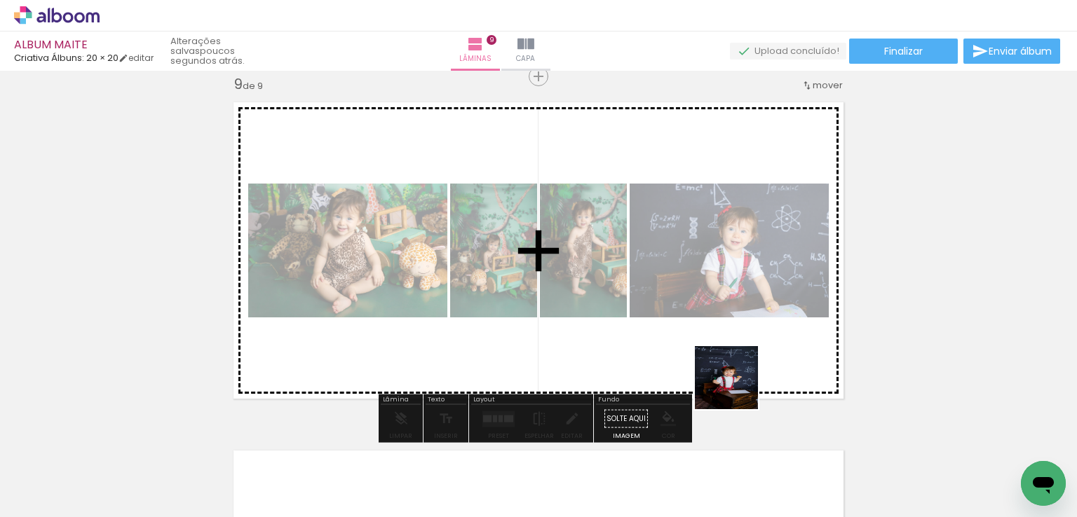
drag, startPoint x: 818, startPoint y: 458, endPoint x: 738, endPoint y: 370, distance: 119.1
click at [730, 381] on quentale-workspace at bounding box center [538, 258] width 1077 height 517
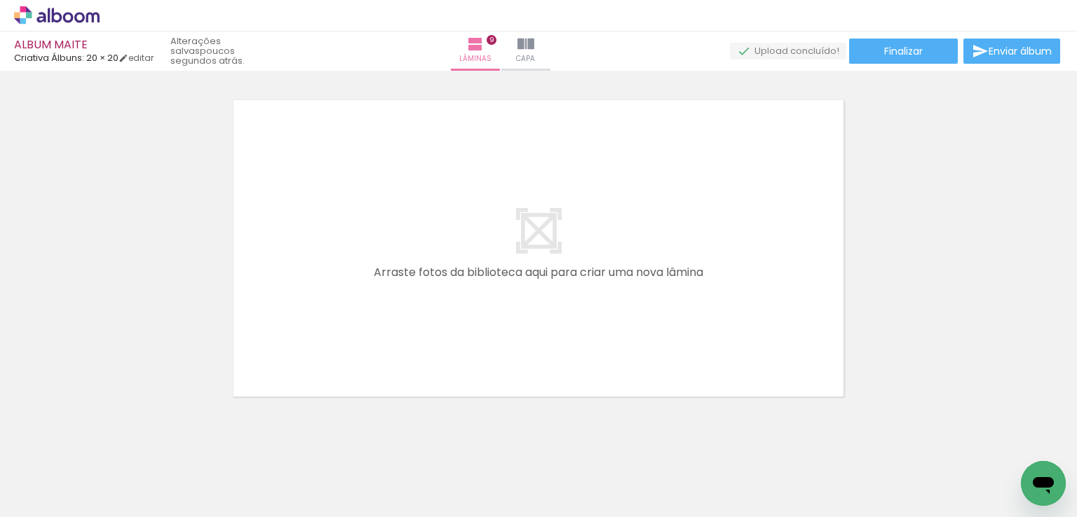
scroll to position [0, 704]
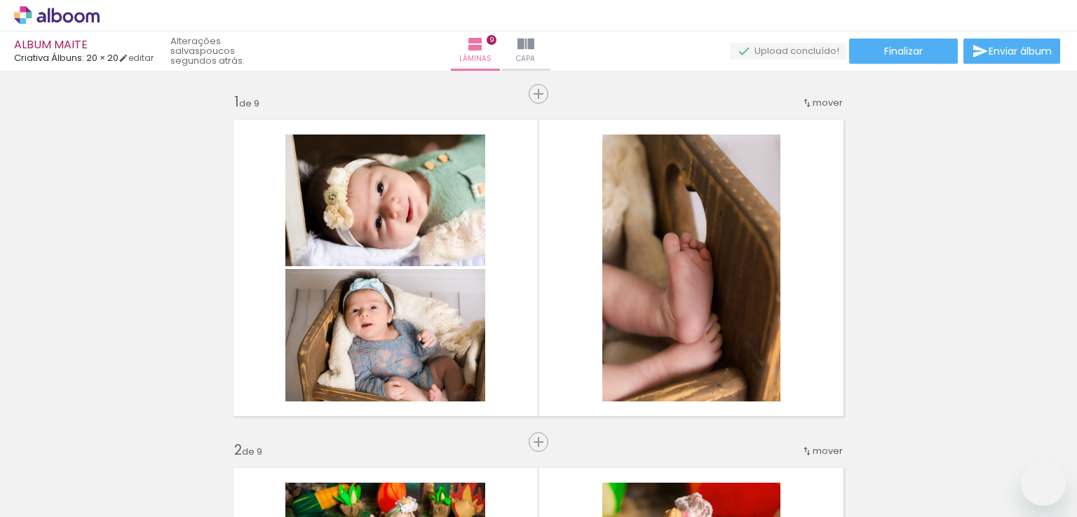
click at [404, 390] on quentale-workspace at bounding box center [538, 258] width 1077 height 517
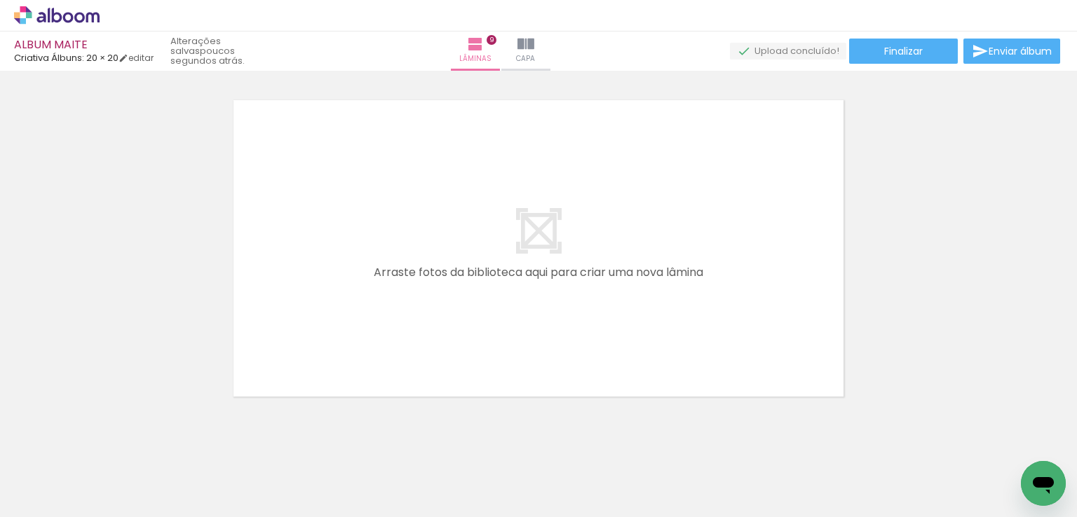
scroll to position [0, 704]
drag, startPoint x: 402, startPoint y: 463, endPoint x: 447, endPoint y: 449, distance: 47.7
click at [412, 369] on quentale-workspace at bounding box center [538, 258] width 1077 height 517
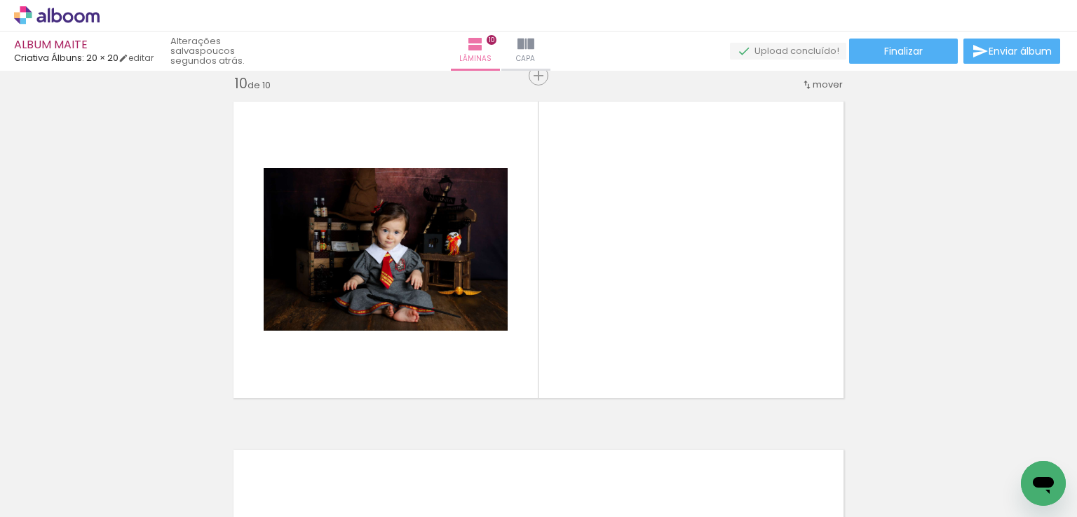
scroll to position [3152, 0]
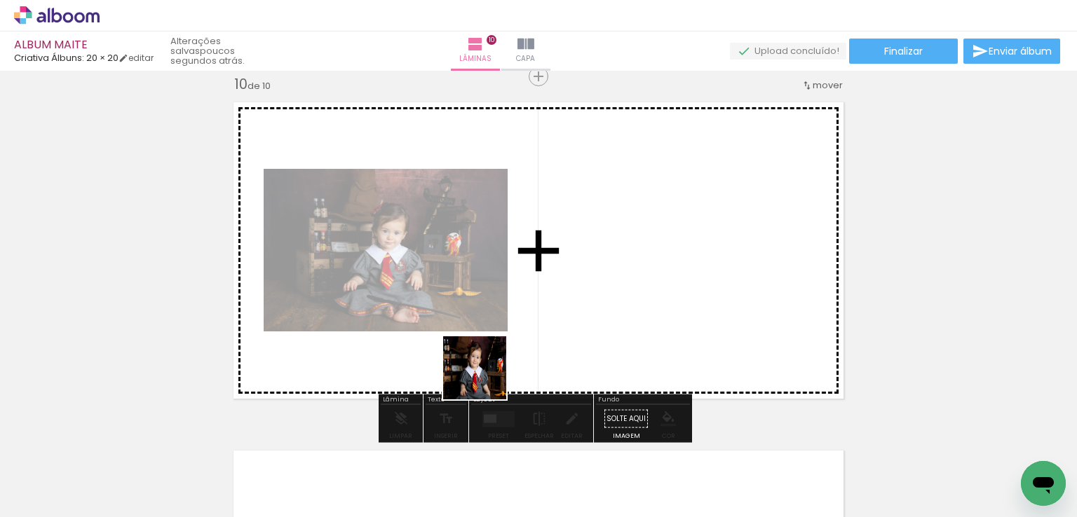
drag, startPoint x: 460, startPoint y: 479, endPoint x: 486, endPoint y: 377, distance: 105.6
click at [486, 377] on quentale-workspace at bounding box center [538, 258] width 1077 height 517
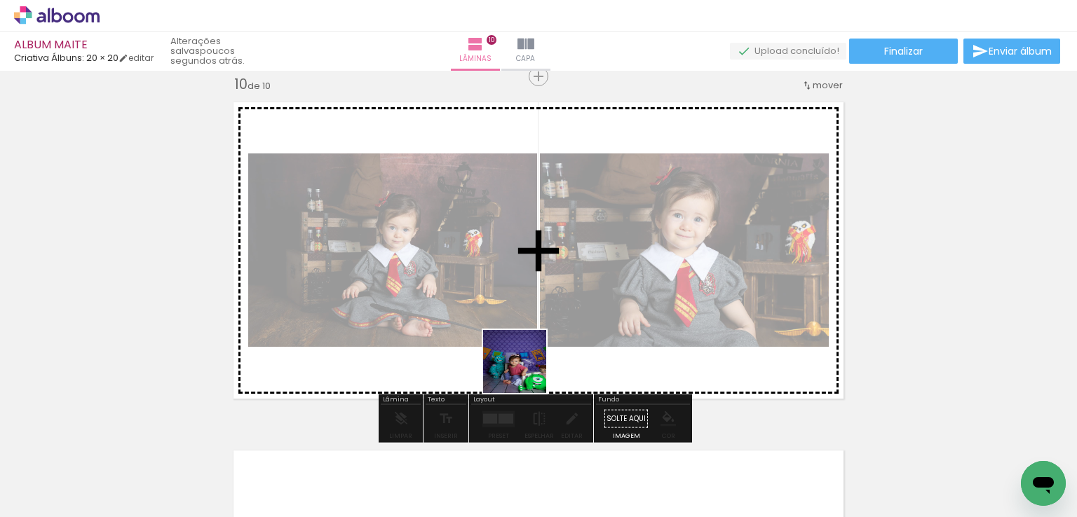
drag, startPoint x: 525, startPoint y: 449, endPoint x: 525, endPoint y: 371, distance: 78.5
click at [525, 371] on quentale-workspace at bounding box center [538, 258] width 1077 height 517
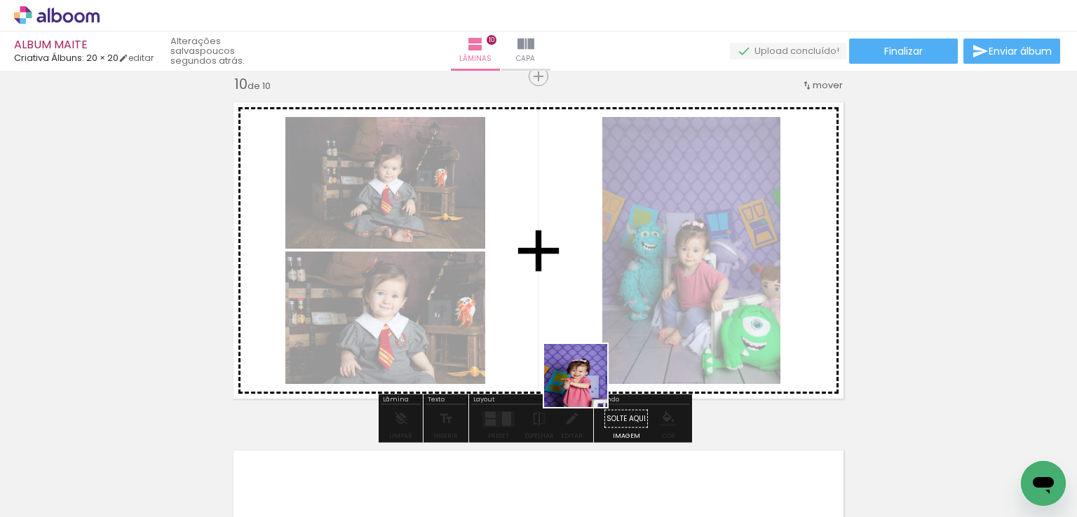
drag, startPoint x: 608, startPoint y: 468, endPoint x: 566, endPoint y: 379, distance: 98.4
click at [585, 385] on quentale-workspace at bounding box center [538, 258] width 1077 height 517
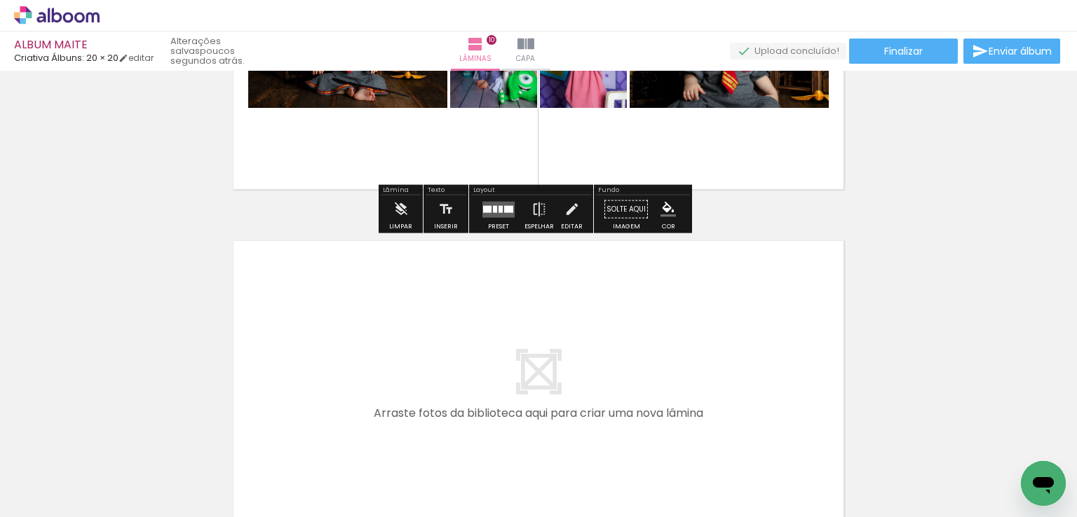
scroll to position [3363, 0]
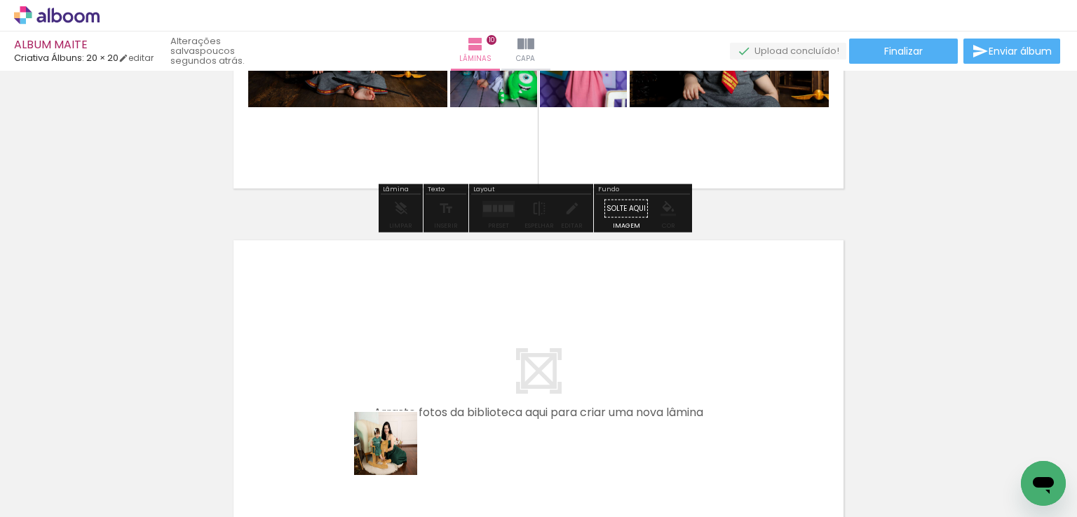
drag, startPoint x: 396, startPoint y: 454, endPoint x: 435, endPoint y: 438, distance: 42.4
click at [384, 393] on quentale-workspace at bounding box center [538, 258] width 1077 height 517
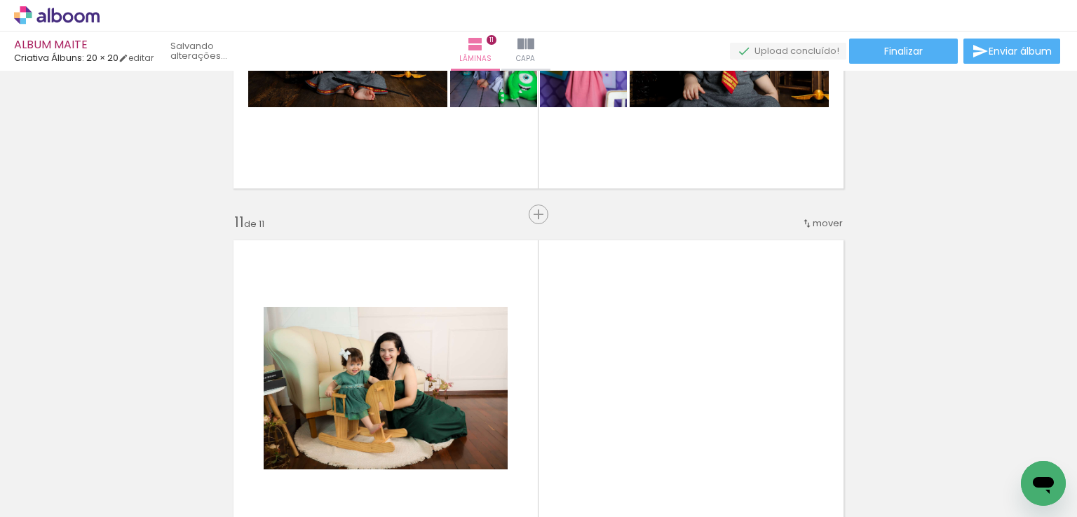
scroll to position [3502, 0]
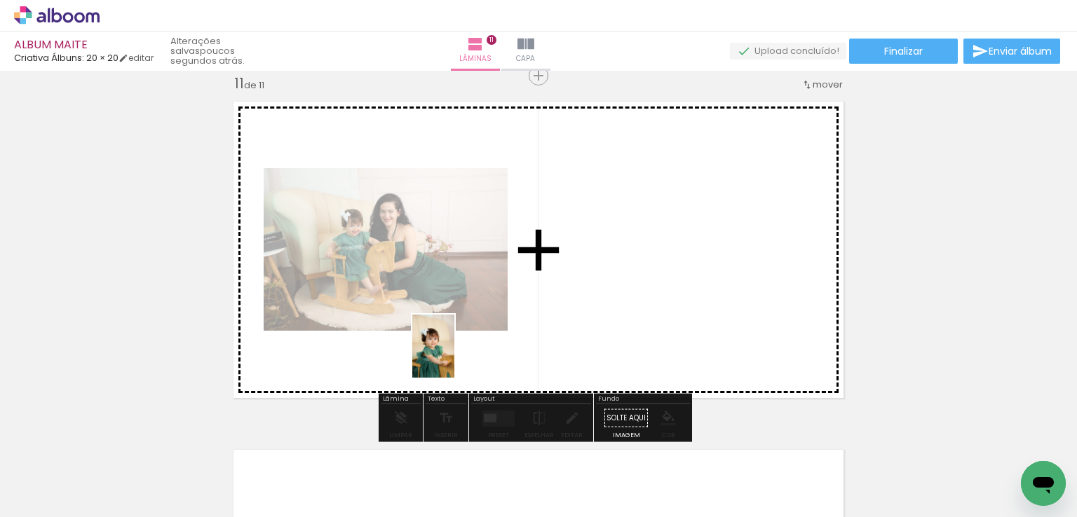
drag, startPoint x: 446, startPoint y: 454, endPoint x: 454, endPoint y: 357, distance: 97.8
click at [454, 357] on quentale-workspace at bounding box center [538, 258] width 1077 height 517
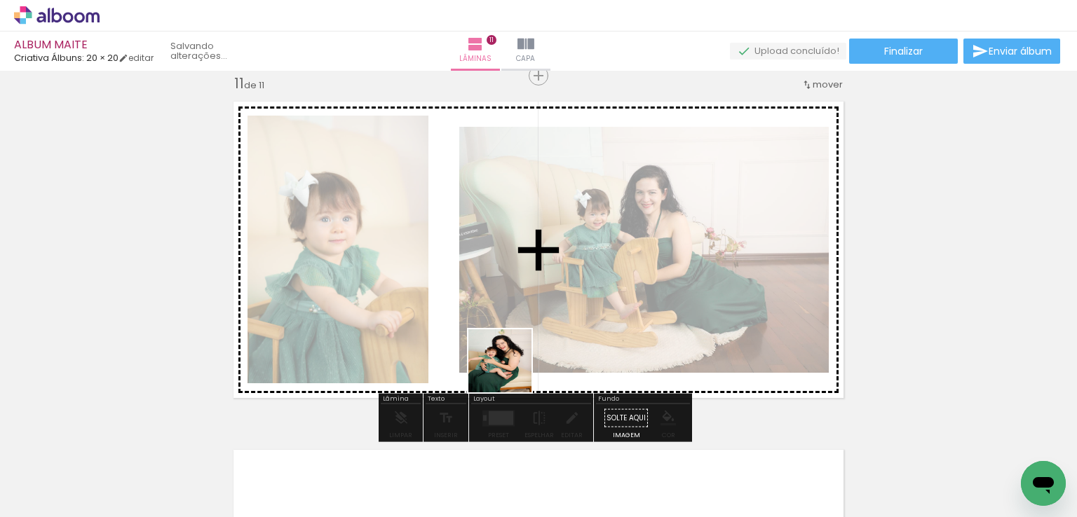
drag, startPoint x: 526, startPoint y: 460, endPoint x: 510, endPoint y: 371, distance: 90.5
click at [510, 371] on quentale-workspace at bounding box center [538, 258] width 1077 height 517
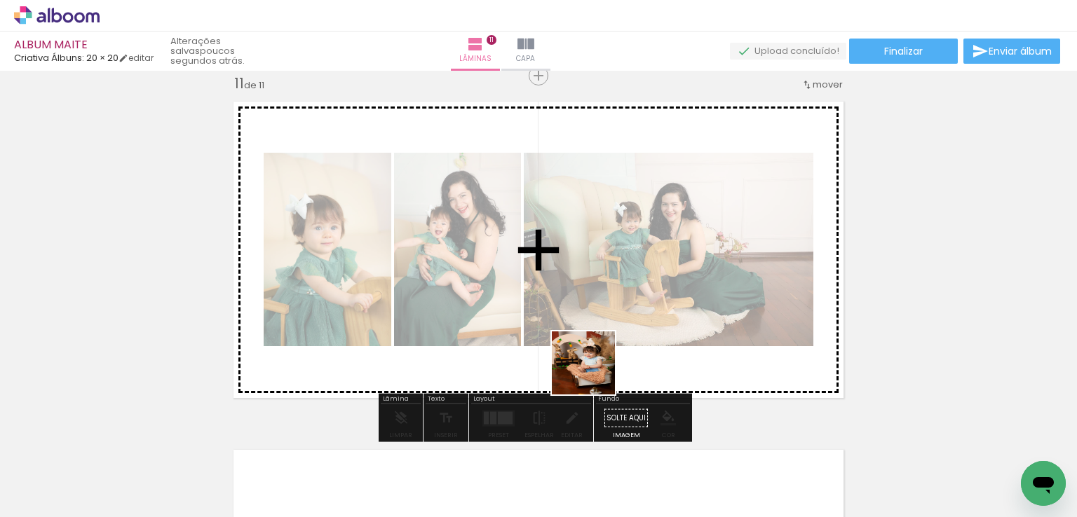
drag, startPoint x: 604, startPoint y: 469, endPoint x: 678, endPoint y: 441, distance: 78.7
click at [592, 361] on quentale-workspace at bounding box center [538, 258] width 1077 height 517
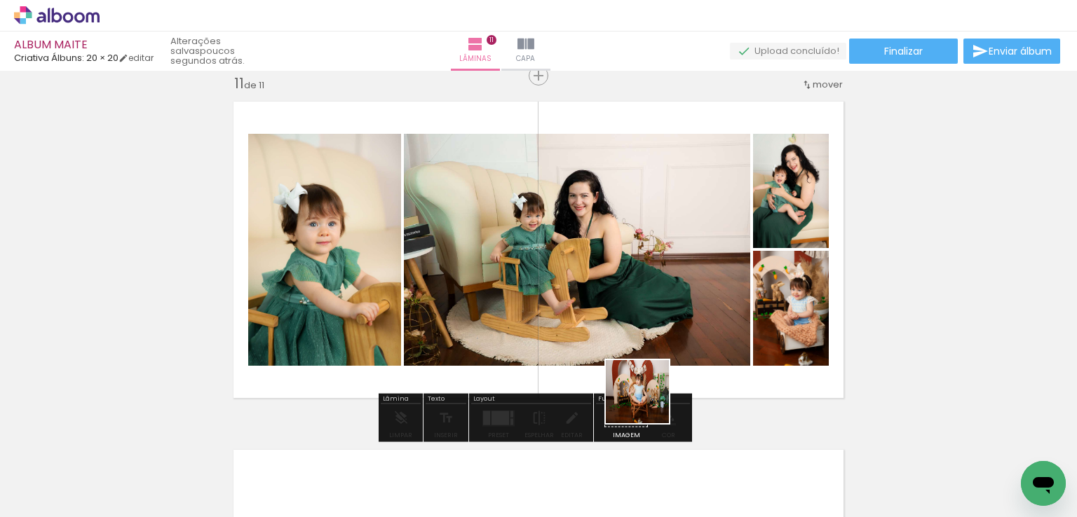
drag, startPoint x: 683, startPoint y: 460, endPoint x: 648, endPoint y: 397, distance: 72.8
click at [648, 399] on quentale-workspace at bounding box center [538, 258] width 1077 height 517
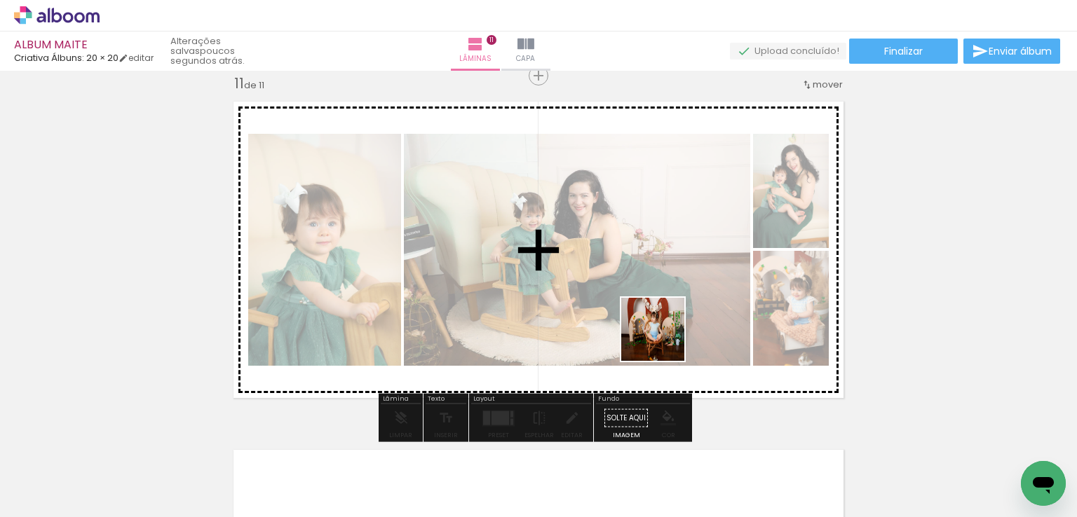
drag, startPoint x: 671, startPoint y: 477, endPoint x: 662, endPoint y: 320, distance: 157.2
click at [662, 315] on quentale-workspace at bounding box center [538, 258] width 1077 height 517
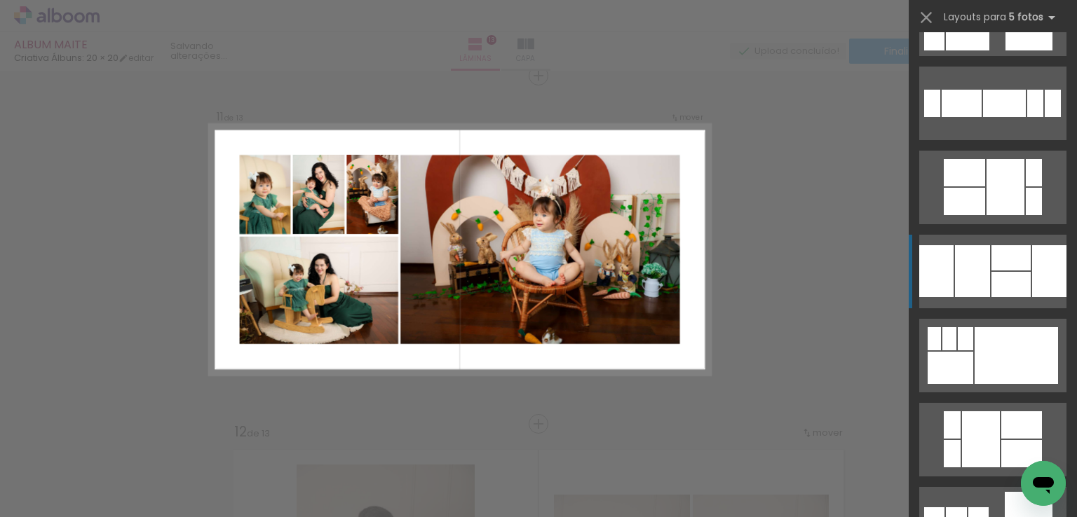
scroll to position [1107, 0]
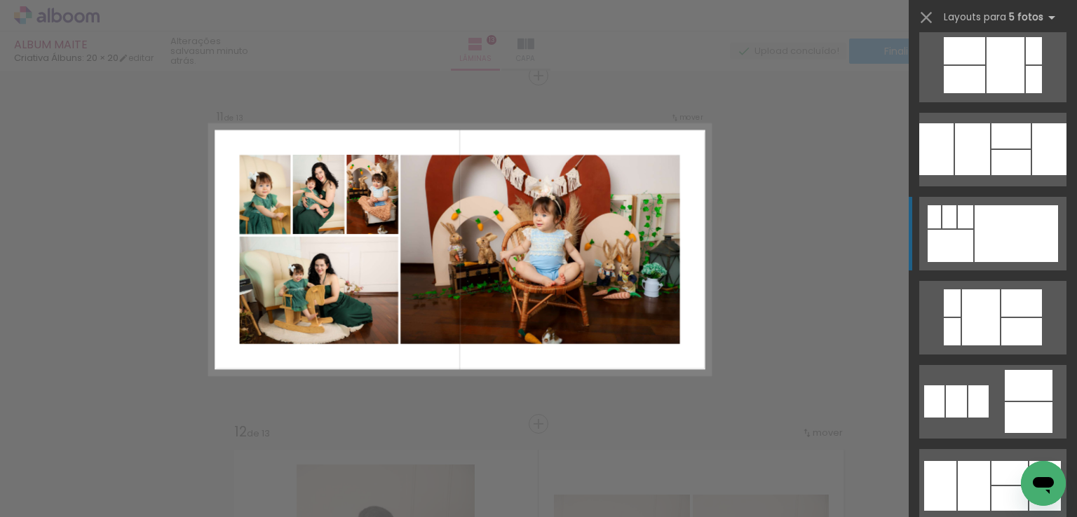
click at [952, 250] on div at bounding box center [950, 246] width 46 height 32
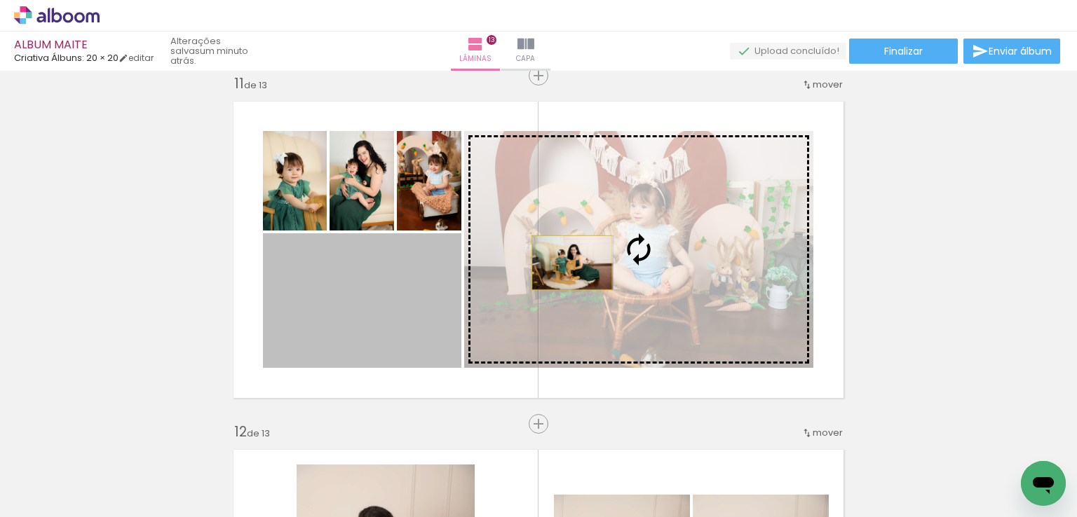
drag, startPoint x: 402, startPoint y: 316, endPoint x: 580, endPoint y: 256, distance: 187.9
click at [0, 0] on slot at bounding box center [0, 0] width 0 height 0
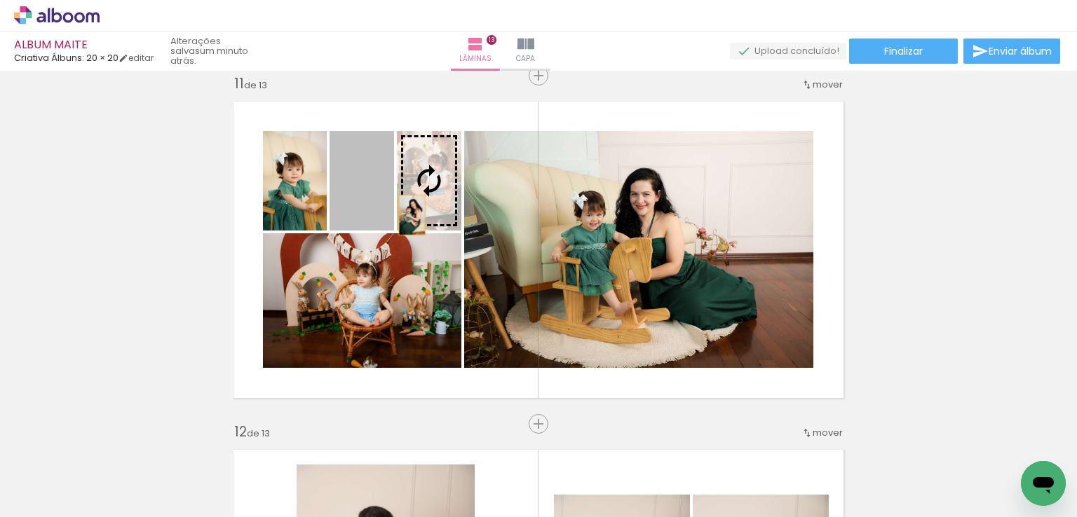
drag, startPoint x: 353, startPoint y: 217, endPoint x: 407, endPoint y: 215, distance: 53.3
click at [0, 0] on slot at bounding box center [0, 0] width 0 height 0
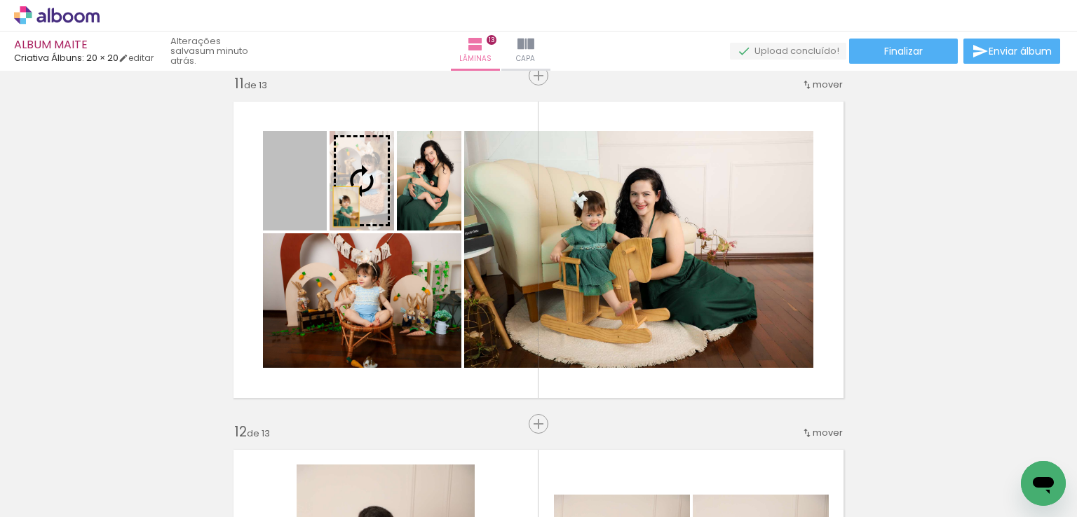
drag, startPoint x: 300, startPoint y: 208, endPoint x: 342, endPoint y: 207, distance: 42.1
click at [0, 0] on slot at bounding box center [0, 0] width 0 height 0
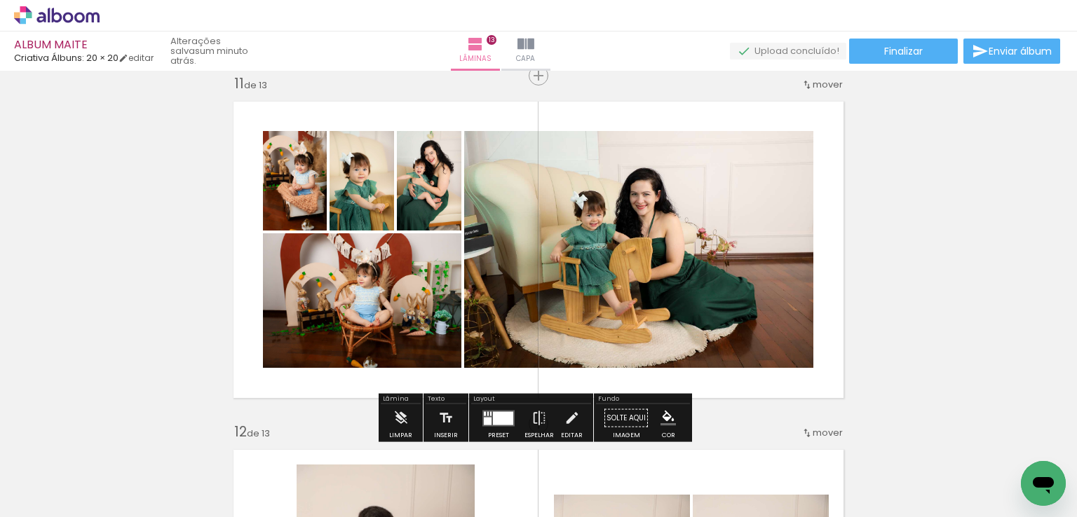
click at [844, 240] on quentale-layouter at bounding box center [538, 249] width 627 height 313
drag, startPoint x: 504, startPoint y: 425, endPoint x: 521, endPoint y: 410, distance: 22.4
click at [504, 424] on quentale-layouter at bounding box center [498, 418] width 32 height 16
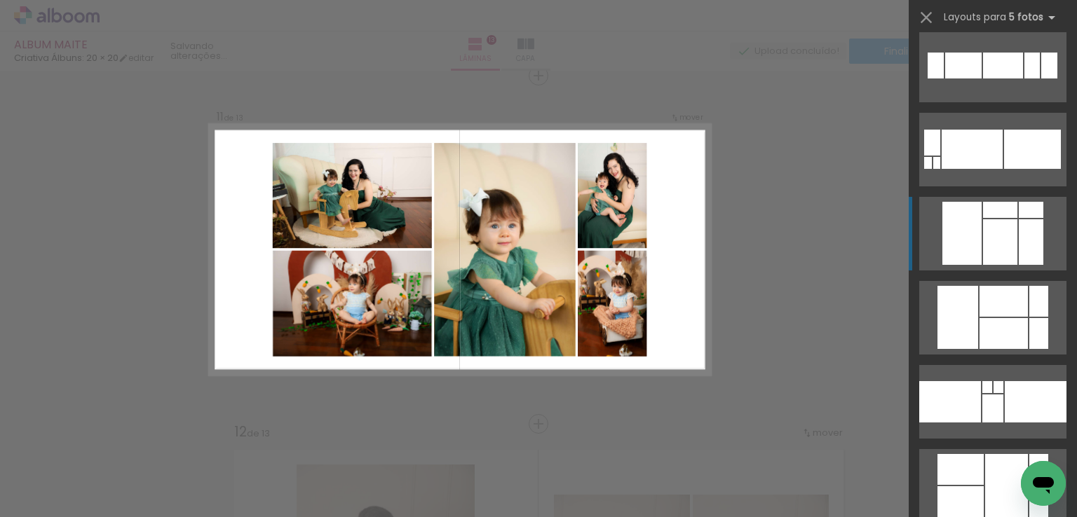
scroll to position [2663, 0]
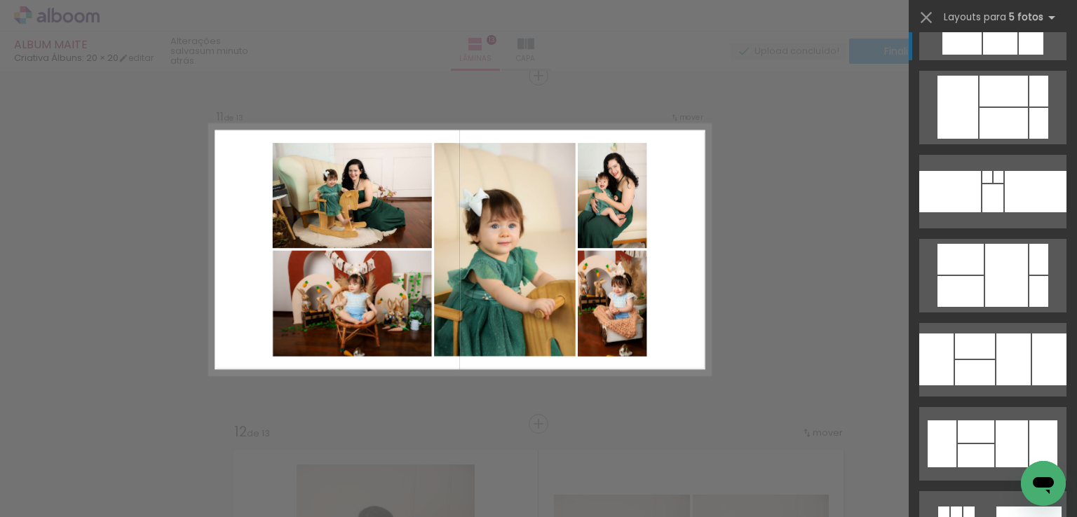
click at [974, 268] on div at bounding box center [960, 259] width 46 height 31
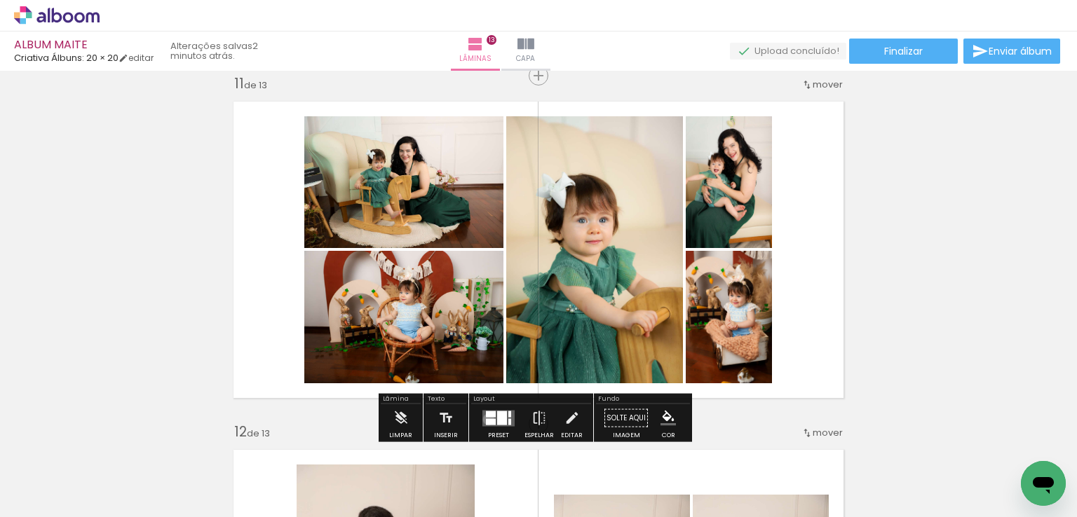
click at [486, 419] on div at bounding box center [491, 421] width 10 height 6
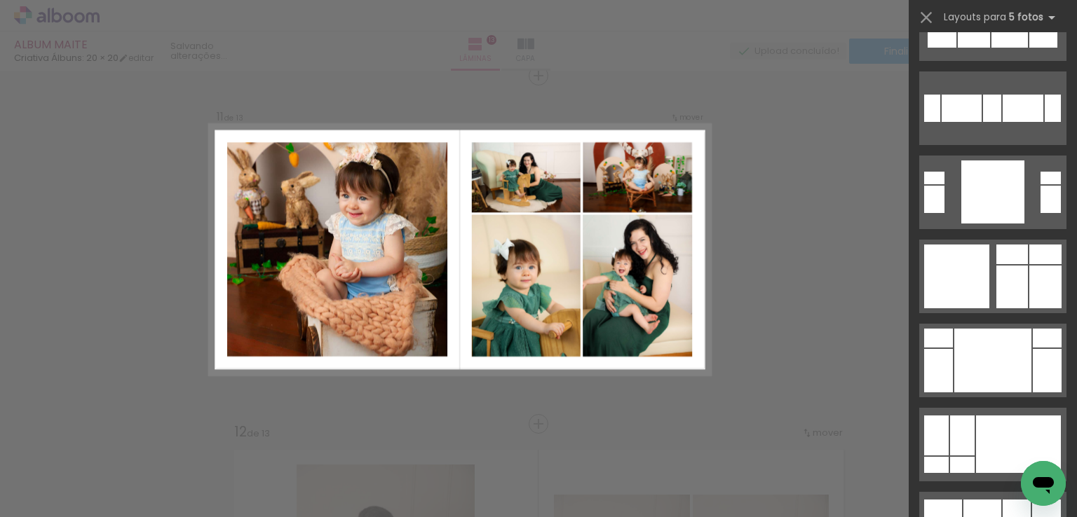
scroll to position [3771, 0]
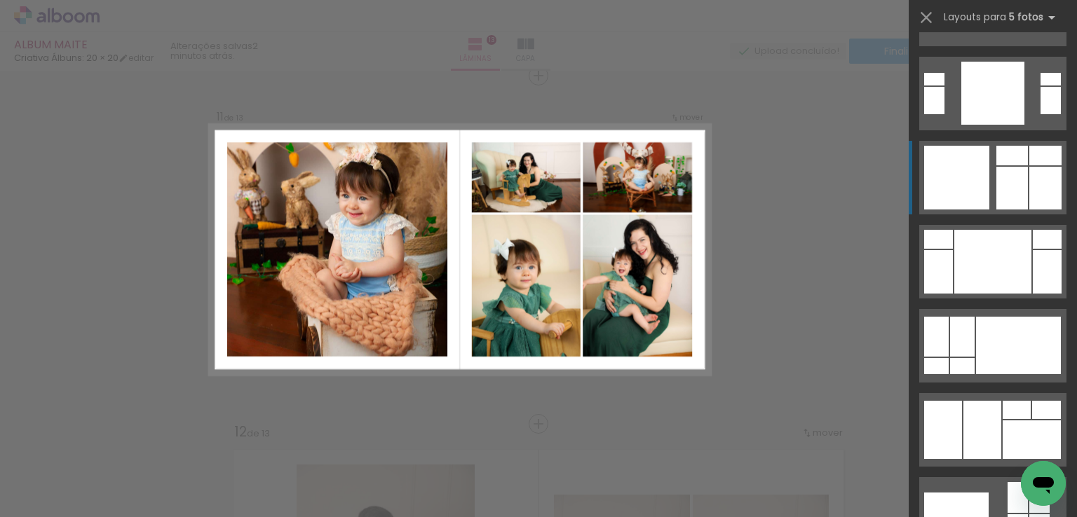
click at [935, 194] on div at bounding box center [956, 178] width 65 height 64
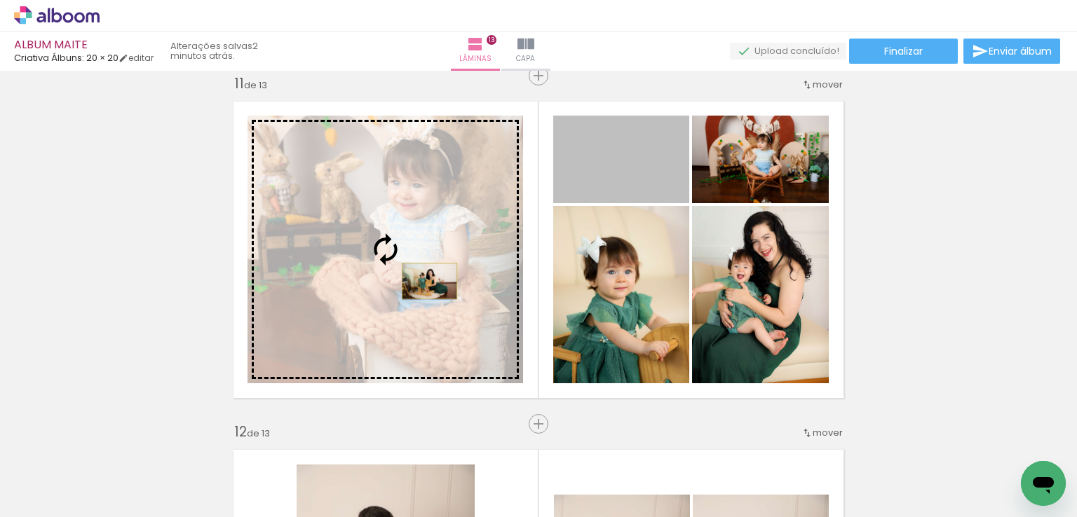
drag, startPoint x: 599, startPoint y: 189, endPoint x: 424, endPoint y: 281, distance: 197.5
click at [0, 0] on slot at bounding box center [0, 0] width 0 height 0
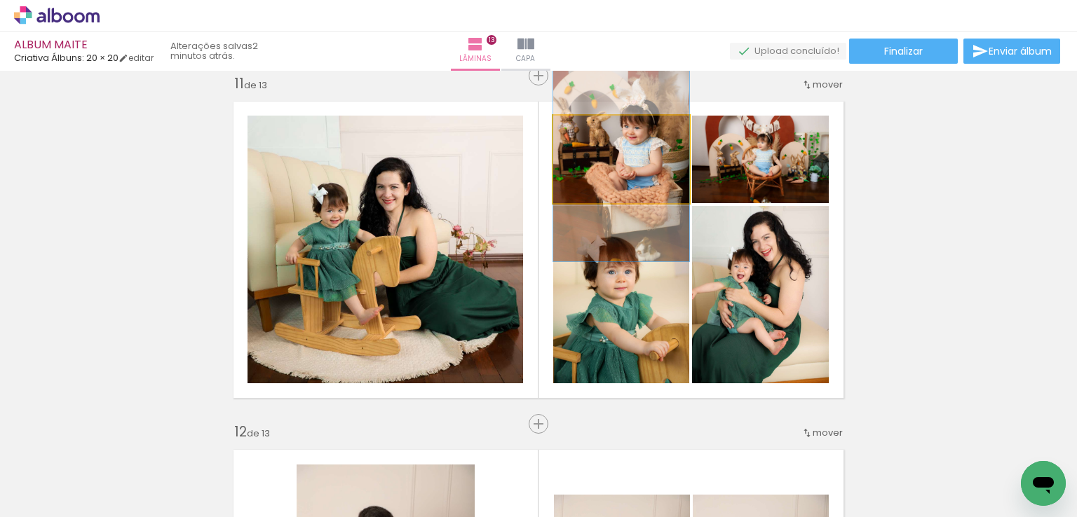
click at [622, 177] on quentale-photo at bounding box center [621, 160] width 136 height 88
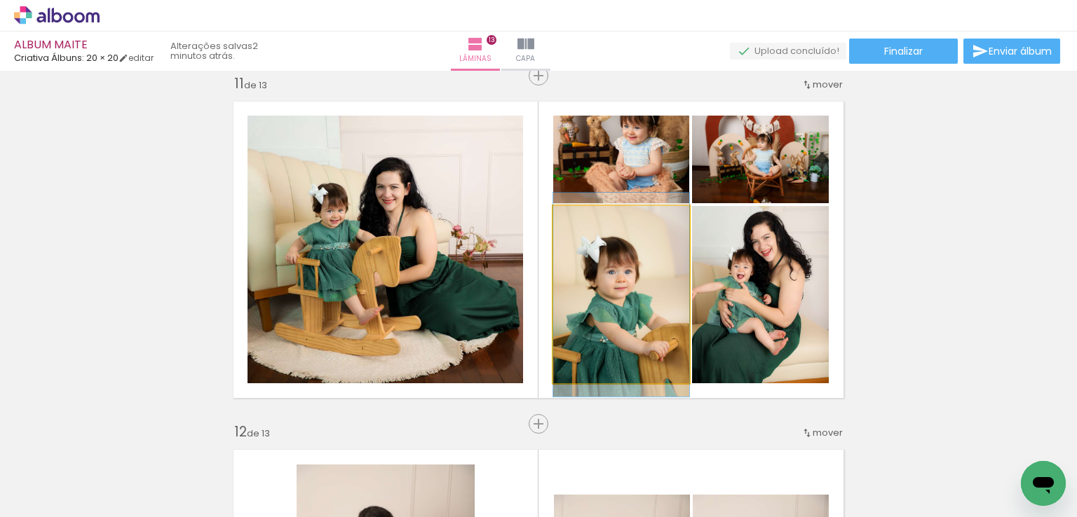
click at [642, 279] on quentale-photo at bounding box center [621, 294] width 136 height 177
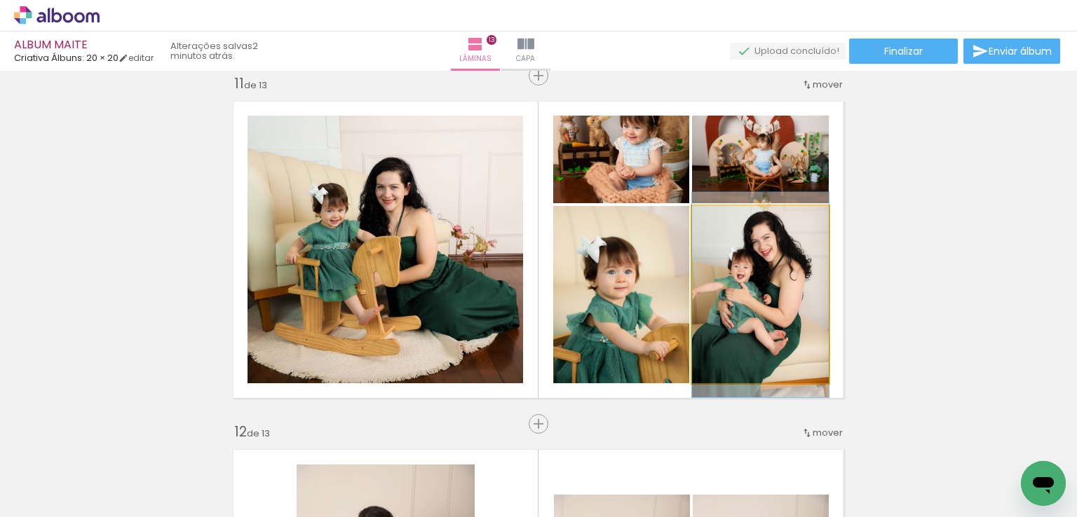
click at [732, 293] on quentale-photo at bounding box center [760, 294] width 137 height 177
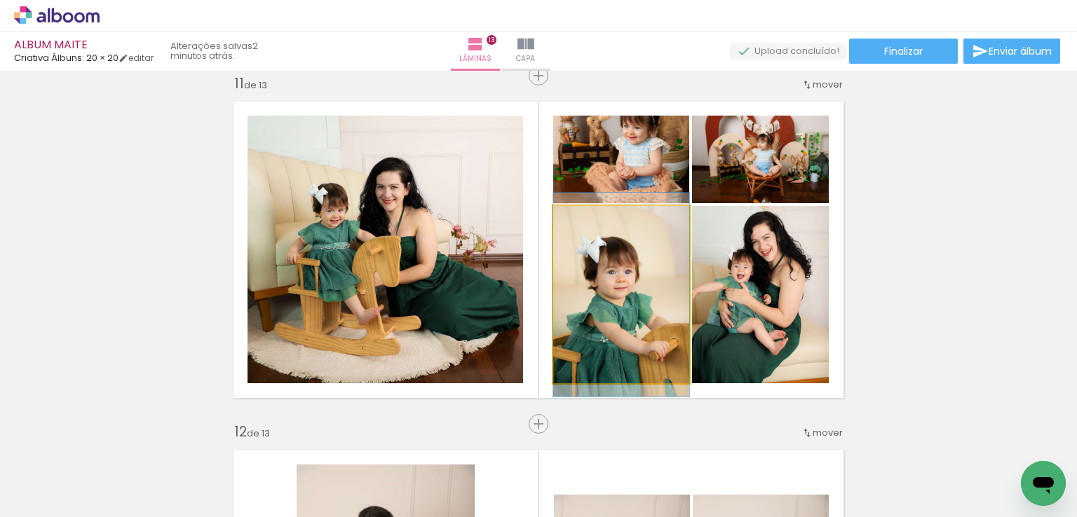
click at [622, 315] on quentale-photo at bounding box center [621, 294] width 136 height 177
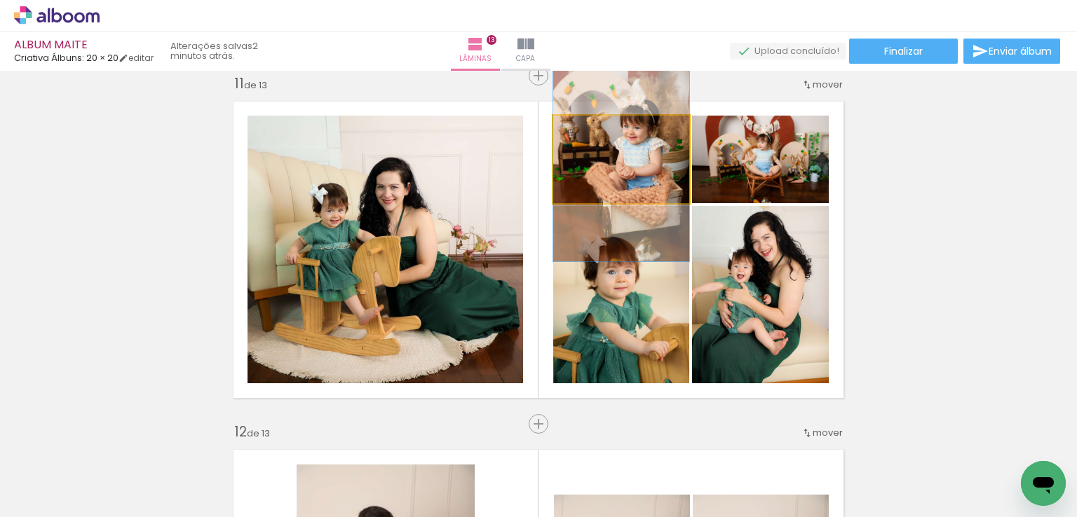
click at [635, 194] on quentale-photo at bounding box center [621, 160] width 136 height 88
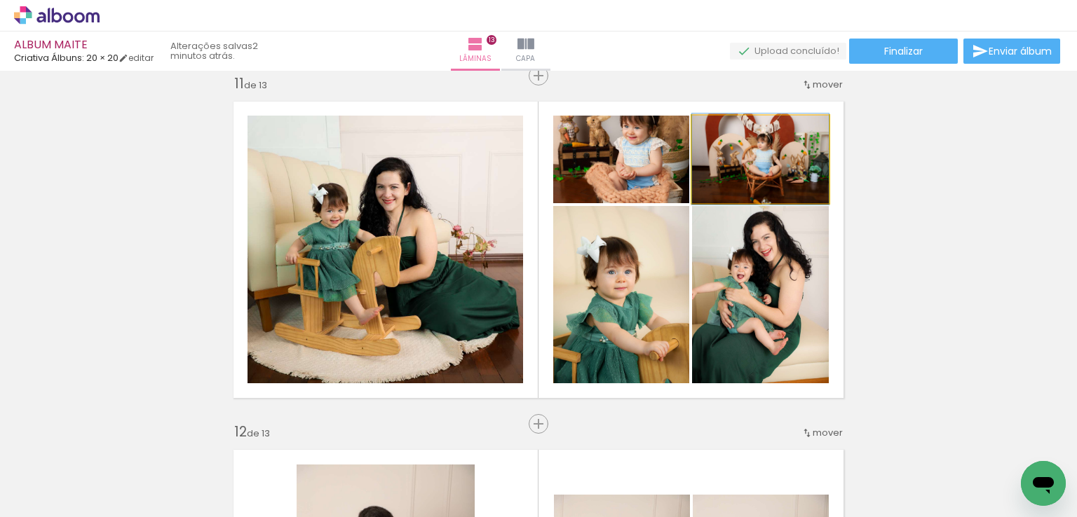
click at [718, 183] on quentale-photo at bounding box center [760, 160] width 137 height 88
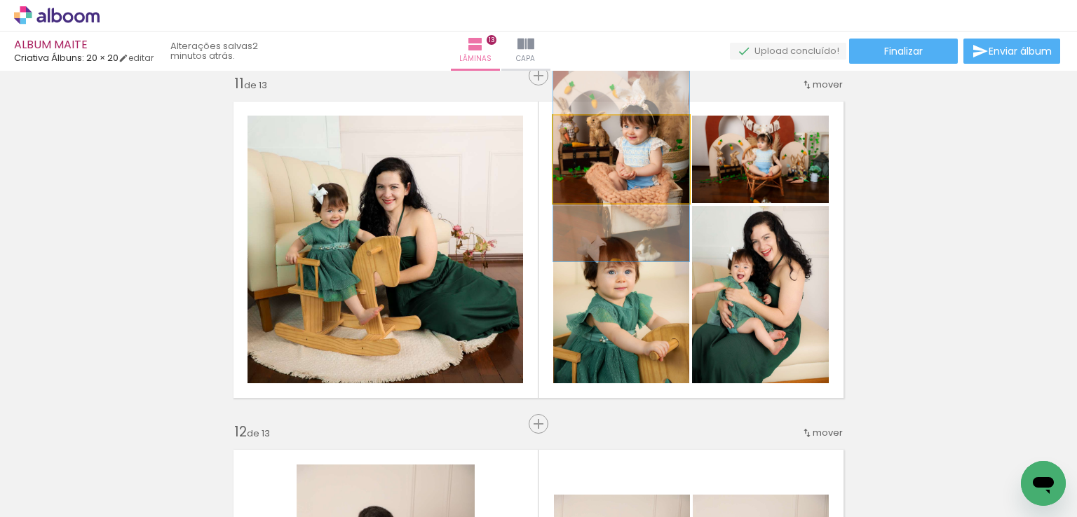
click at [639, 186] on quentale-photo at bounding box center [621, 160] width 136 height 88
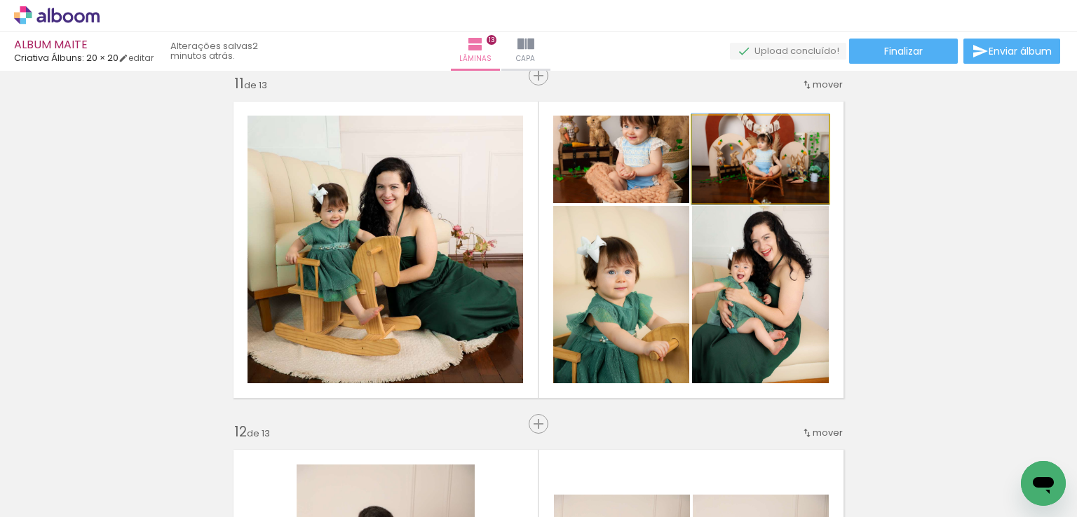
click at [724, 168] on quentale-photo at bounding box center [760, 160] width 137 height 88
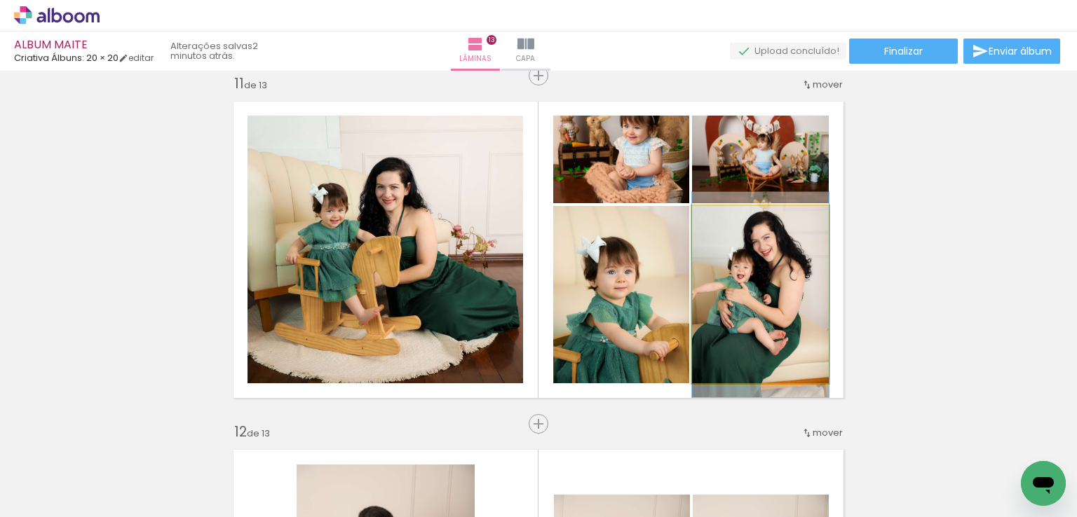
click at [751, 278] on quentale-photo at bounding box center [760, 294] width 137 height 177
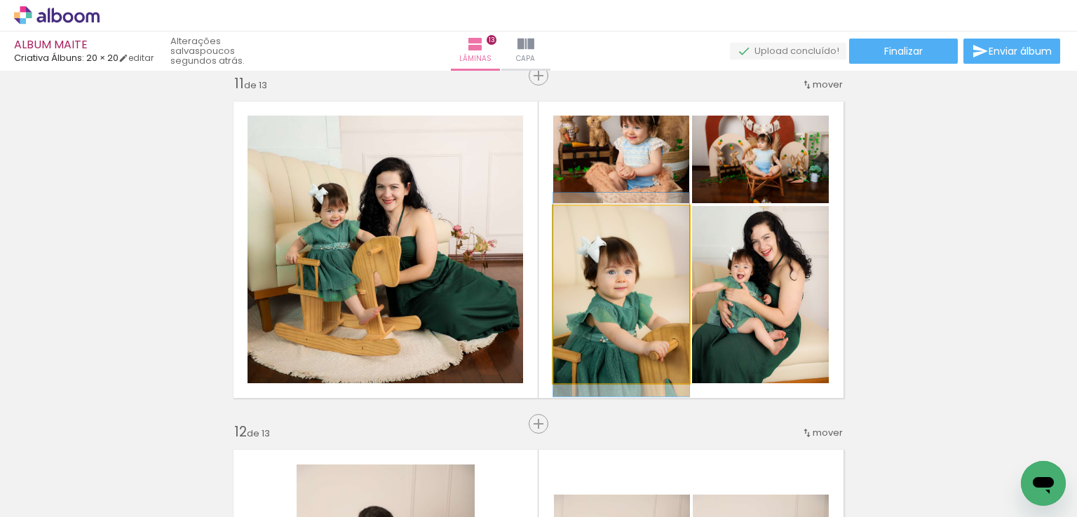
click at [655, 299] on quentale-photo at bounding box center [621, 294] width 136 height 177
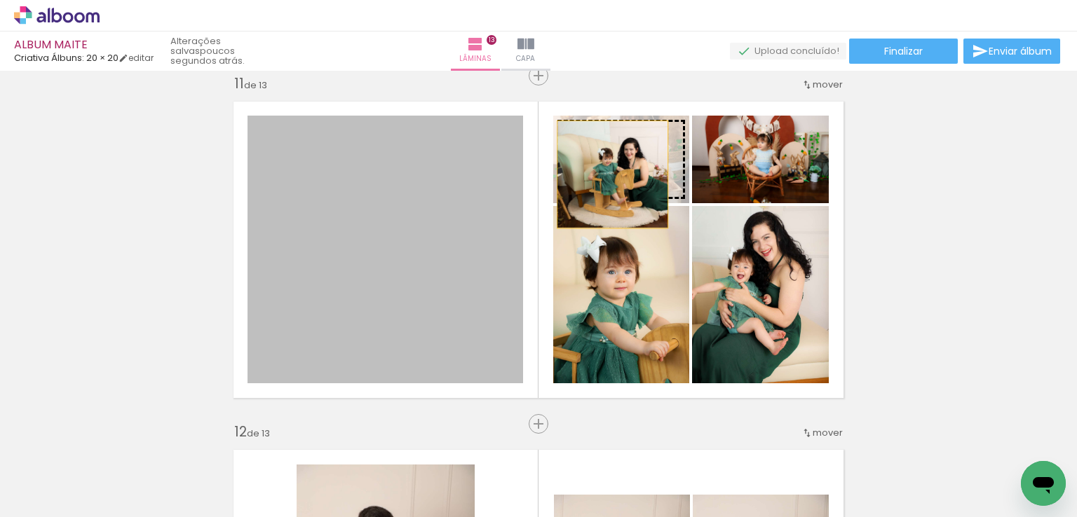
drag, startPoint x: 475, startPoint y: 279, endPoint x: 607, endPoint y: 175, distance: 168.1
click at [0, 0] on slot at bounding box center [0, 0] width 0 height 0
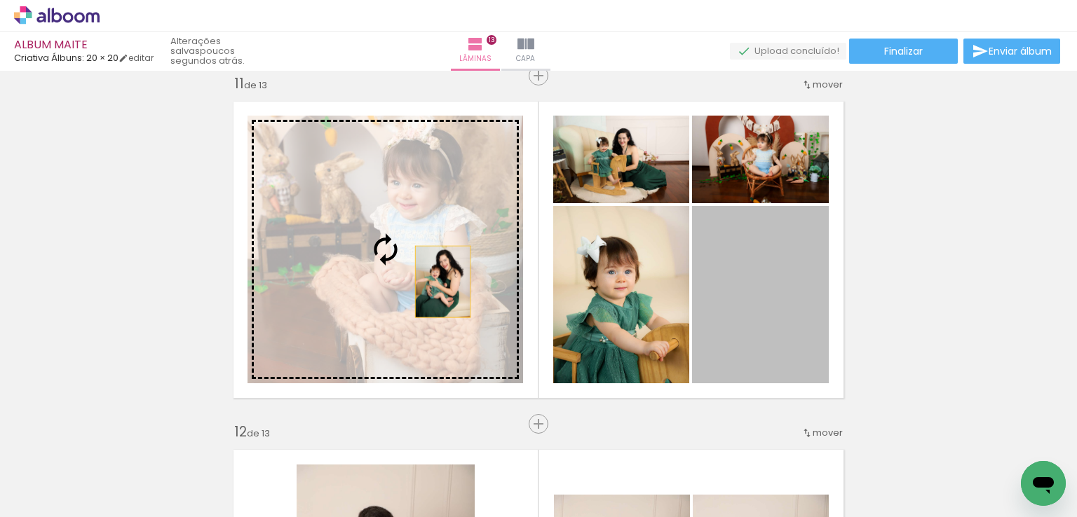
drag, startPoint x: 720, startPoint y: 270, endPoint x: 421, endPoint y: 282, distance: 299.5
click at [0, 0] on slot at bounding box center [0, 0] width 0 height 0
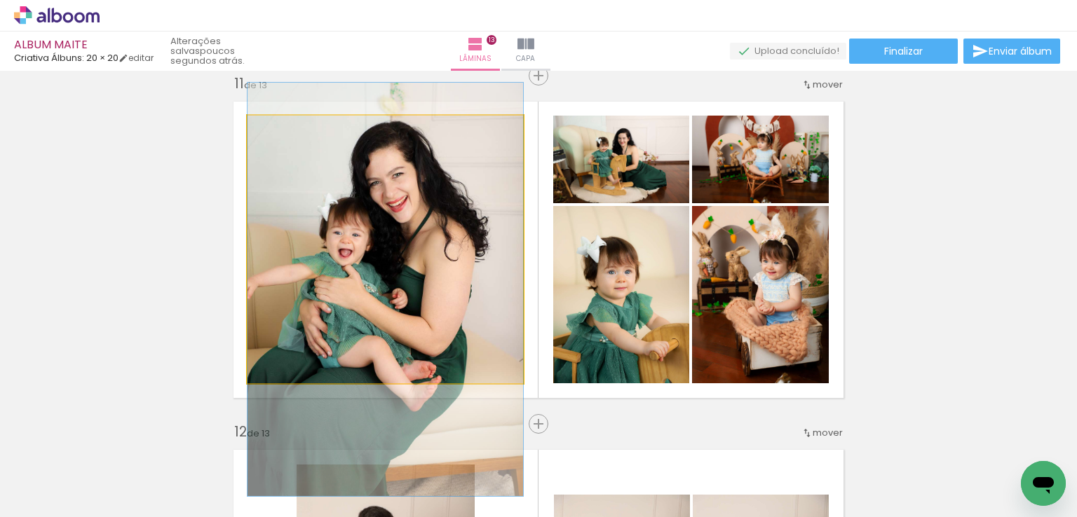
drag, startPoint x: 435, startPoint y: 244, endPoint x: 443, endPoint y: 275, distance: 32.6
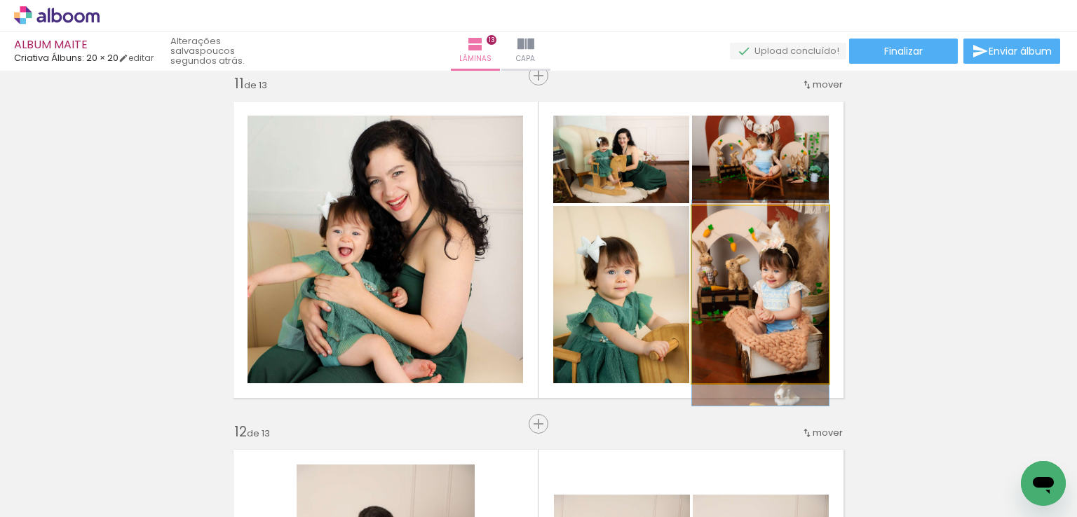
drag, startPoint x: 755, startPoint y: 281, endPoint x: 755, endPoint y: 289, distance: 8.4
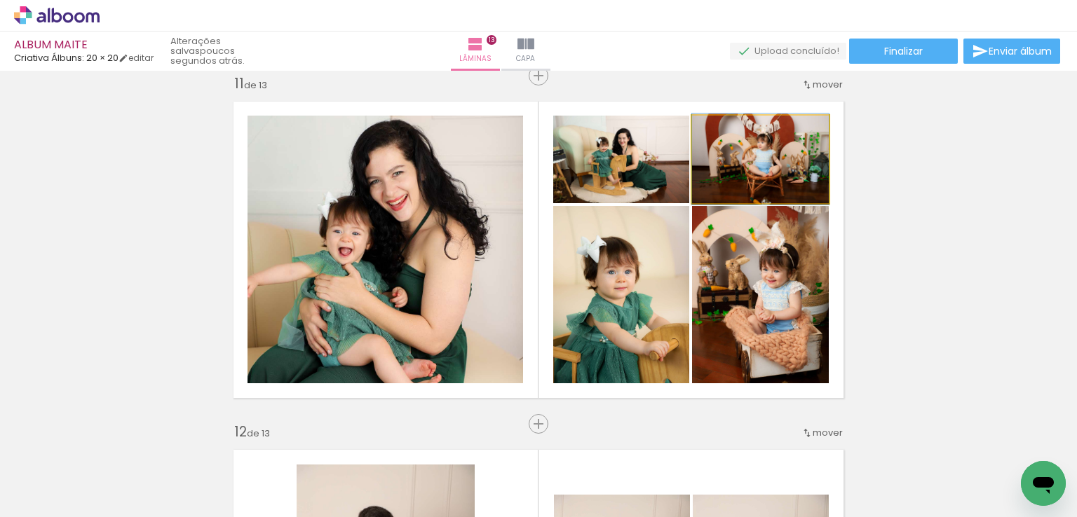
click at [732, 173] on quentale-photo at bounding box center [760, 160] width 137 height 88
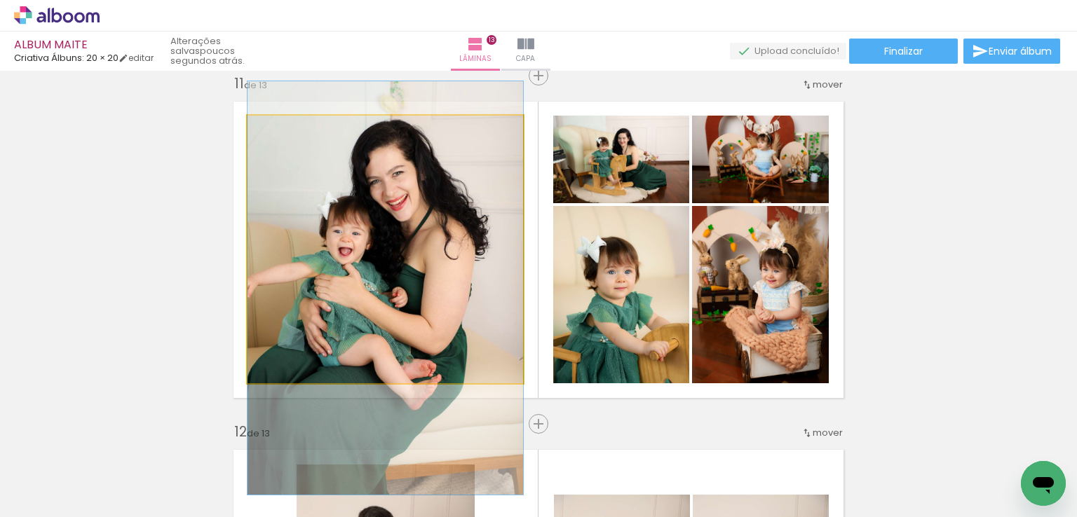
click at [411, 290] on quentale-photo at bounding box center [384, 250] width 275 height 268
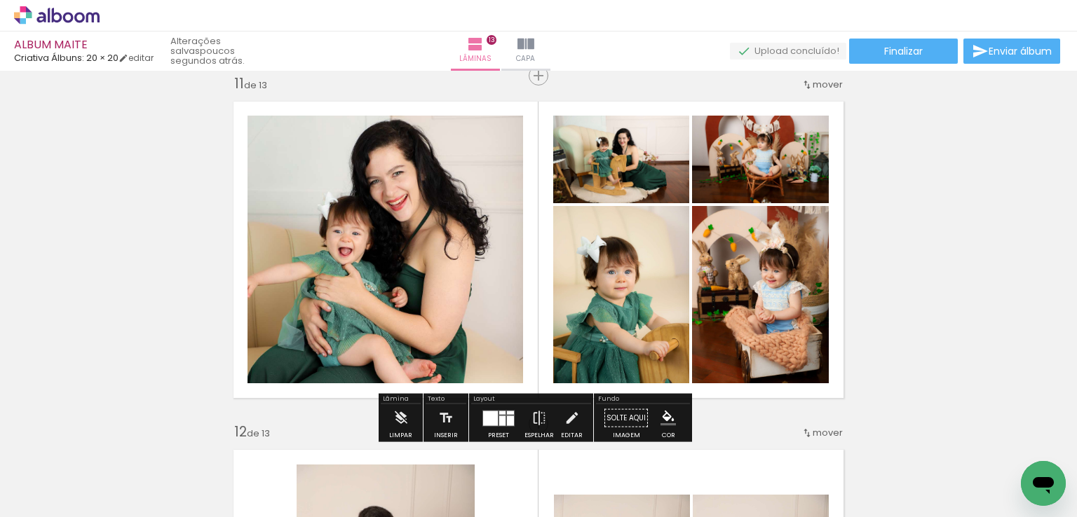
drag, startPoint x: 863, startPoint y: 251, endPoint x: 845, endPoint y: 260, distance: 21.0
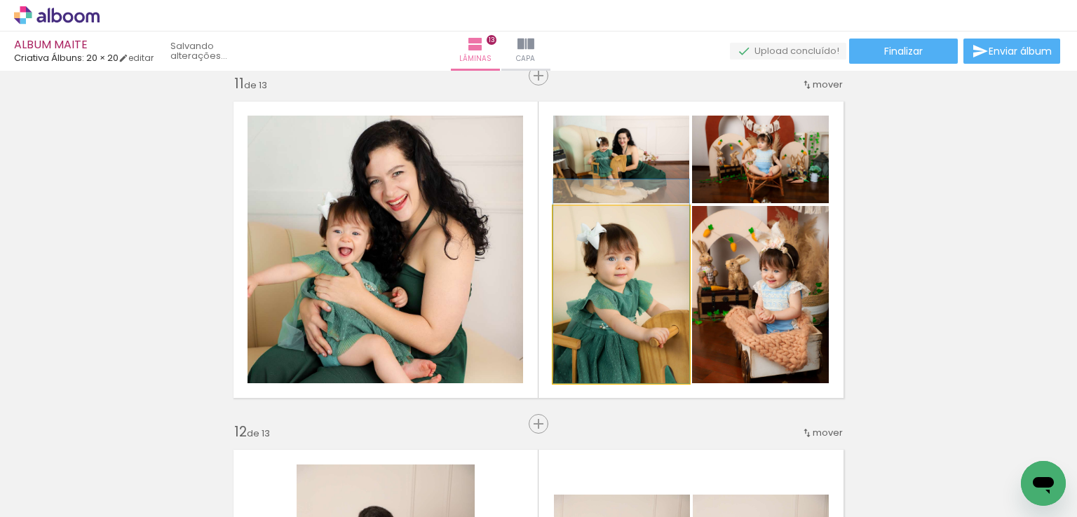
drag, startPoint x: 582, startPoint y: 312, endPoint x: 580, endPoint y: 290, distance: 21.8
drag, startPoint x: 647, startPoint y: 325, endPoint x: 650, endPoint y: 302, distance: 23.3
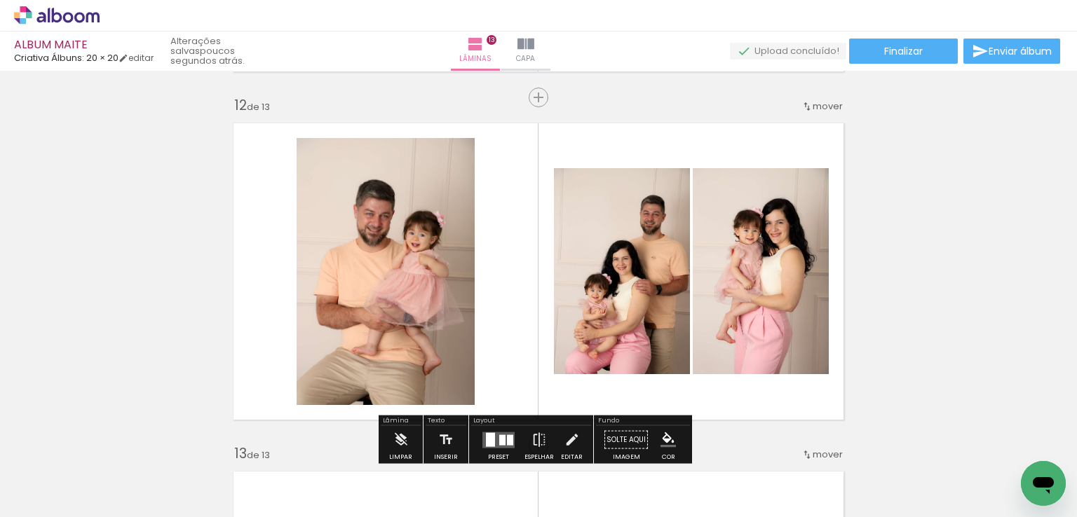
scroll to position [3852, 0]
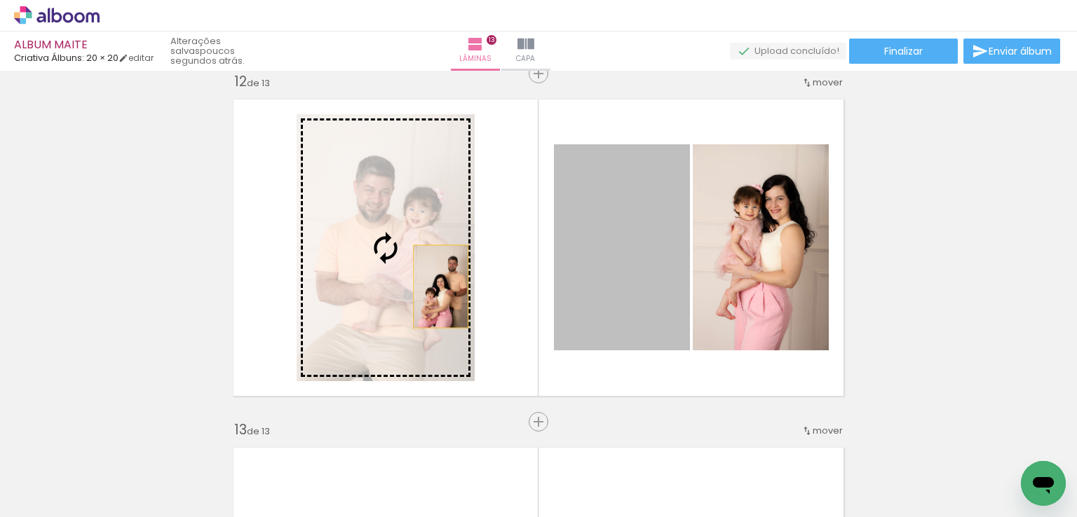
drag, startPoint x: 592, startPoint y: 282, endPoint x: 435, endPoint y: 287, distance: 157.8
click at [0, 0] on slot at bounding box center [0, 0] width 0 height 0
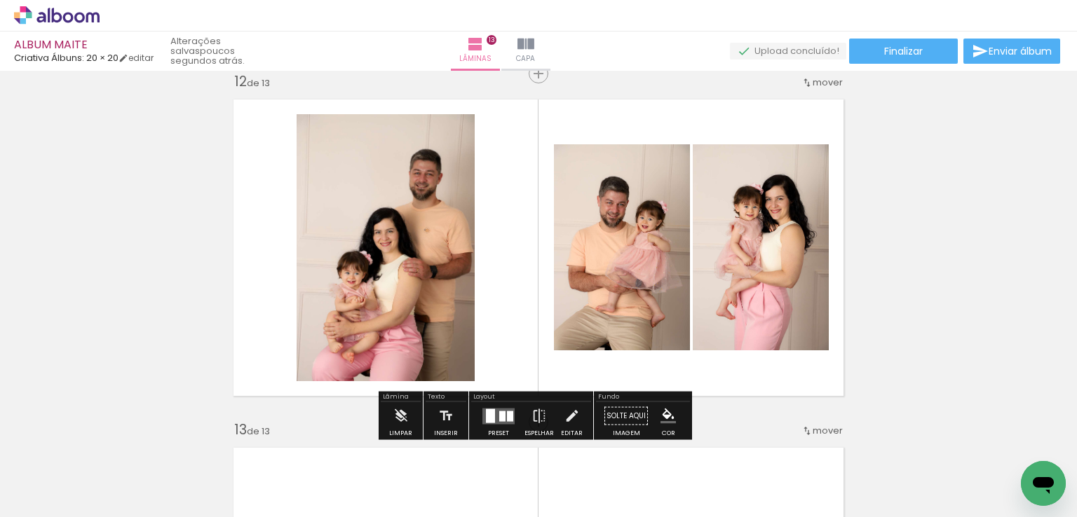
scroll to position [3922, 0]
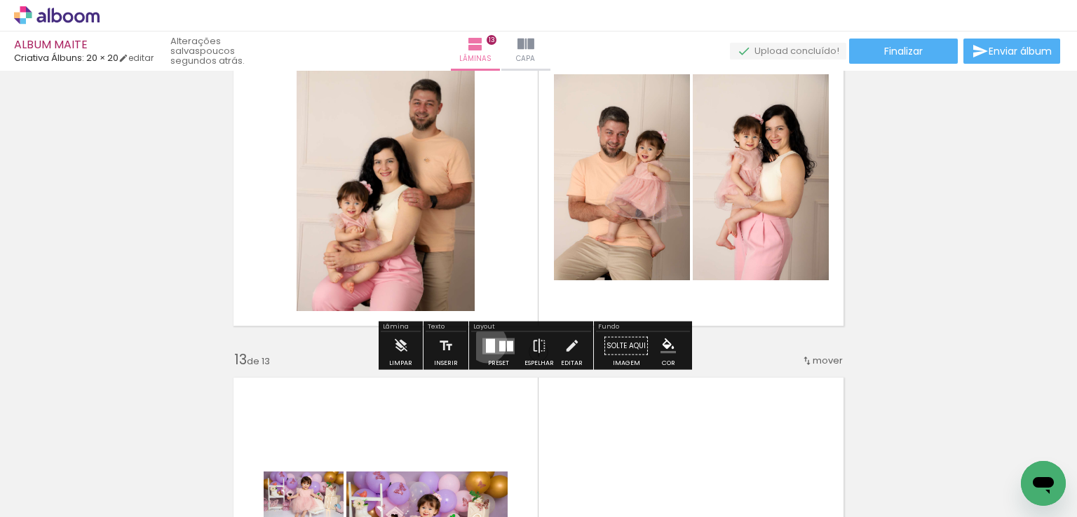
click at [486, 343] on div at bounding box center [490, 346] width 9 height 14
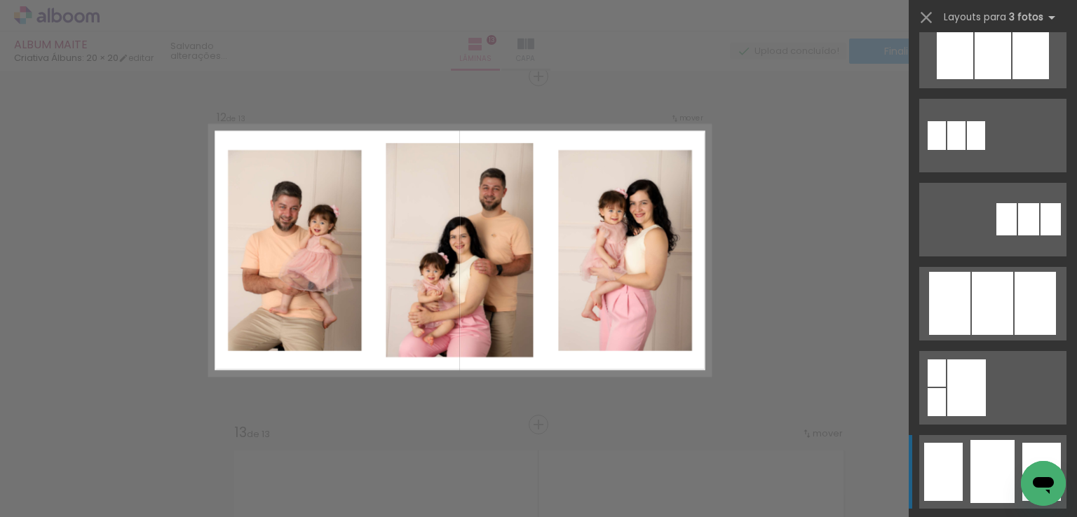
scroll to position [911, 0]
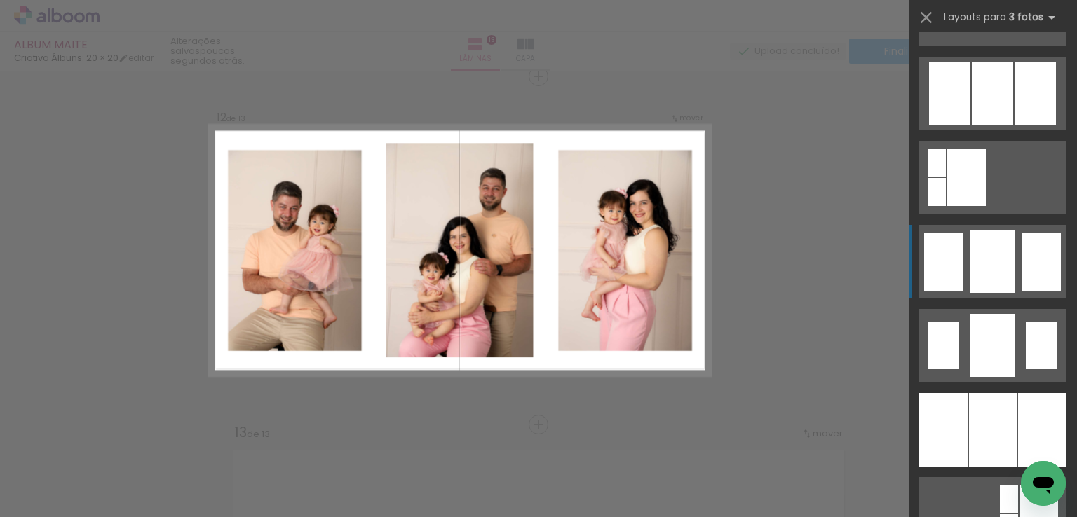
click at [970, 261] on div at bounding box center [992, 261] width 44 height 63
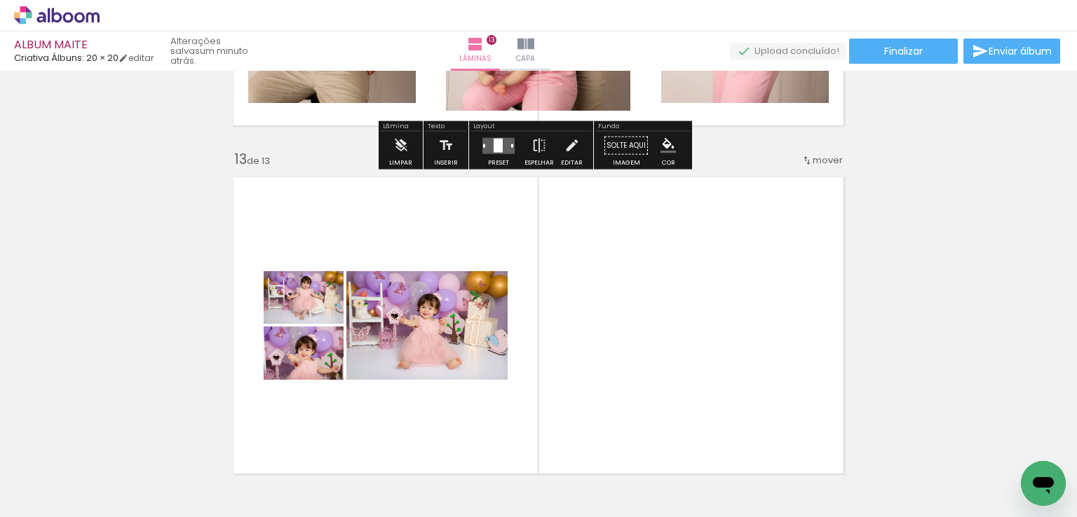
scroll to position [4200, 0]
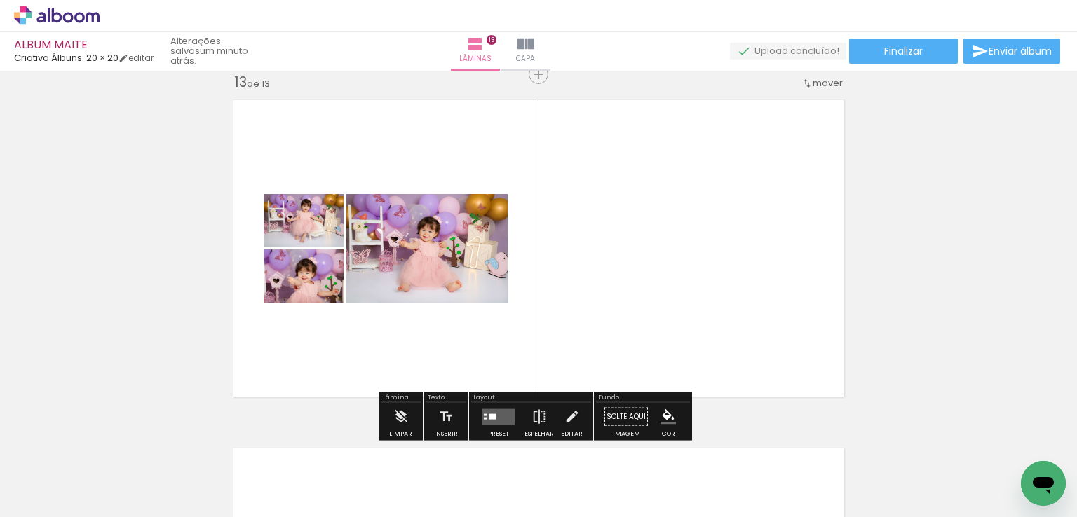
click at [496, 407] on div at bounding box center [498, 417] width 38 height 28
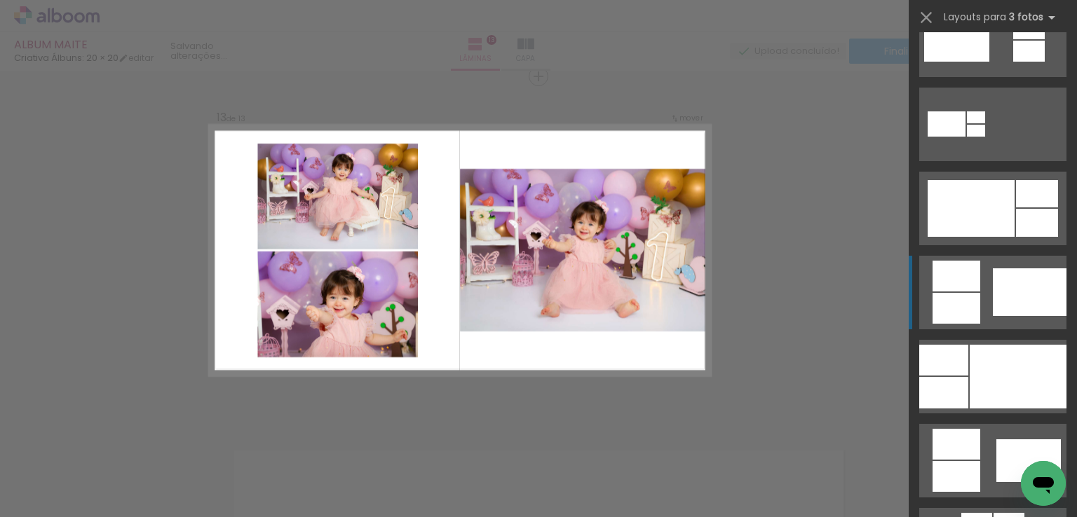
scroll to position [631, 0]
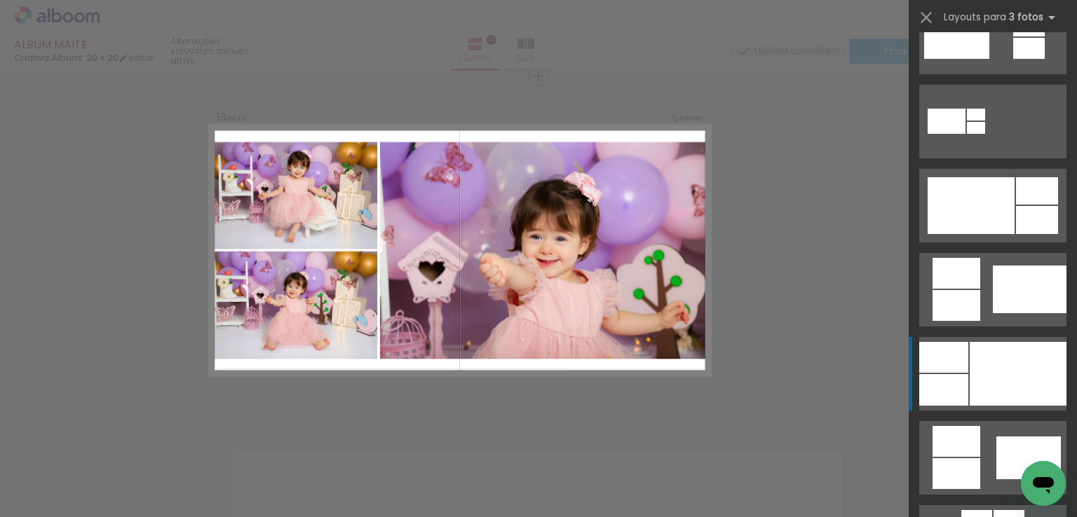
click at [990, 362] on div at bounding box center [1017, 374] width 97 height 64
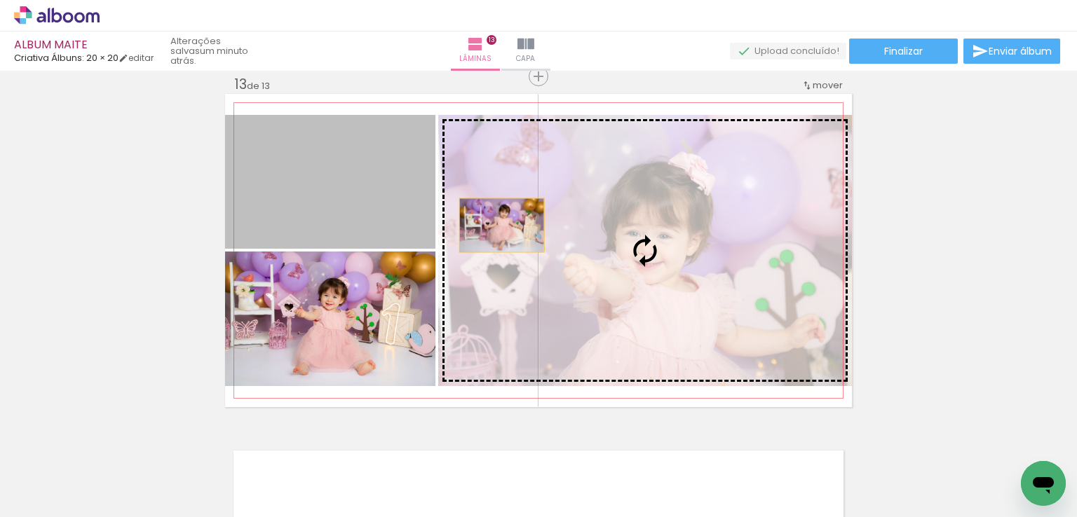
drag, startPoint x: 397, startPoint y: 203, endPoint x: 535, endPoint y: 227, distance: 140.9
click at [0, 0] on slot at bounding box center [0, 0] width 0 height 0
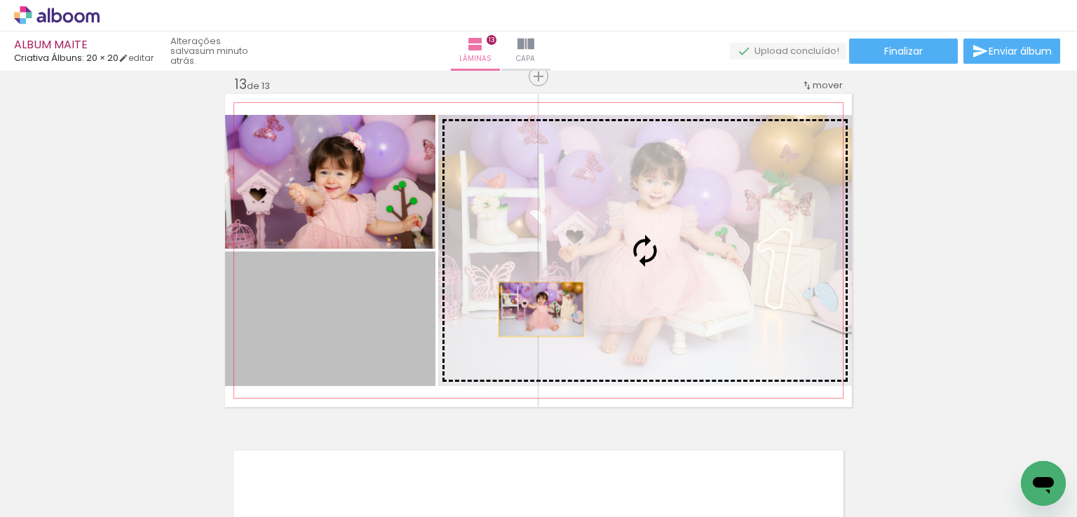
drag, startPoint x: 383, startPoint y: 350, endPoint x: 535, endPoint y: 309, distance: 157.6
click at [0, 0] on slot at bounding box center [0, 0] width 0 height 0
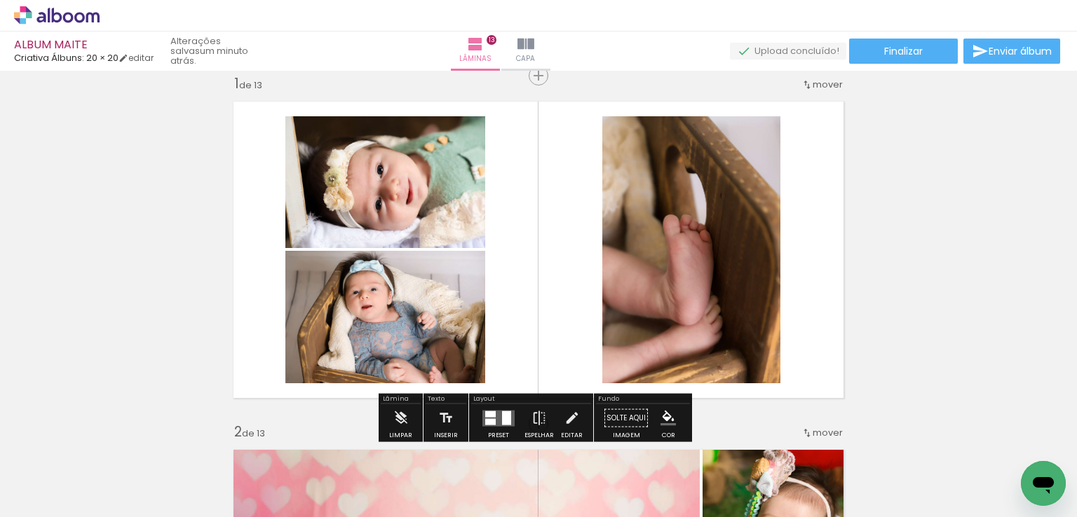
scroll to position [0, 0]
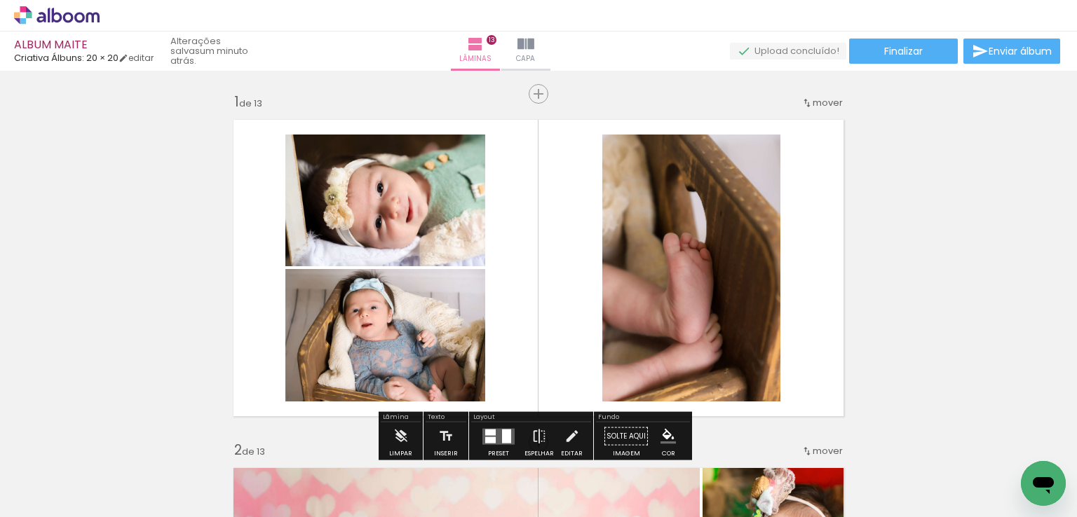
drag, startPoint x: 517, startPoint y: 263, endPoint x: 524, endPoint y: 261, distance: 7.3
drag, startPoint x: 524, startPoint y: 261, endPoint x: 866, endPoint y: 213, distance: 345.3
click at [889, 60] on paper-button "Finalizar" at bounding box center [903, 51] width 109 height 25
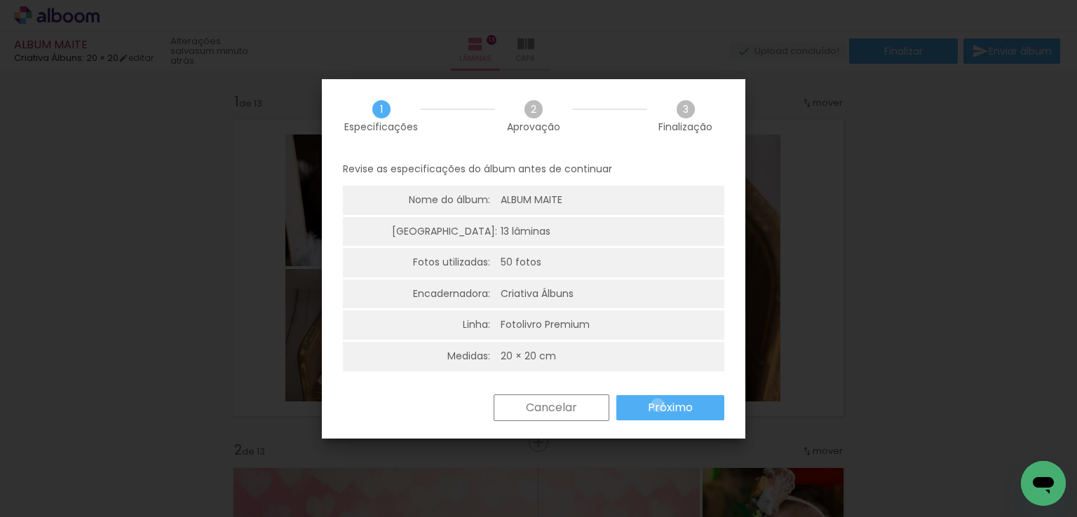
click at [0, 0] on slot "Próximo" at bounding box center [0, 0] width 0 height 0
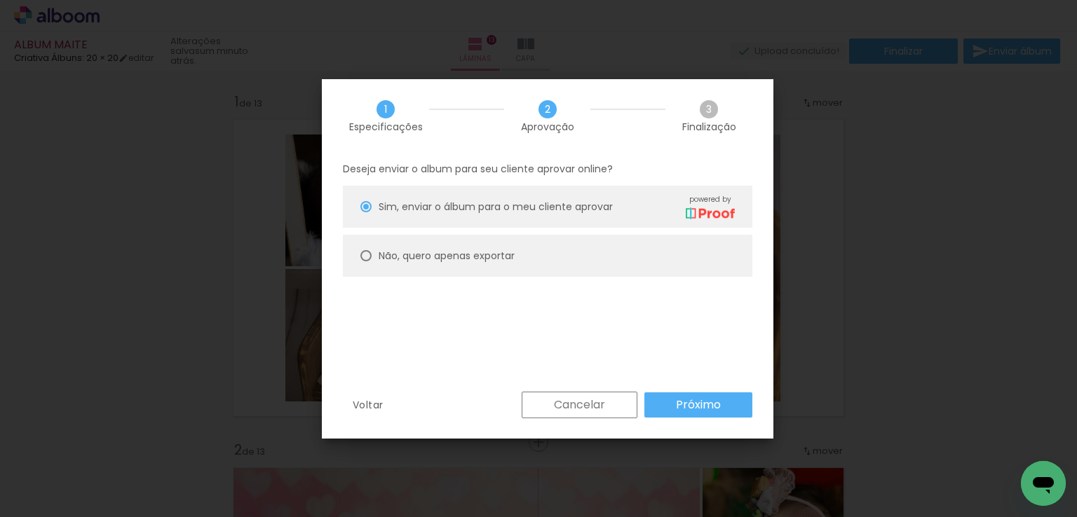
click at [0, 0] on slot "Próximo" at bounding box center [0, 0] width 0 height 0
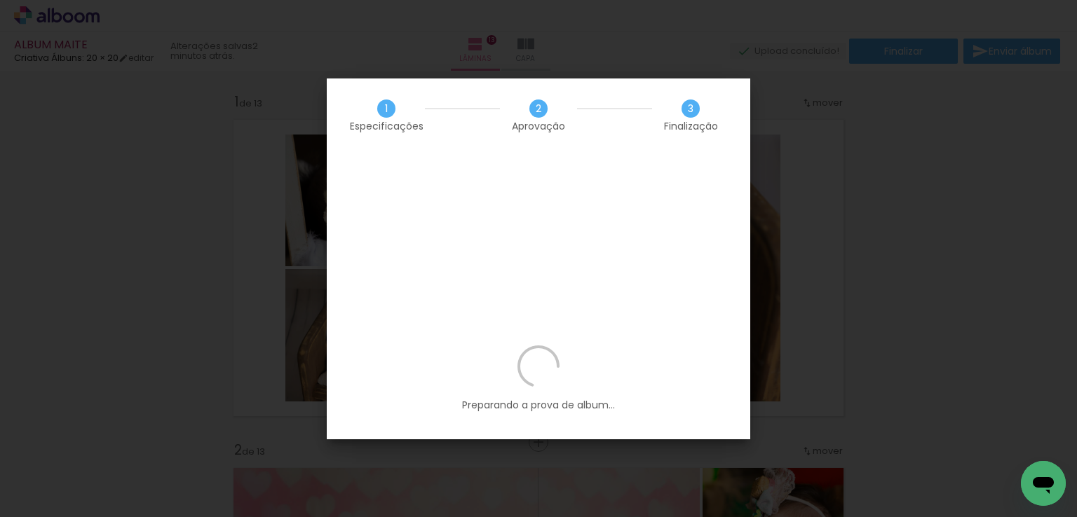
scroll to position [0, 2579]
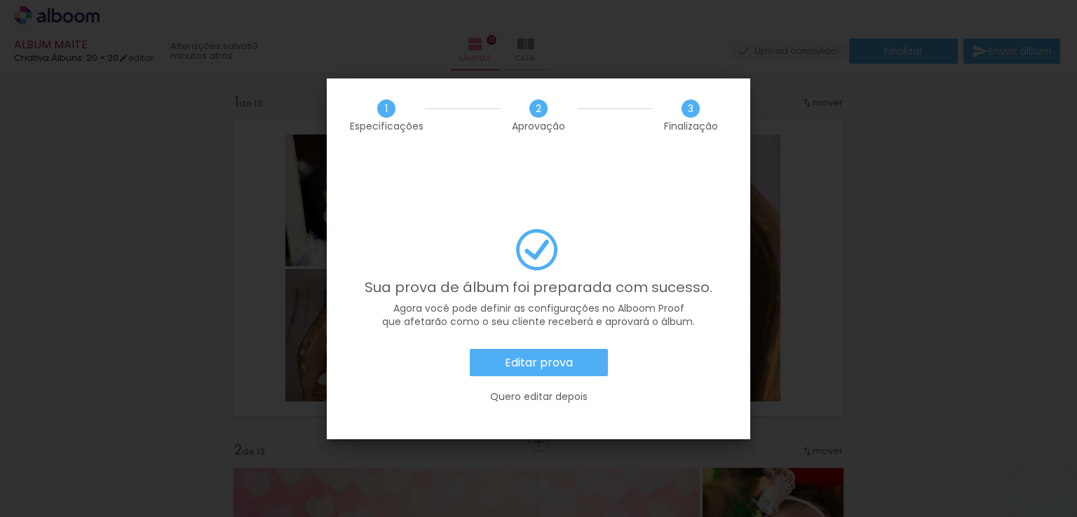
click at [0, 0] on slot "Editar prova" at bounding box center [0, 0] width 0 height 0
